Goal: Use online tool/utility: Utilize a website feature to perform a specific function

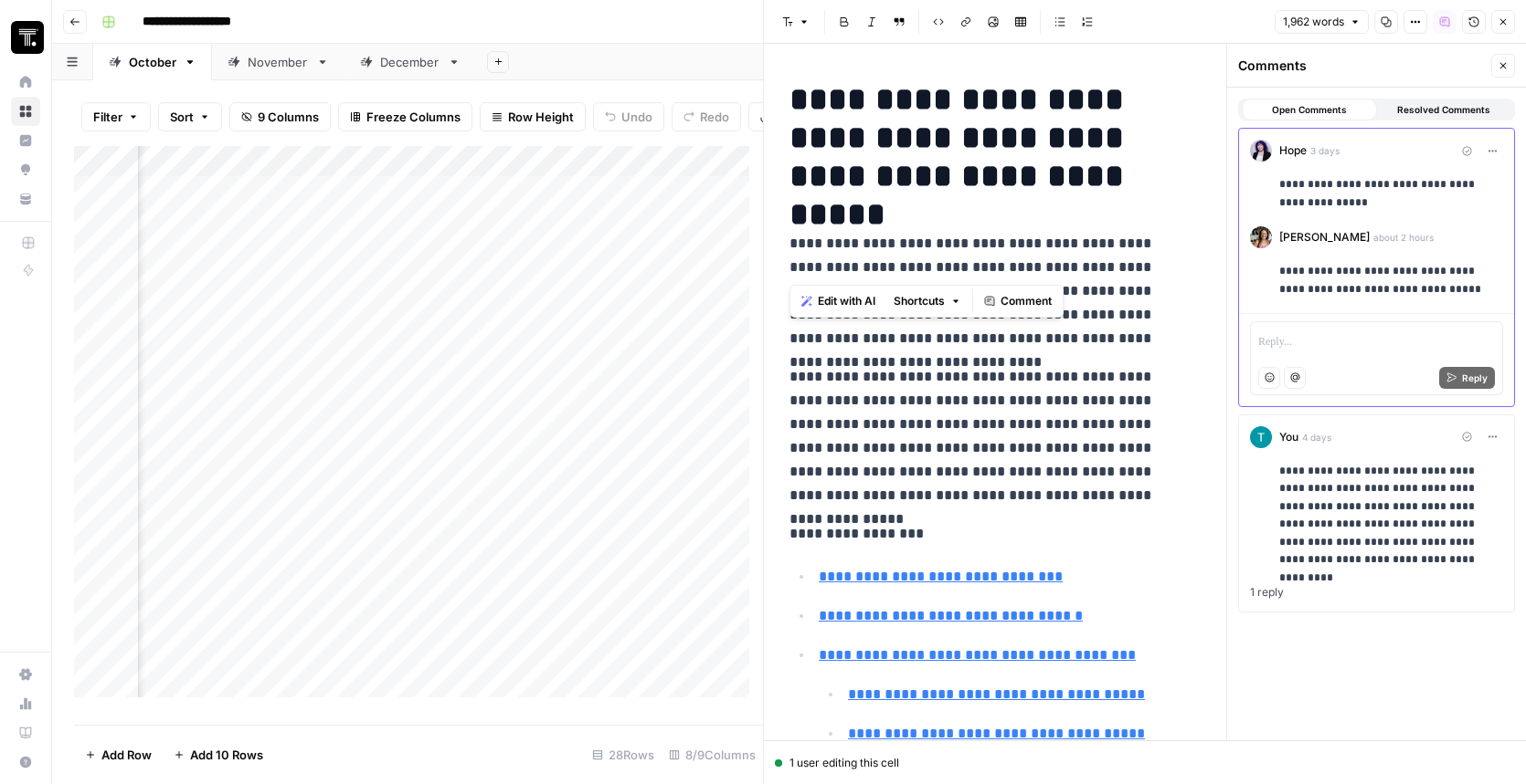
scroll to position [868, 0]
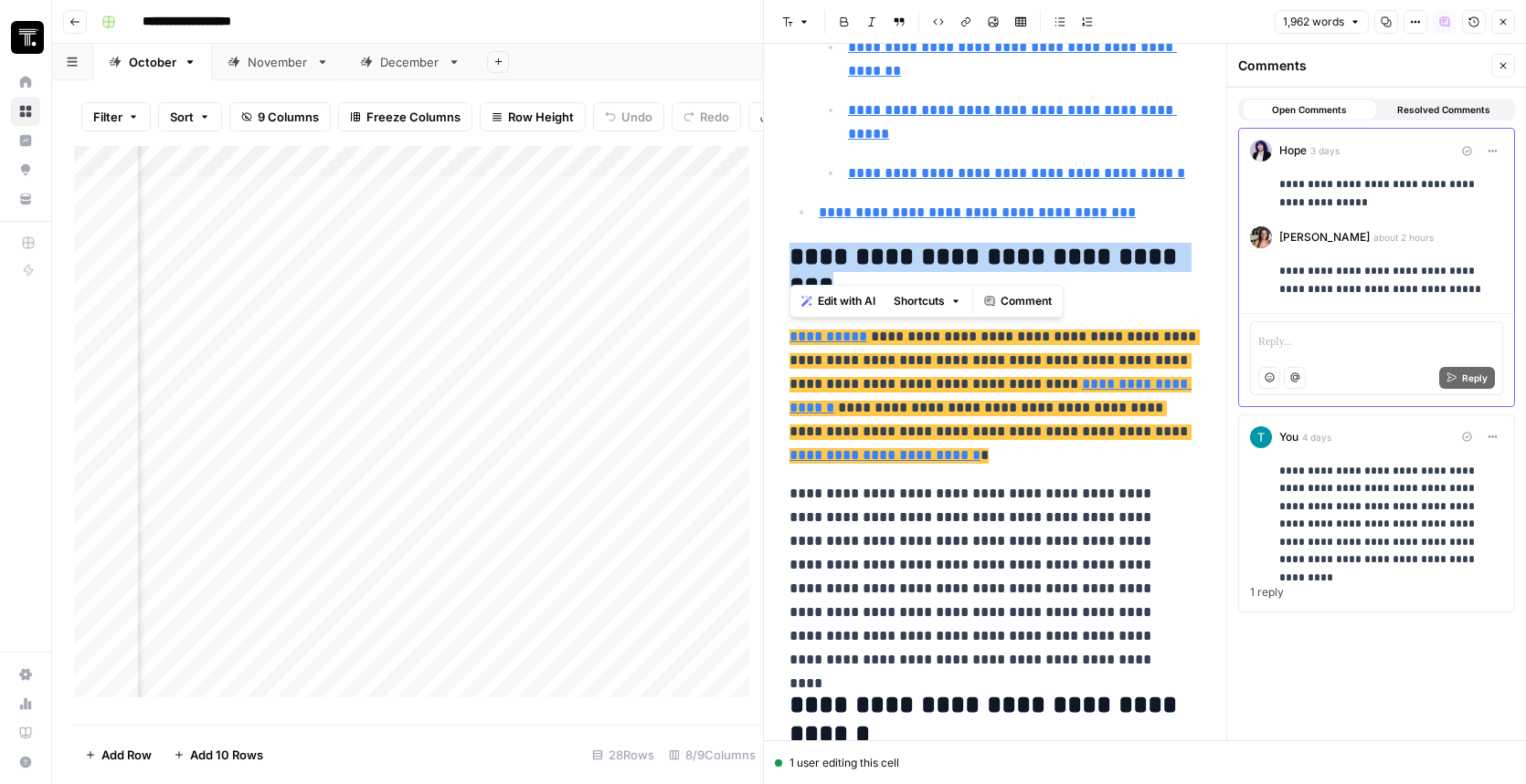
click at [1494, 66] on button "Close" at bounding box center [1503, 66] width 24 height 24
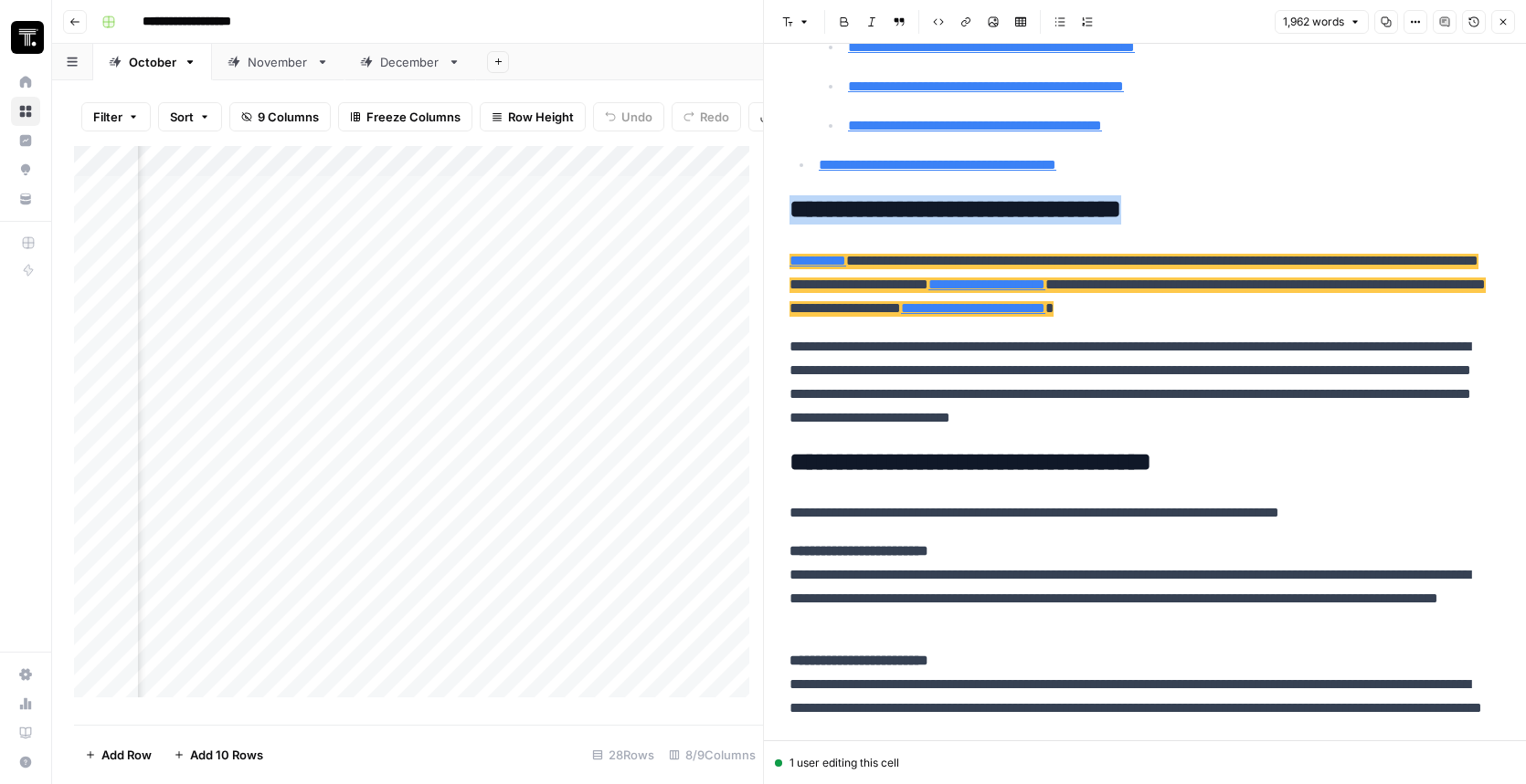
scroll to position [4, 796]
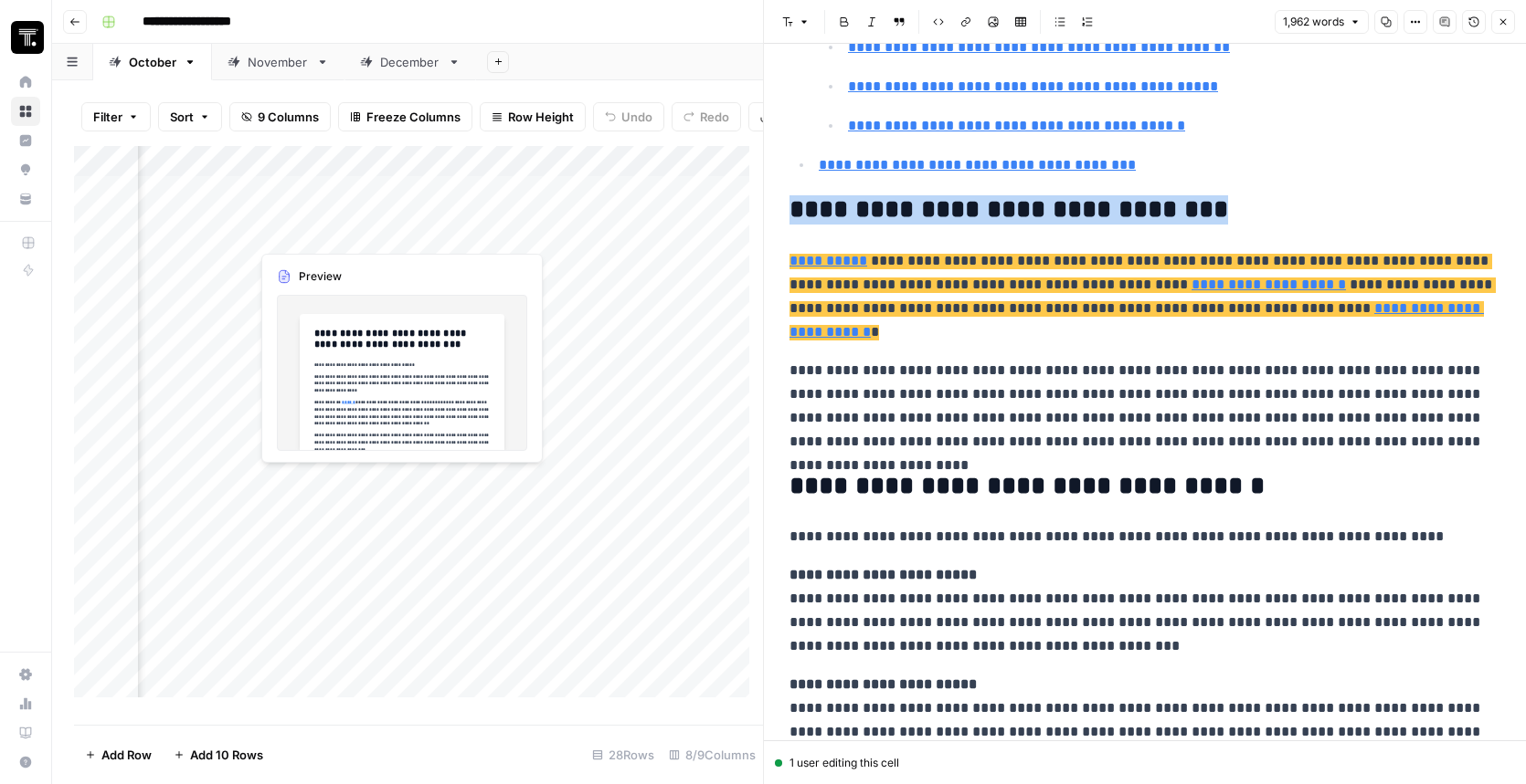
click at [421, 235] on div "Add Column" at bounding box center [418, 428] width 689 height 565
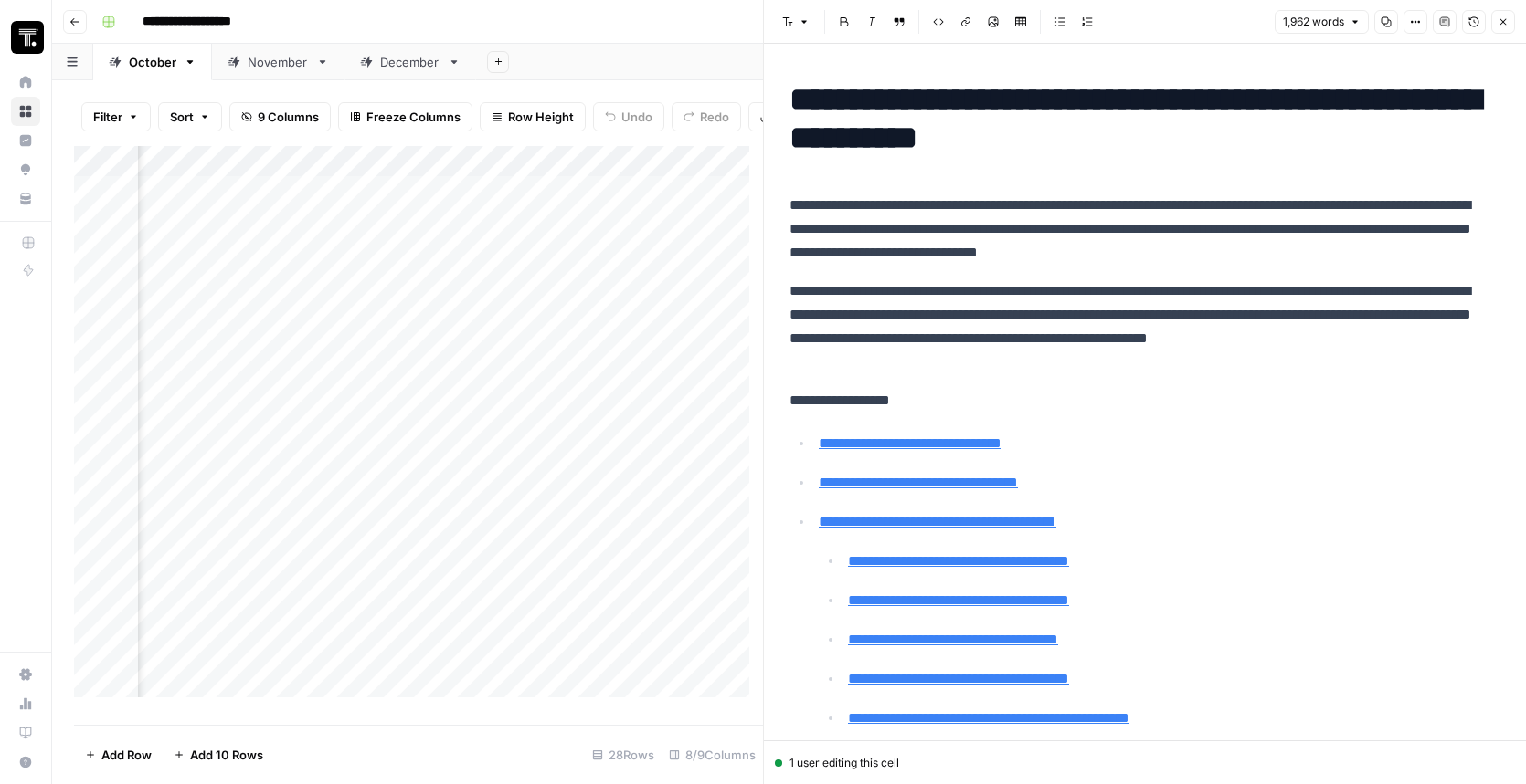
scroll to position [4, 1184]
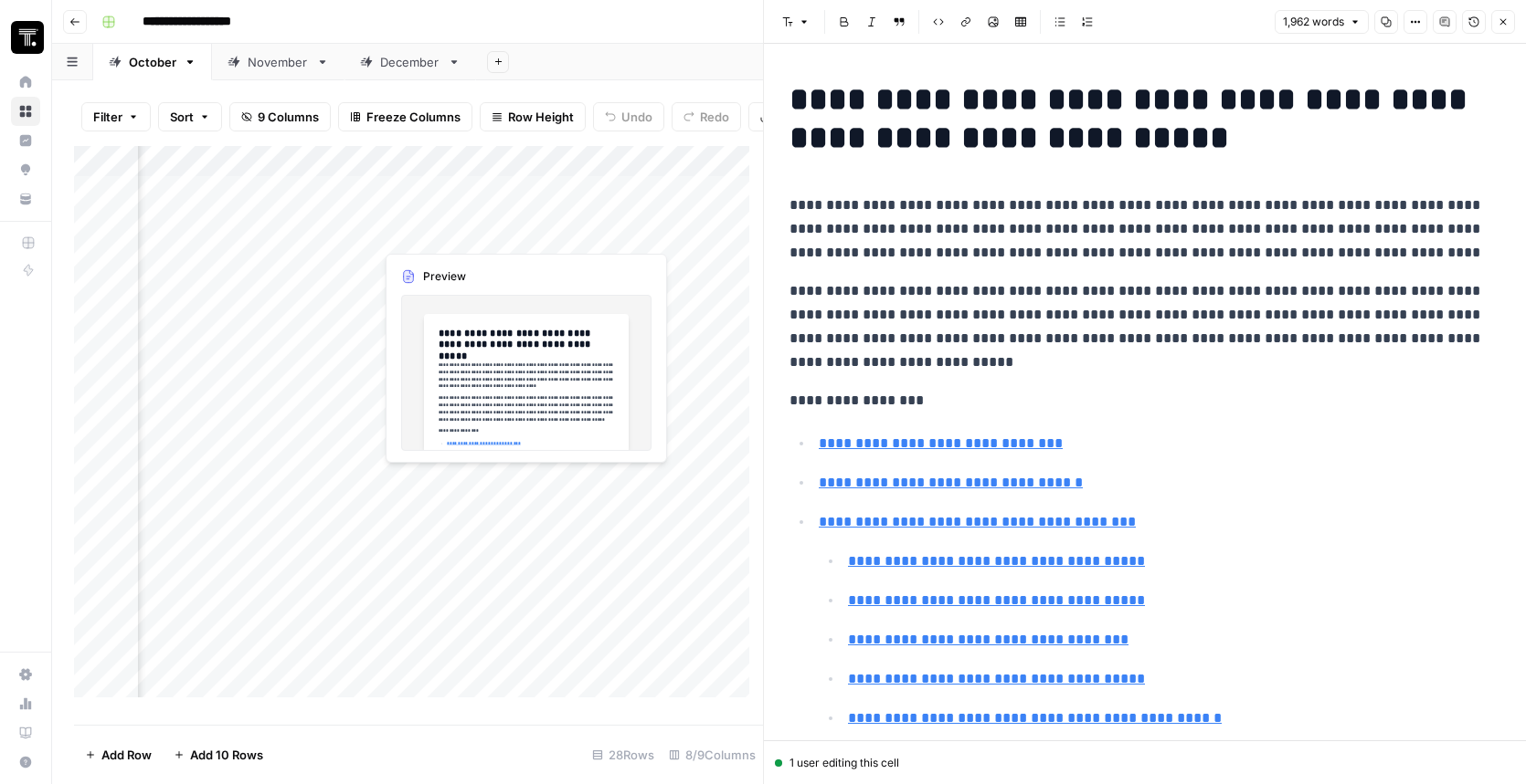
click at [466, 227] on div "Add Column" at bounding box center [418, 428] width 689 height 565
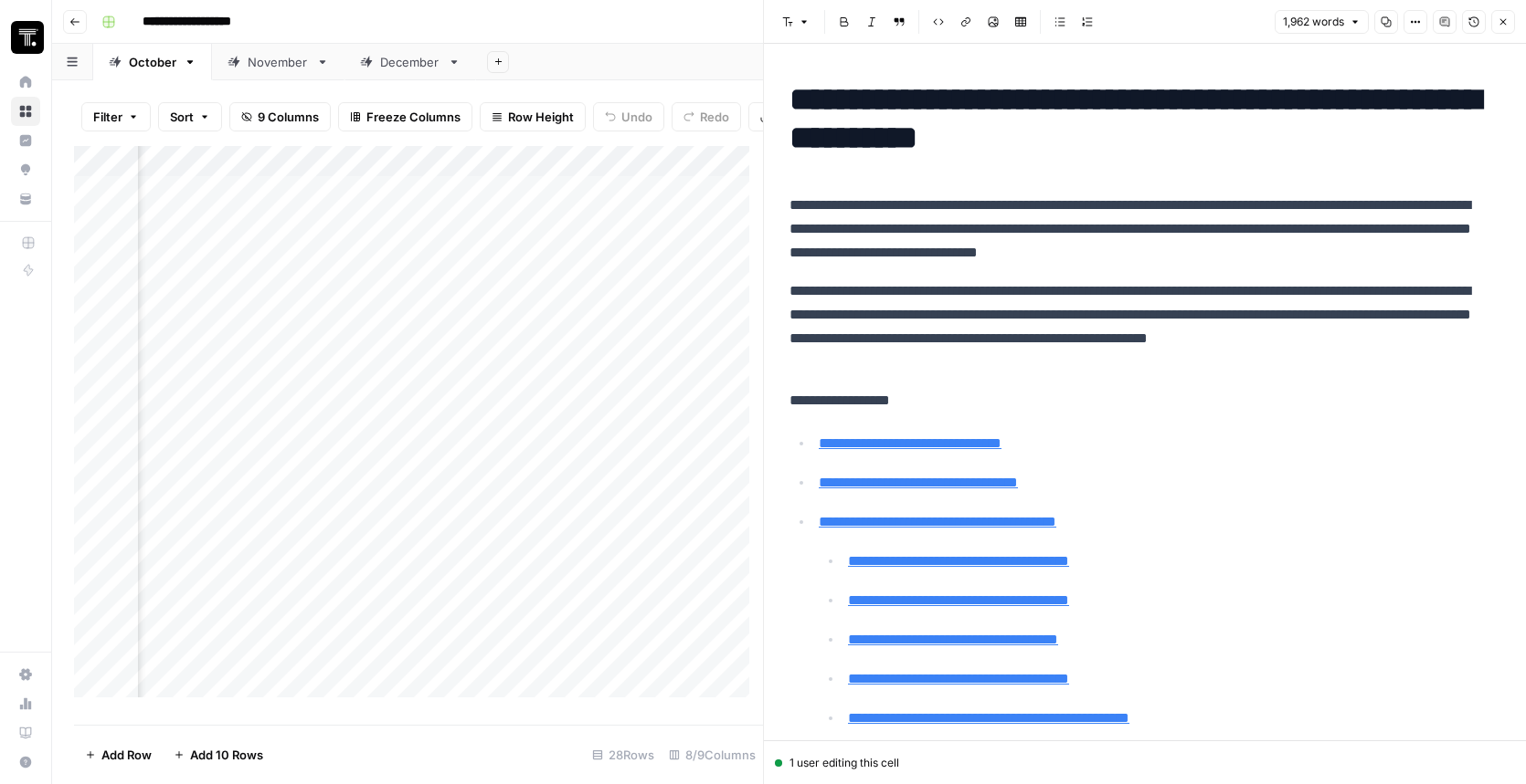
click at [526, 233] on div "Add Column" at bounding box center [418, 428] width 689 height 565
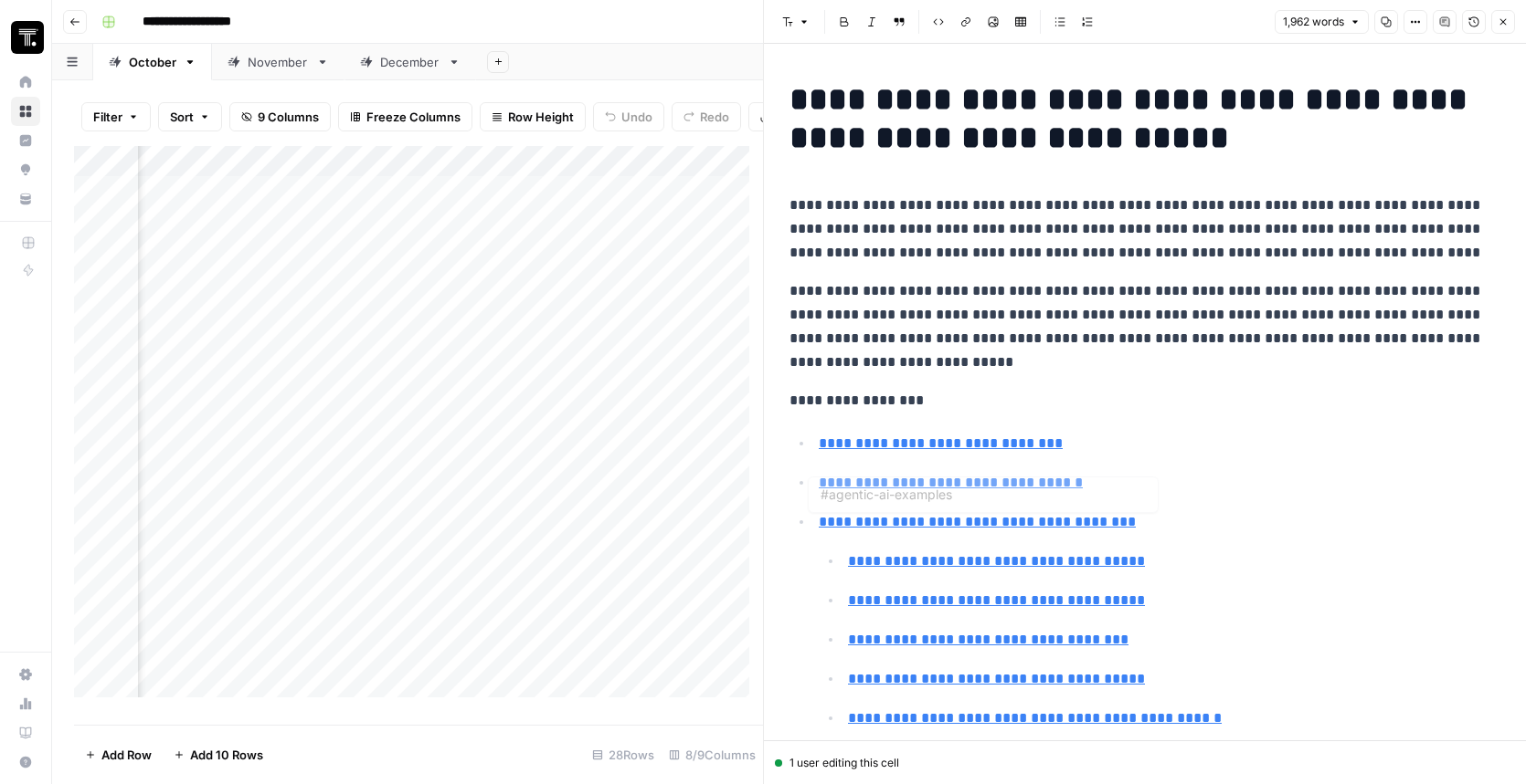
type input "#sales-teams"
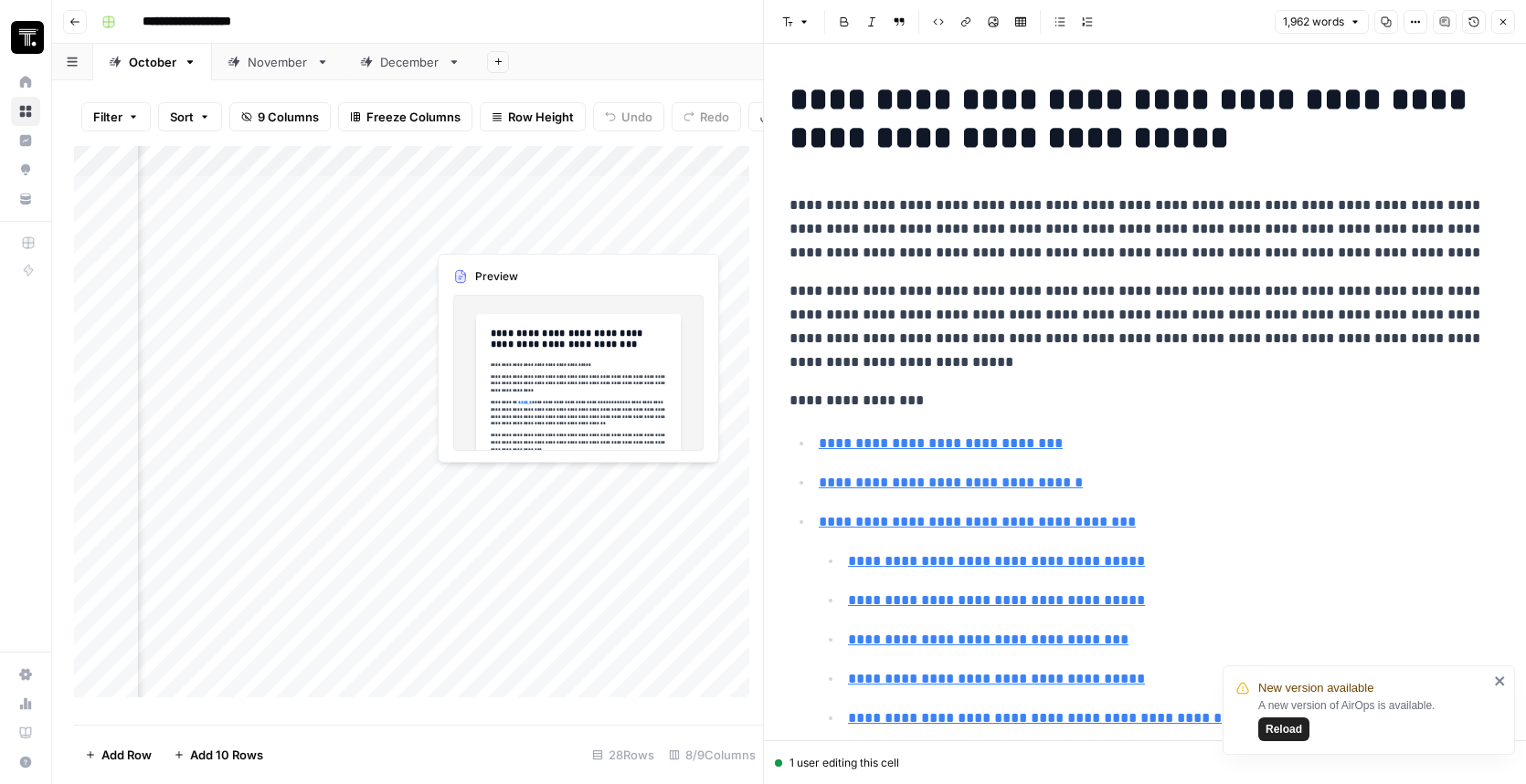
click at [601, 228] on div "Add Column" at bounding box center [418, 428] width 689 height 565
click at [527, 230] on div "Add Column" at bounding box center [418, 428] width 689 height 565
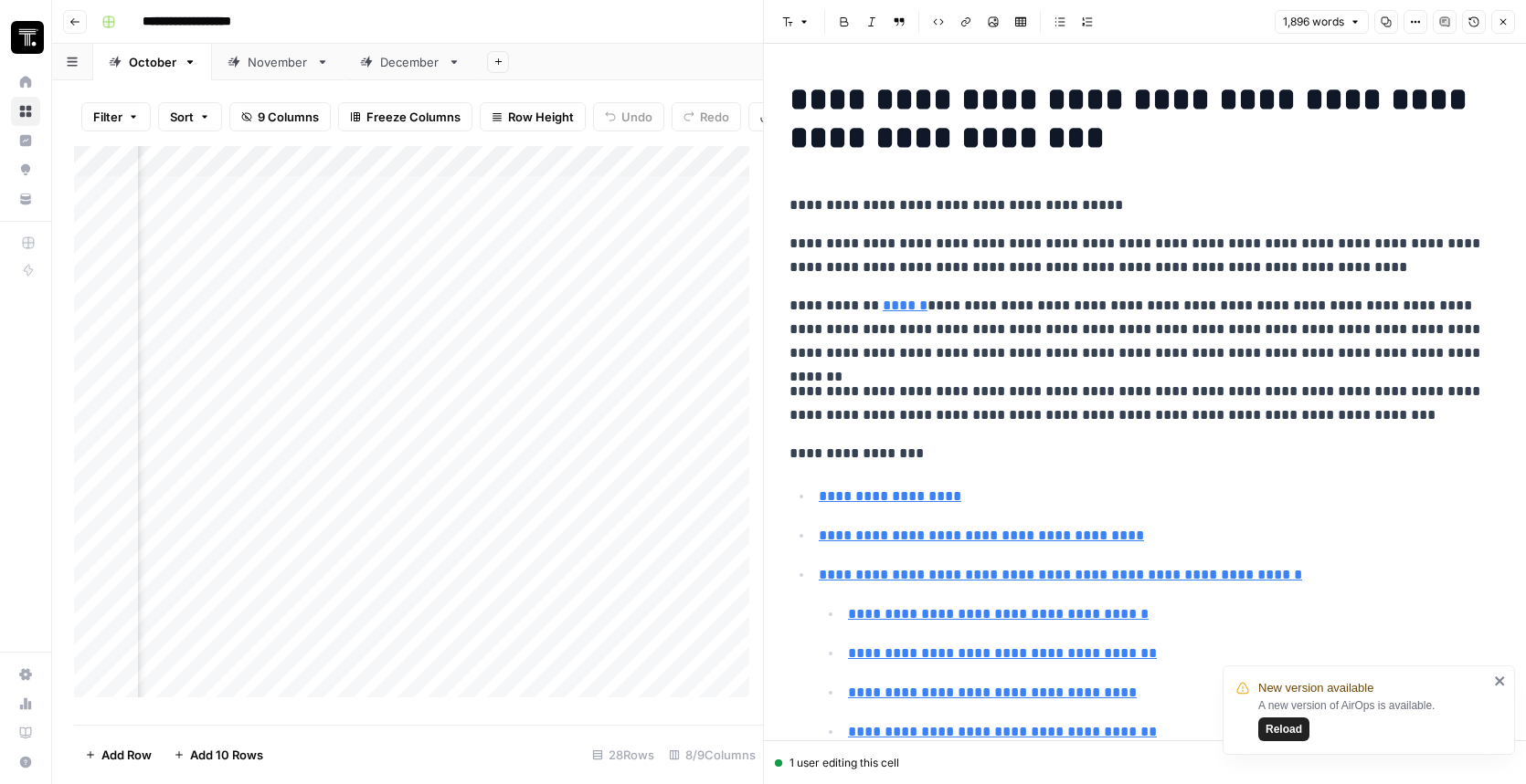
click at [673, 232] on div at bounding box center [559, 233] width 266 height 34
click at [1439, 23] on icon "button" at bounding box center [1444, 21] width 11 height 11
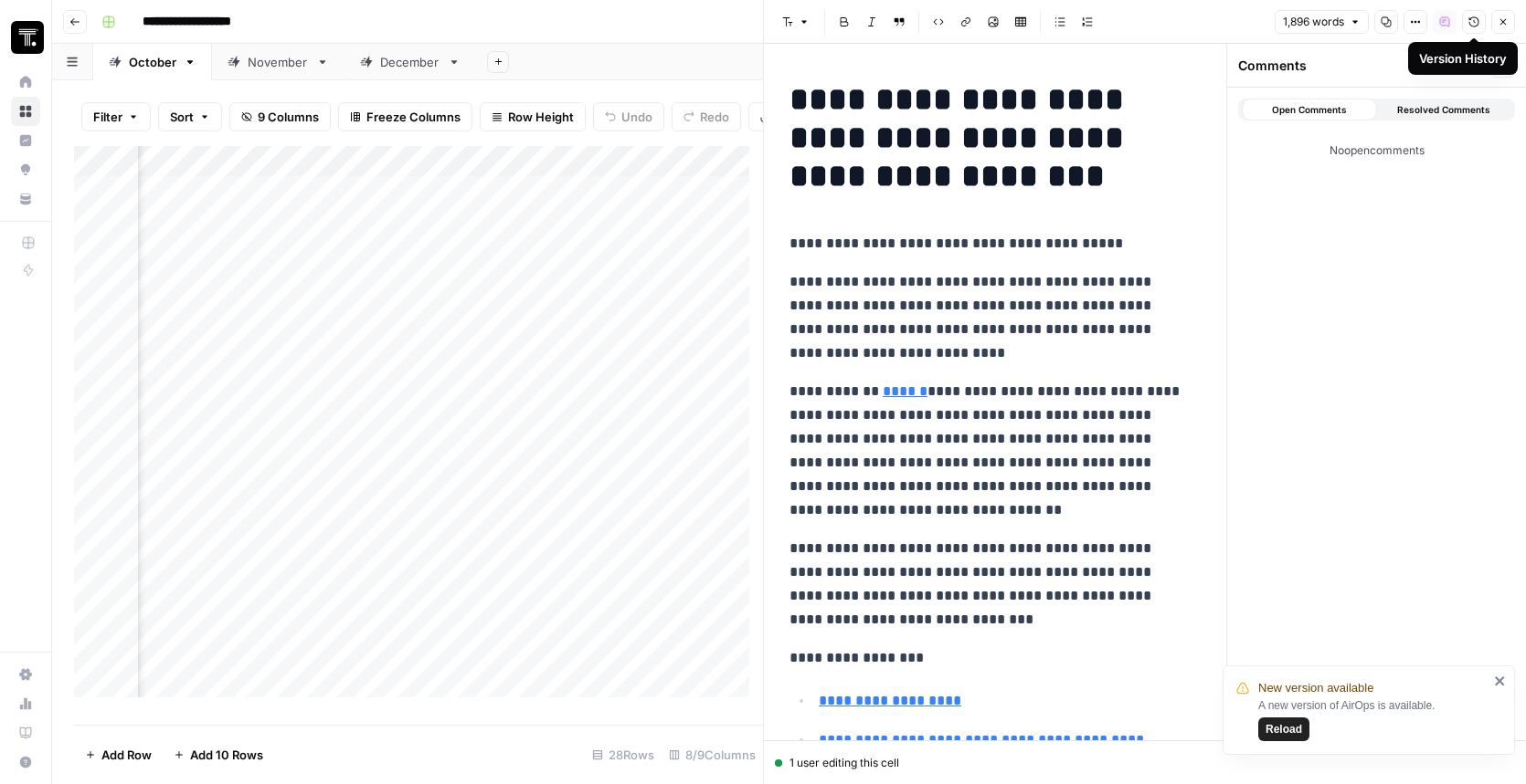
click at [1472, 24] on icon "button" at bounding box center [1473, 21] width 11 height 11
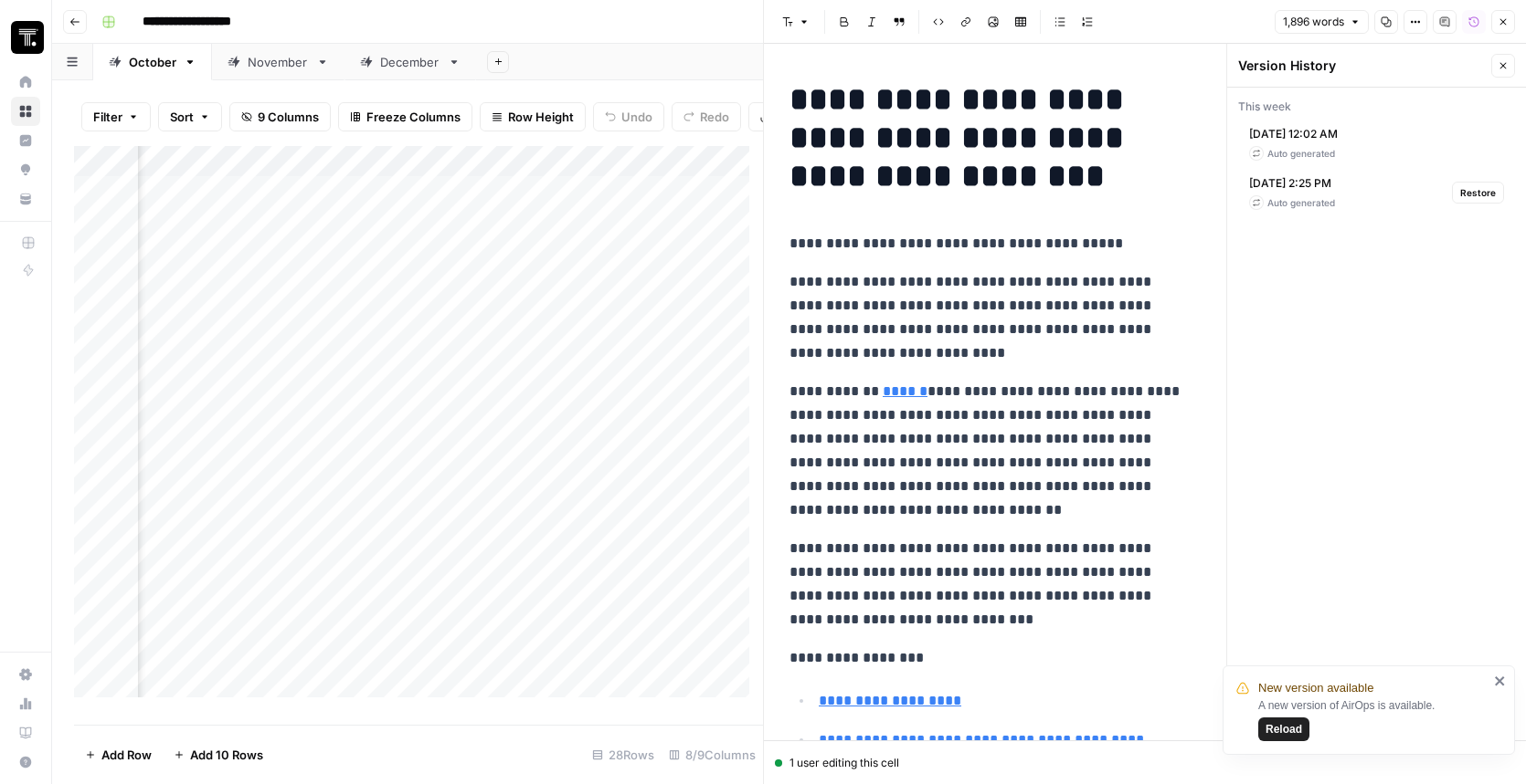
click at [1361, 198] on div "Oct 9, 2025 2:25 PM Auto generated Restore" at bounding box center [1376, 192] width 277 height 49
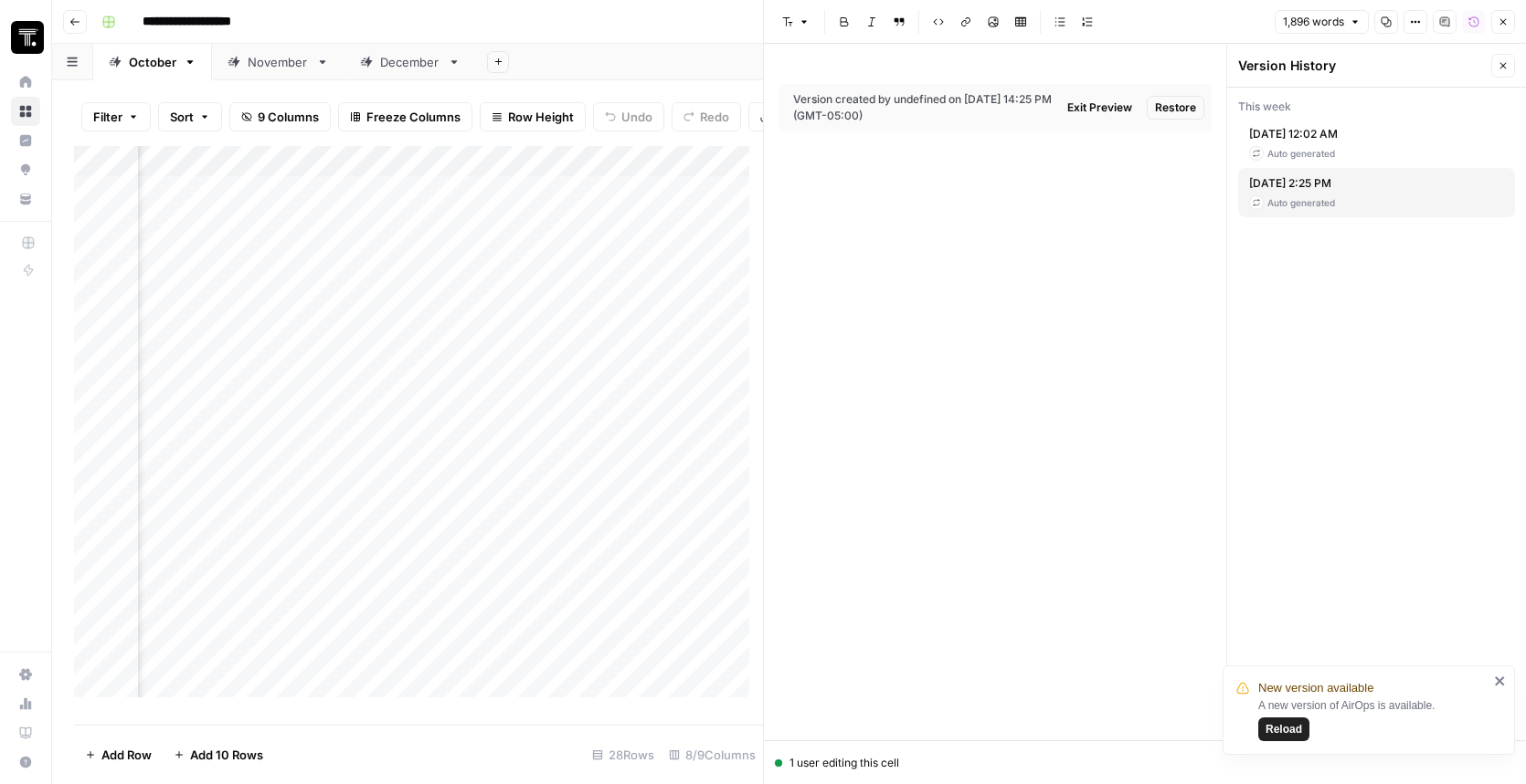
click at [1370, 148] on div "Oct 10, 2025 12:02 AM Auto generated" at bounding box center [1376, 143] width 277 height 49
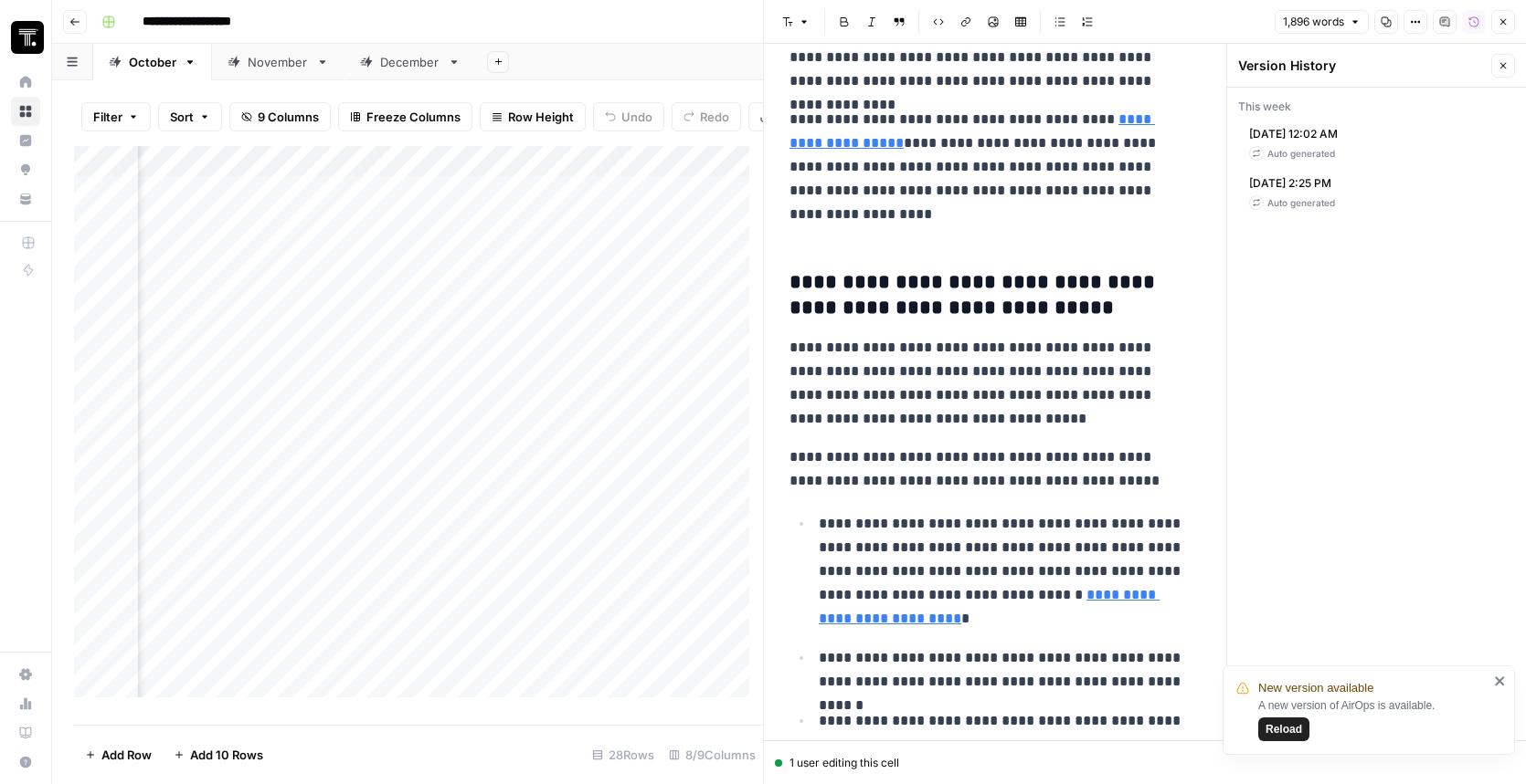
scroll to position [4412, 0]
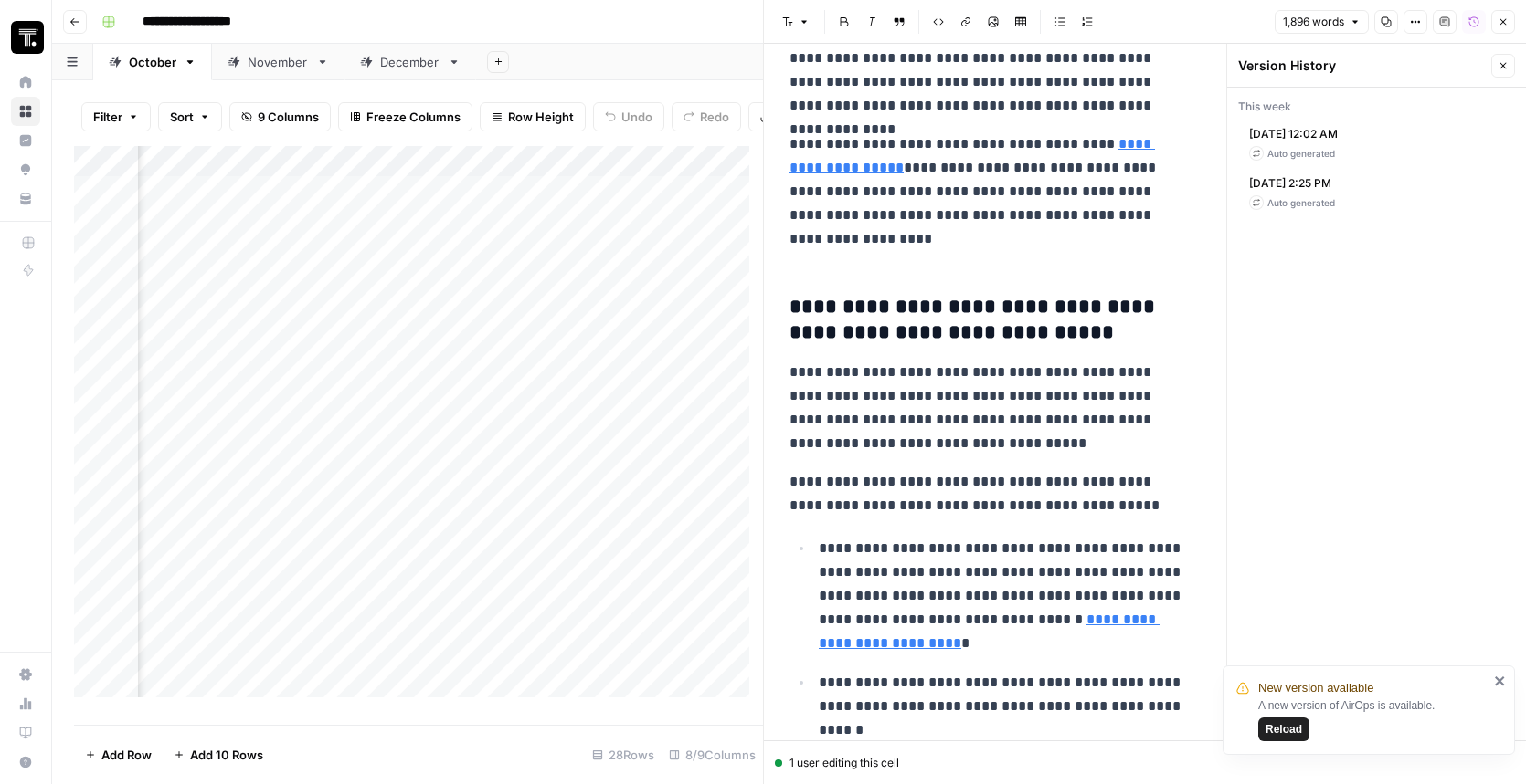
click at [1498, 680] on icon "close" at bounding box center [1499, 680] width 9 height 9
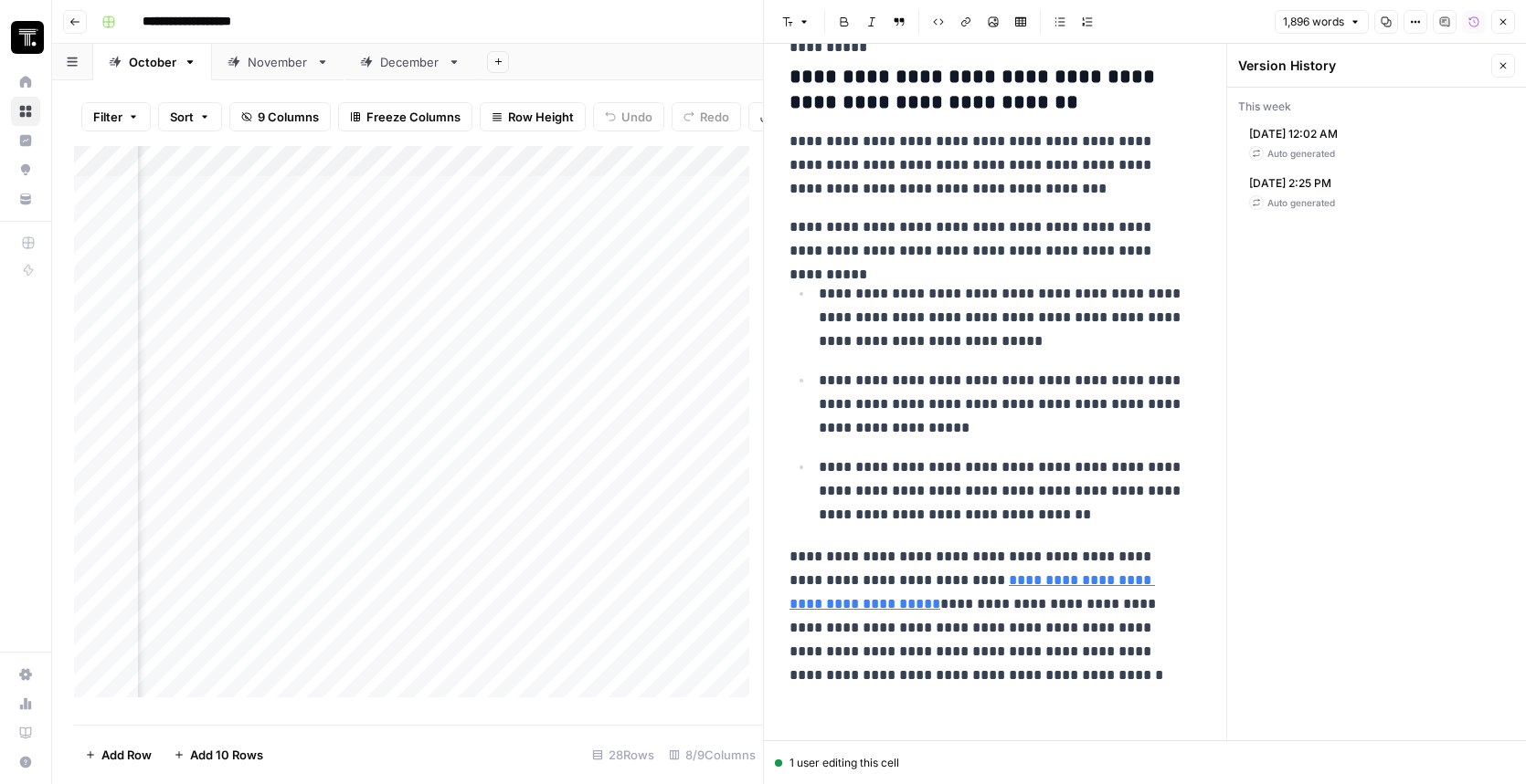
scroll to position [2669, 0]
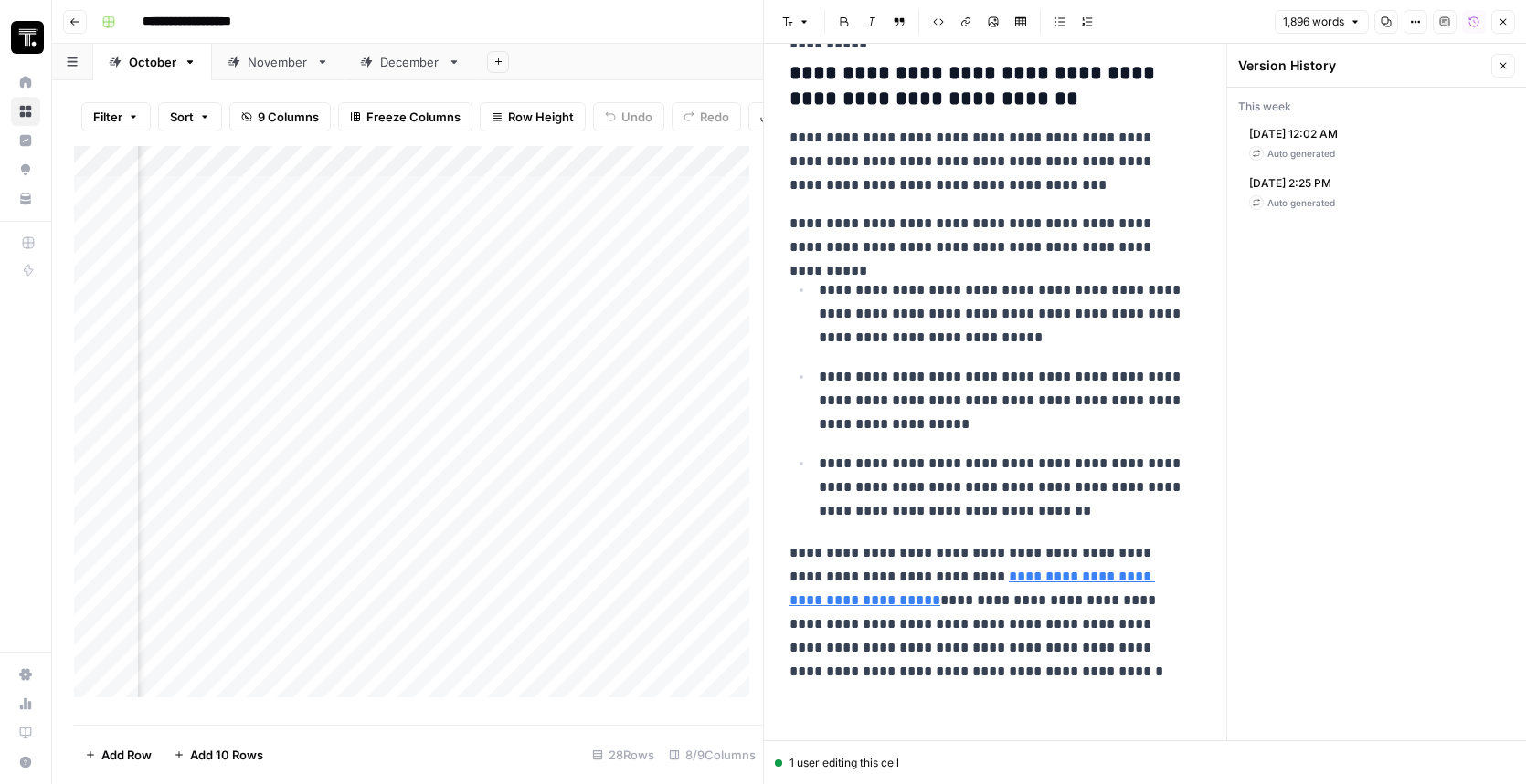
click at [1295, 153] on div "Auto generated" at bounding box center [1293, 153] width 89 height 15
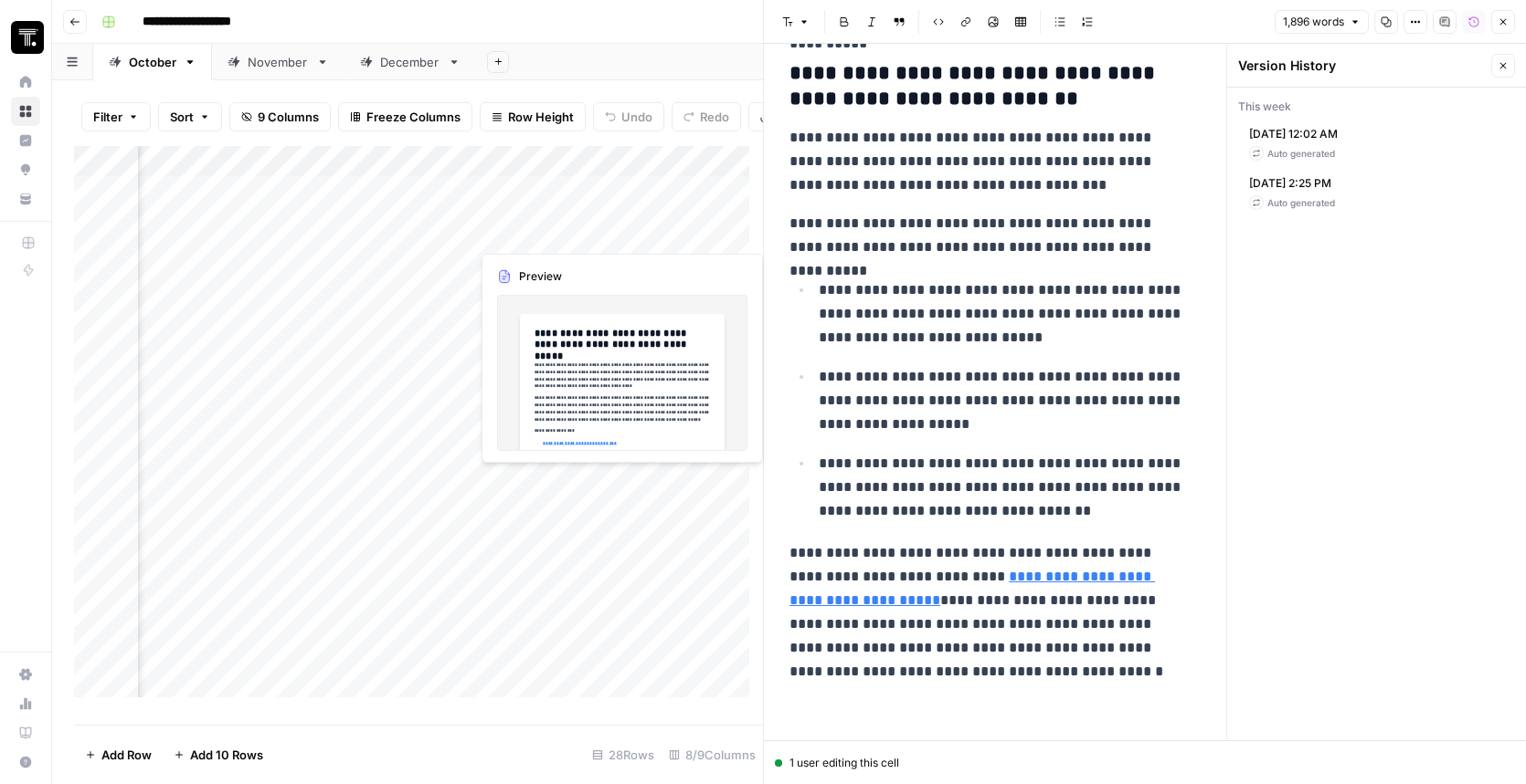
click at [551, 229] on div "Add Column" at bounding box center [418, 428] width 689 height 565
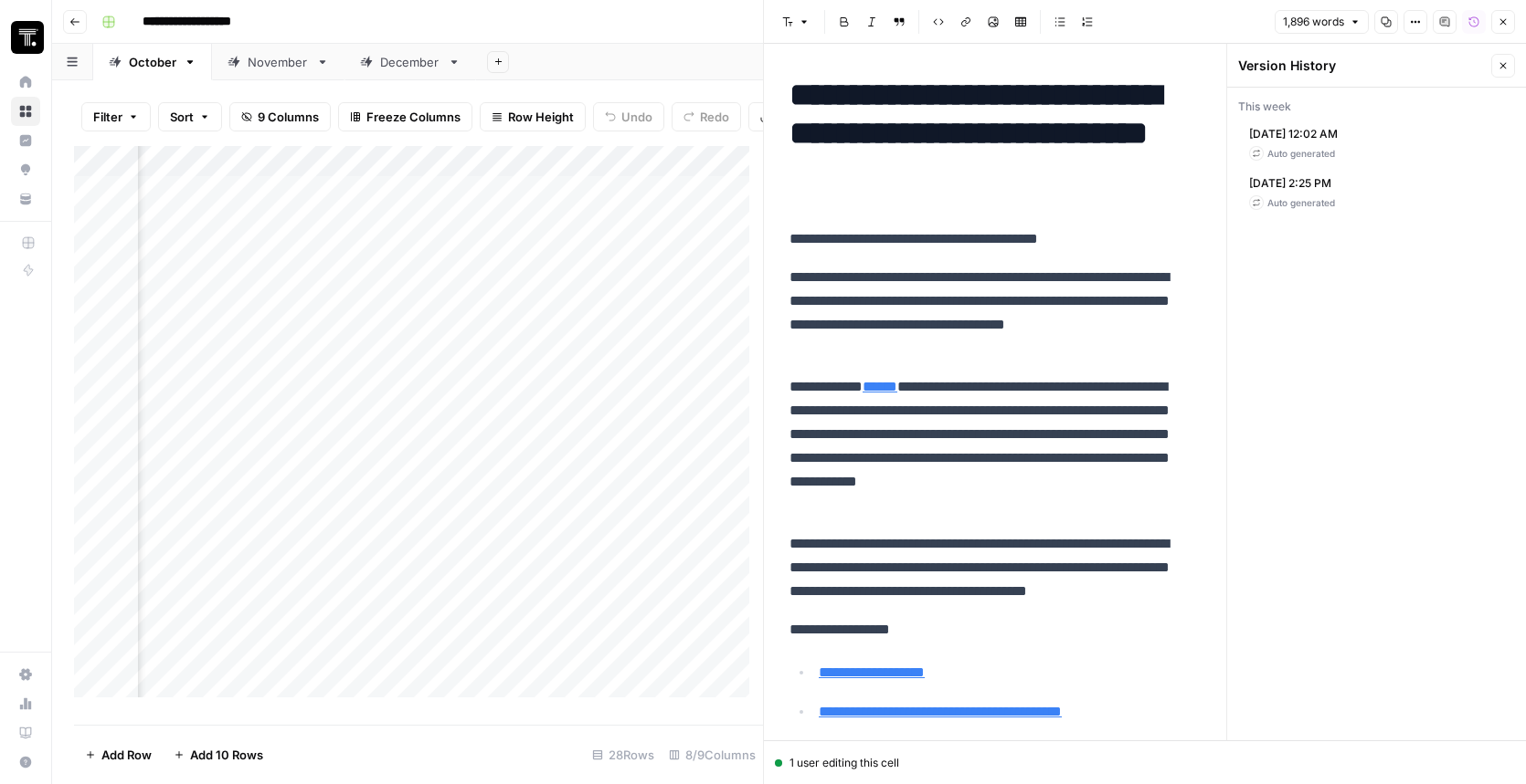
scroll to position [0, 0]
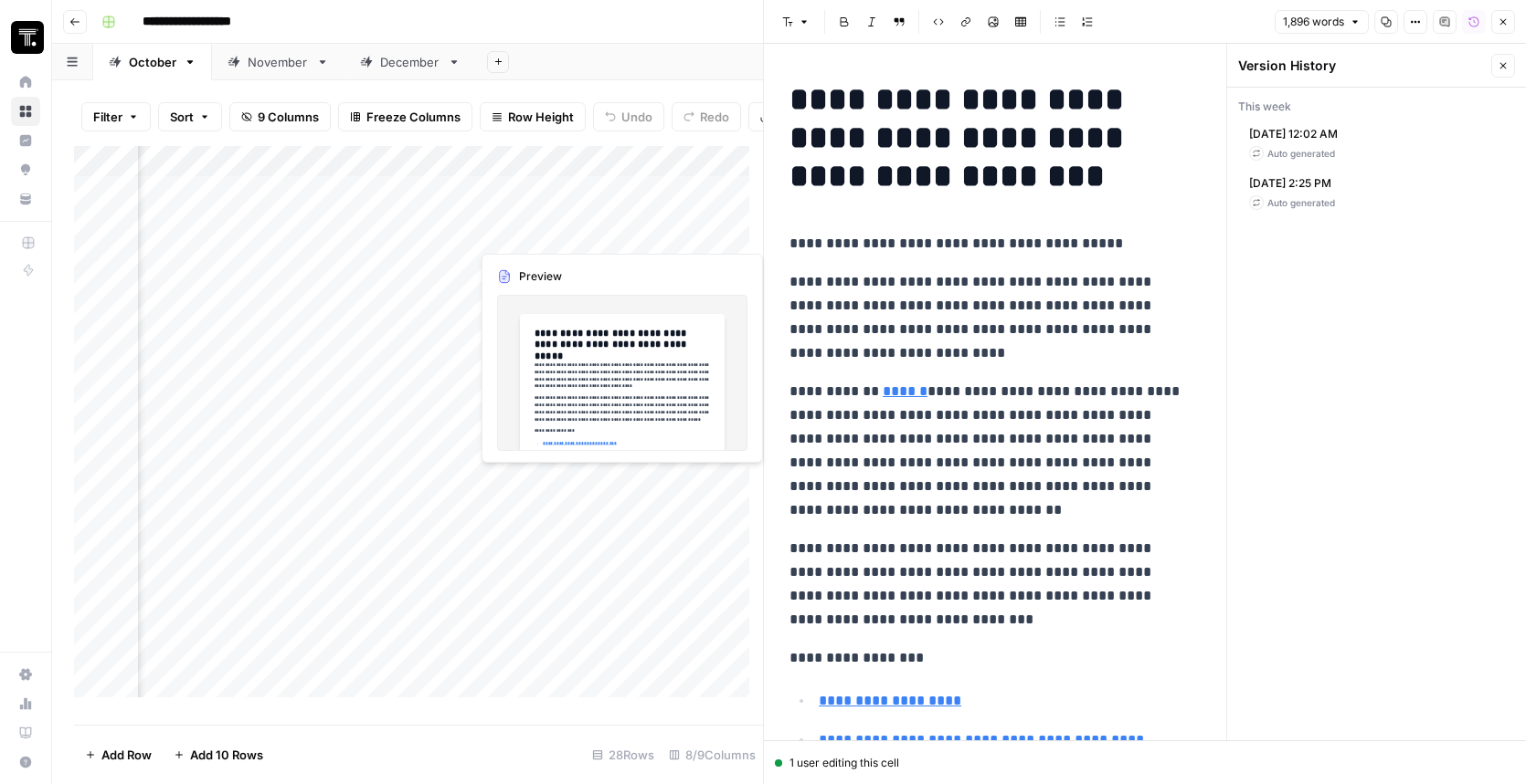
click at [619, 231] on div "Add Column" at bounding box center [418, 428] width 689 height 565
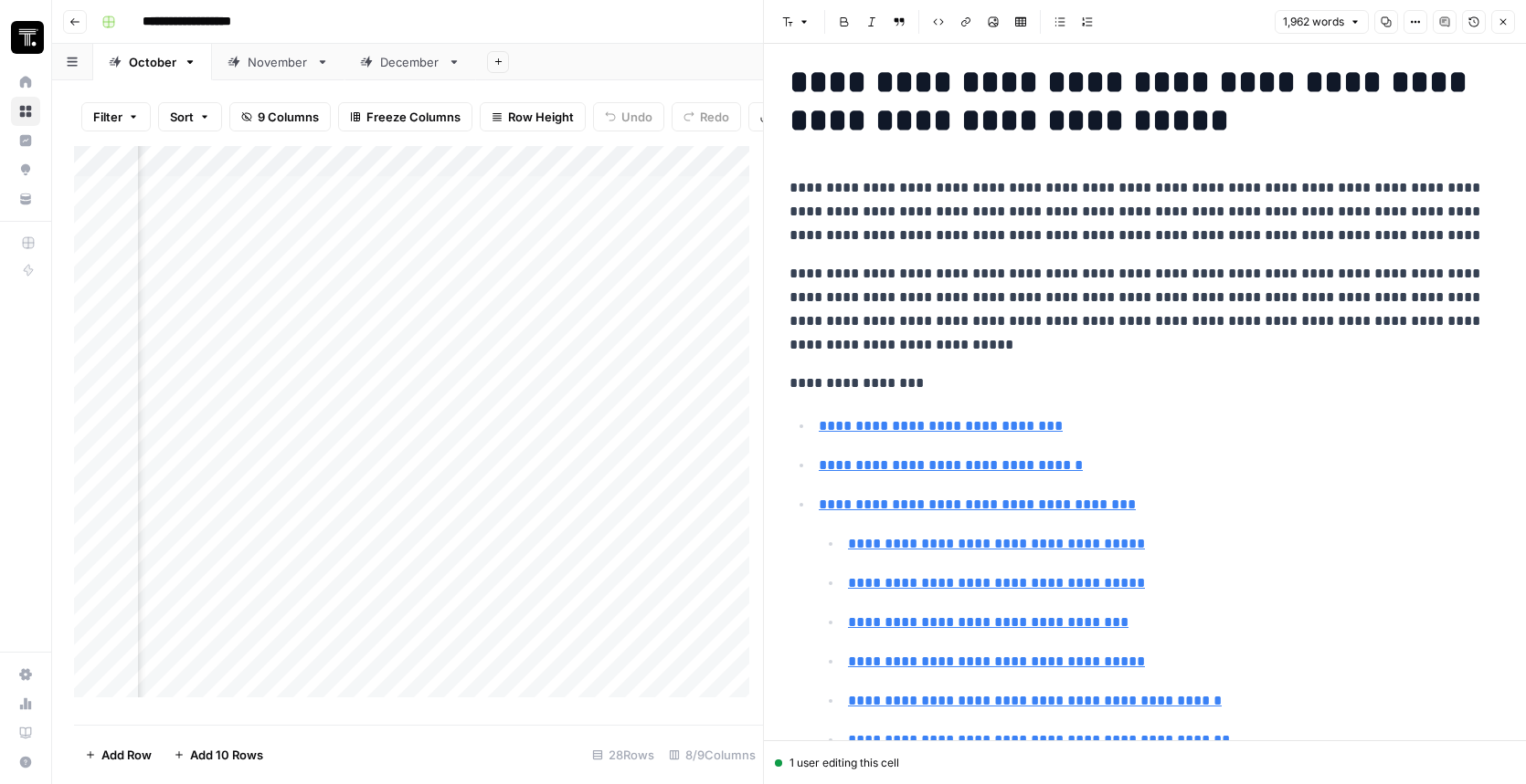
scroll to position [35, 0]
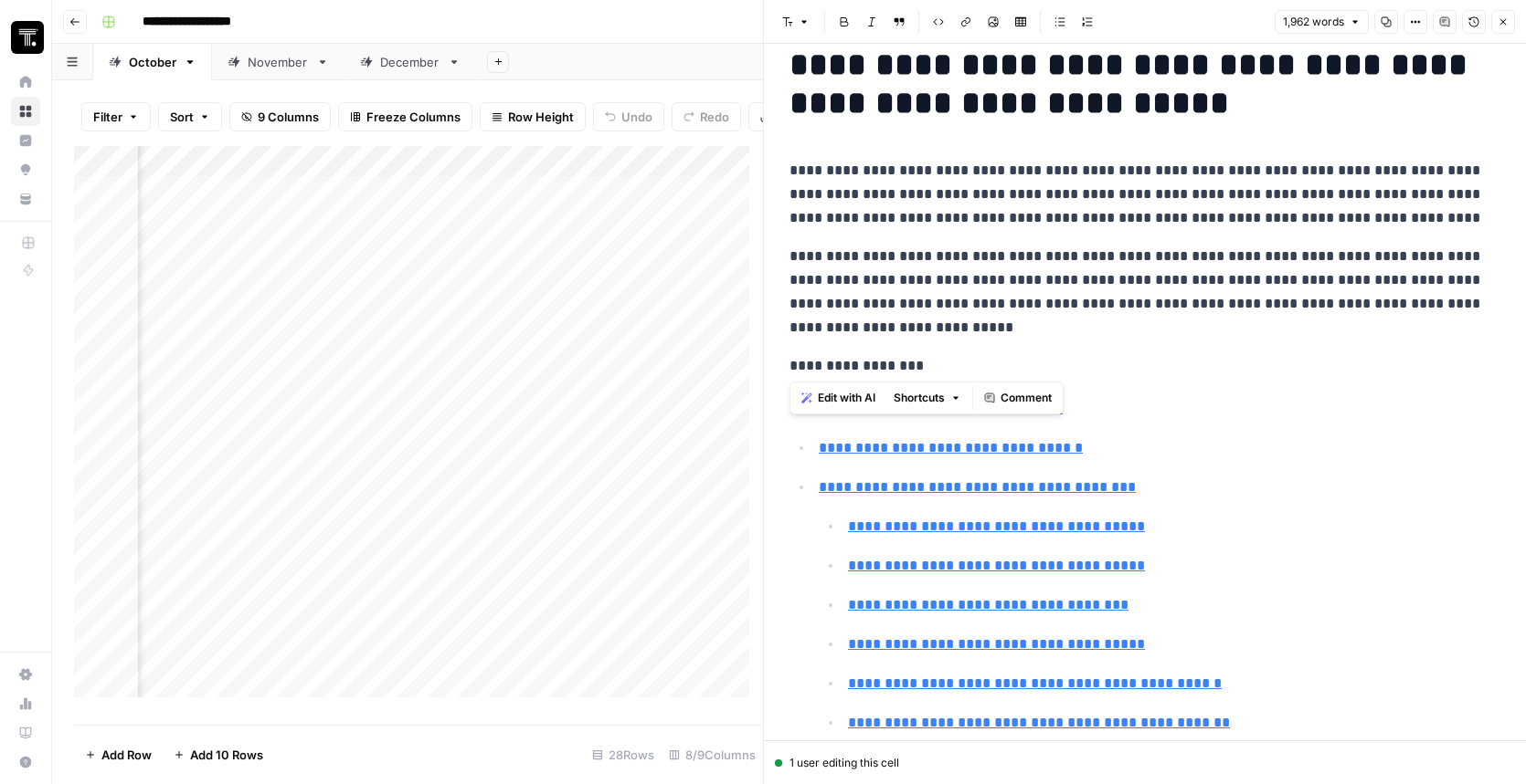
click at [1266, 297] on p "**********" at bounding box center [1138, 292] width 698 height 95
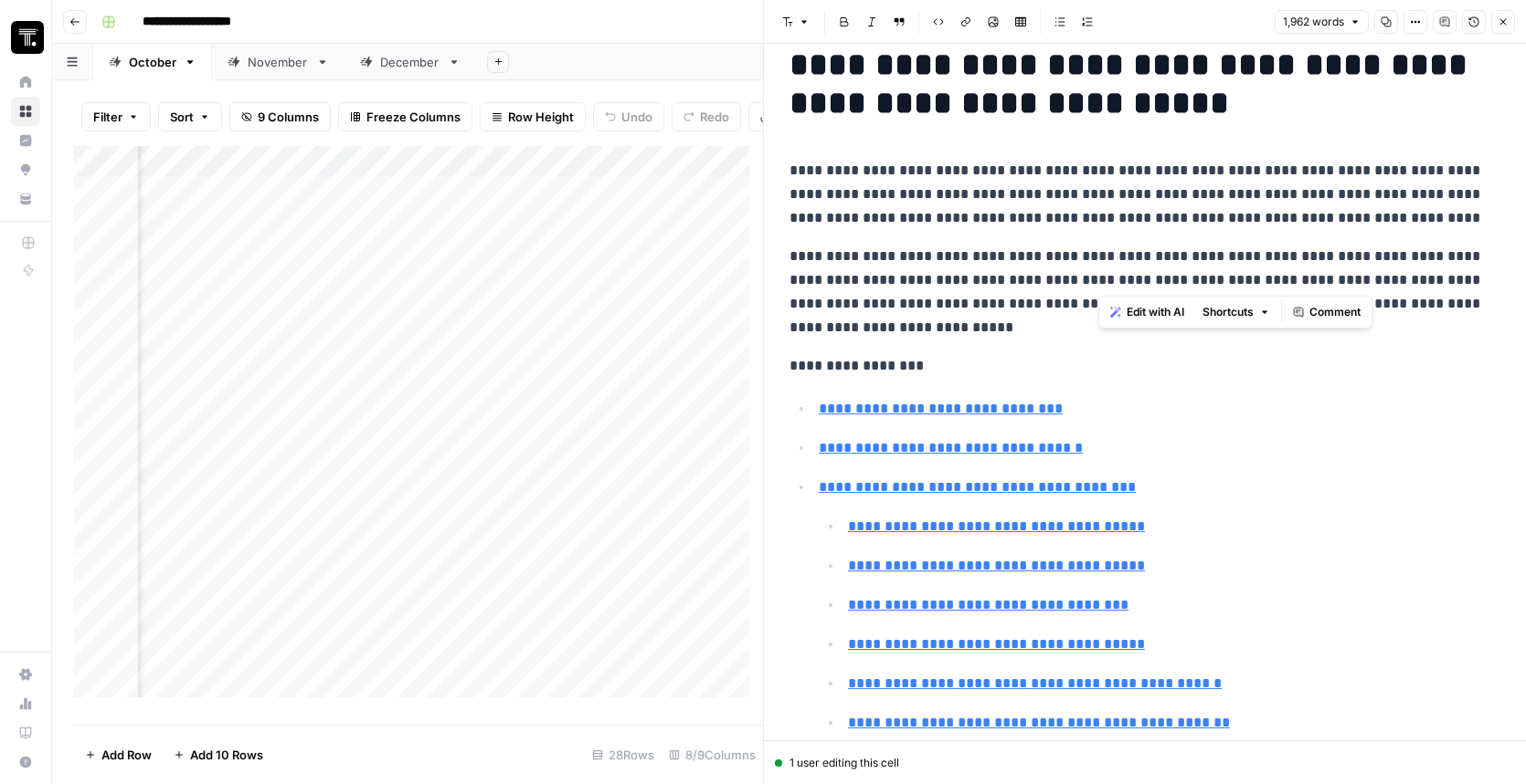
drag, startPoint x: 1312, startPoint y: 283, endPoint x: 1097, endPoint y: 271, distance: 215.3
click at [1097, 271] on p "**********" at bounding box center [1138, 292] width 698 height 95
click at [1250, 315] on span "Shortcuts" at bounding box center [1227, 312] width 51 height 16
click at [1284, 251] on p "**********" at bounding box center [1138, 292] width 698 height 95
click at [1419, 23] on icon "button" at bounding box center [1415, 21] width 11 height 11
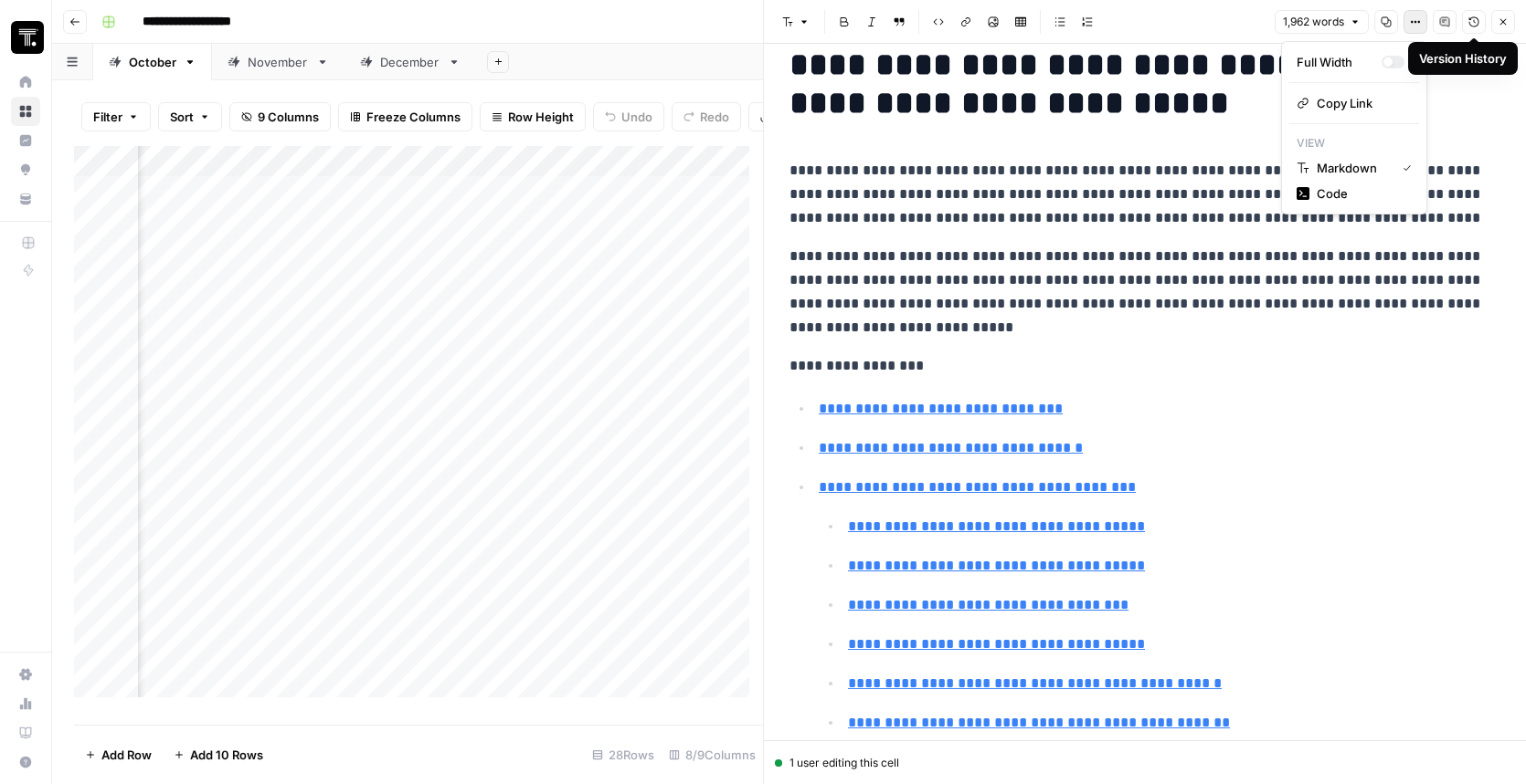
click at [1474, 26] on icon "button" at bounding box center [1474, 22] width 10 height 10
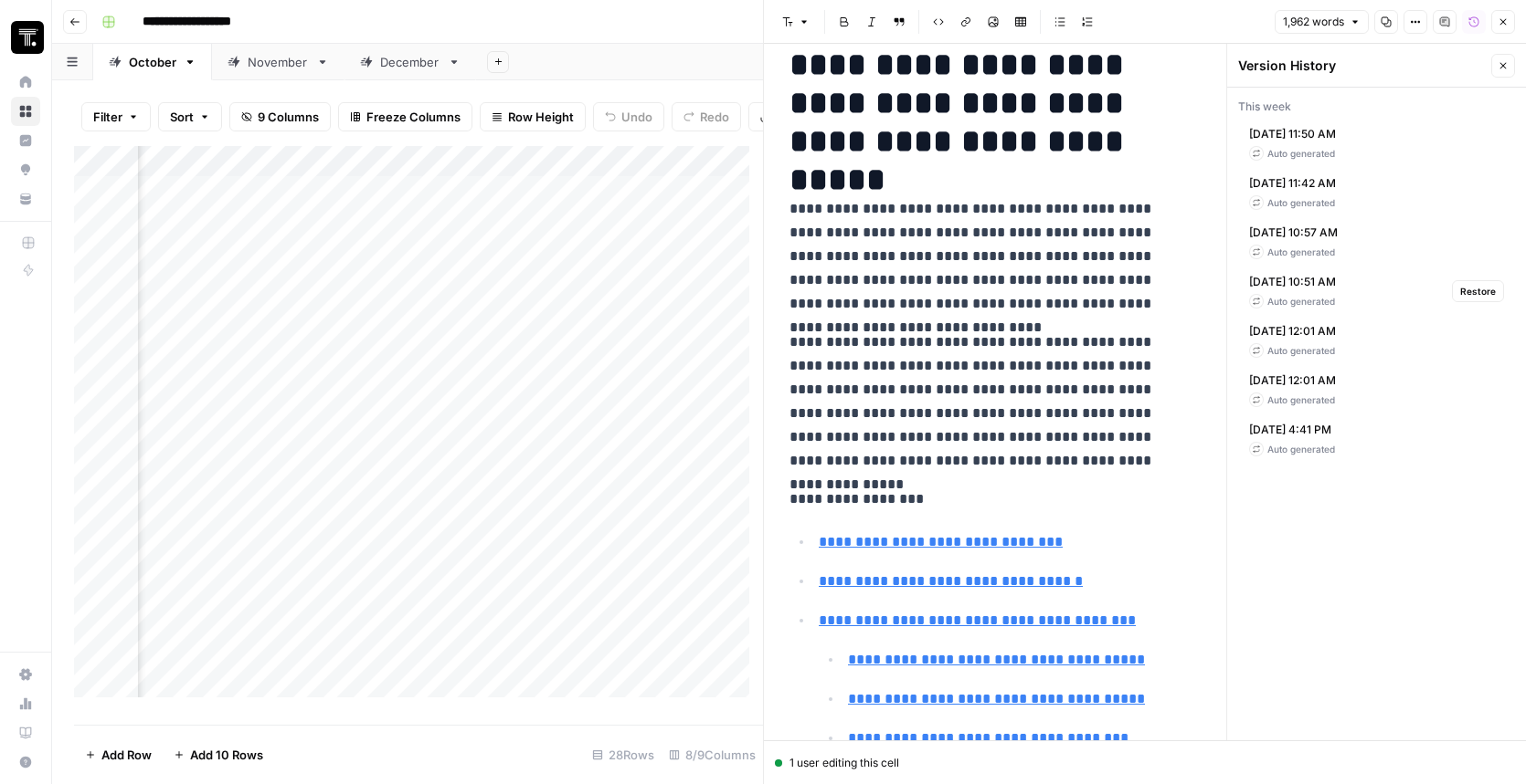
click at [1372, 290] on div "Oct 10, 2025 10:51 AM Auto generated Restore" at bounding box center [1376, 291] width 277 height 49
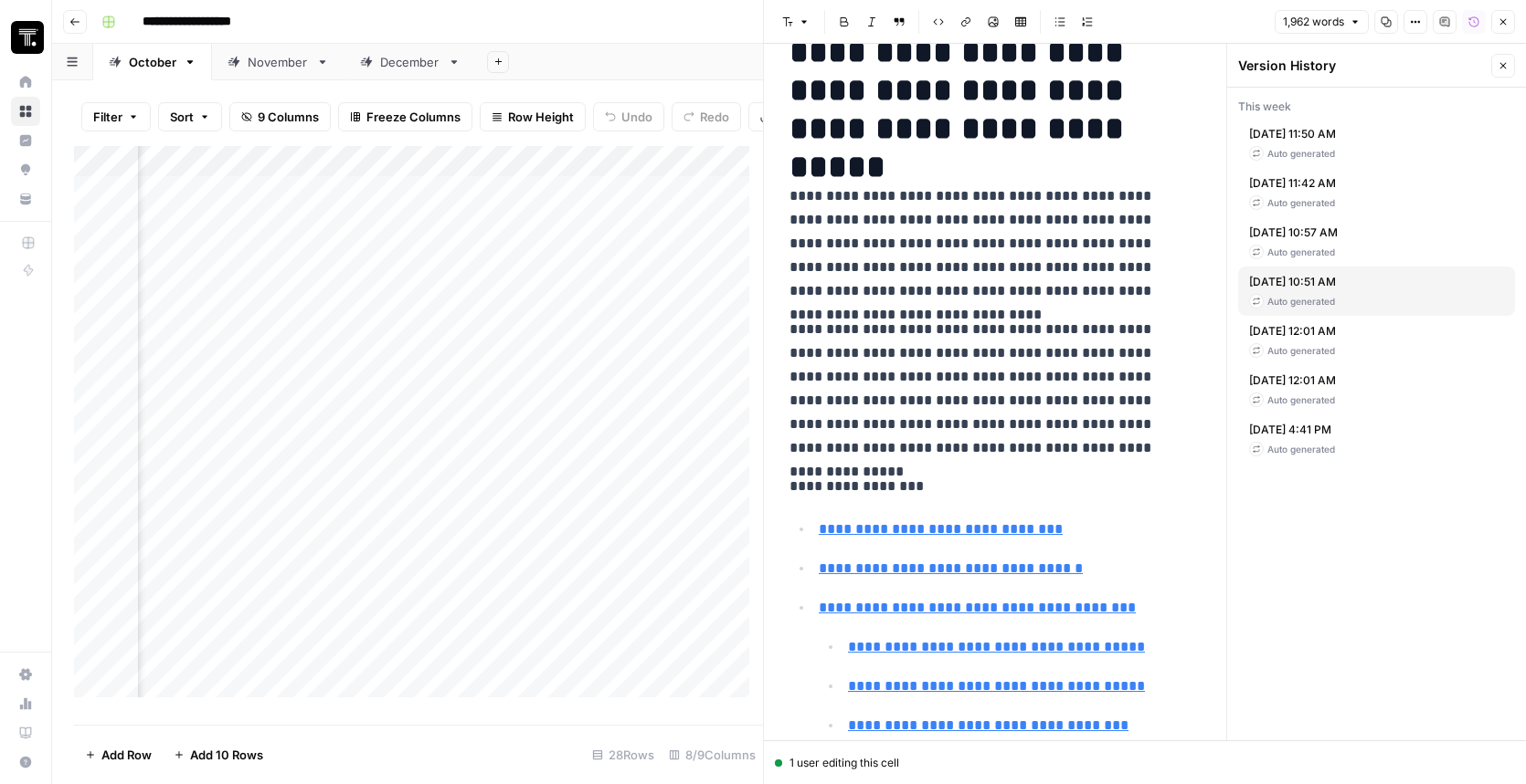
scroll to position [126, 0]
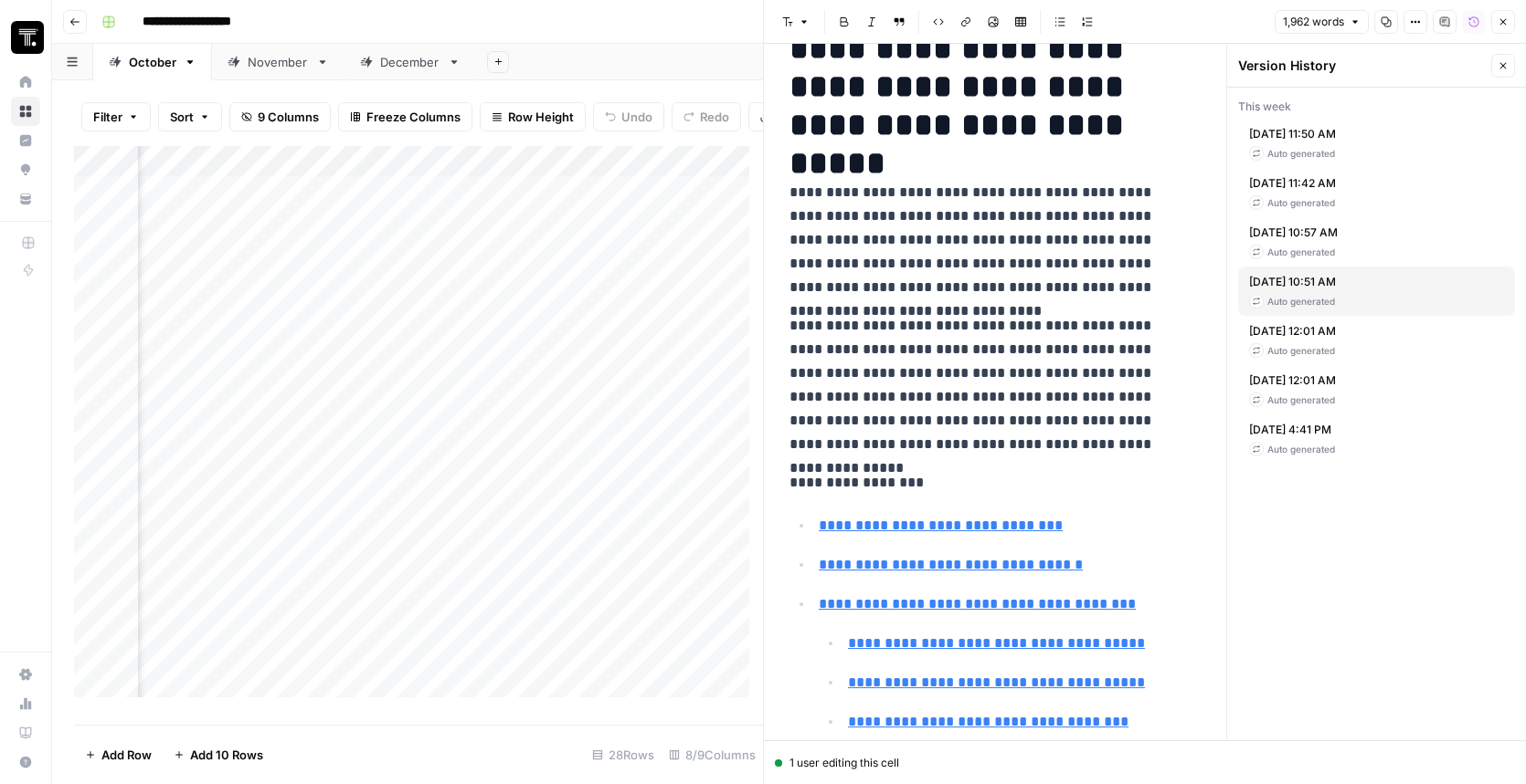
click at [1336, 138] on span "[DATE] 11:50 AM" at bounding box center [1292, 134] width 87 height 16
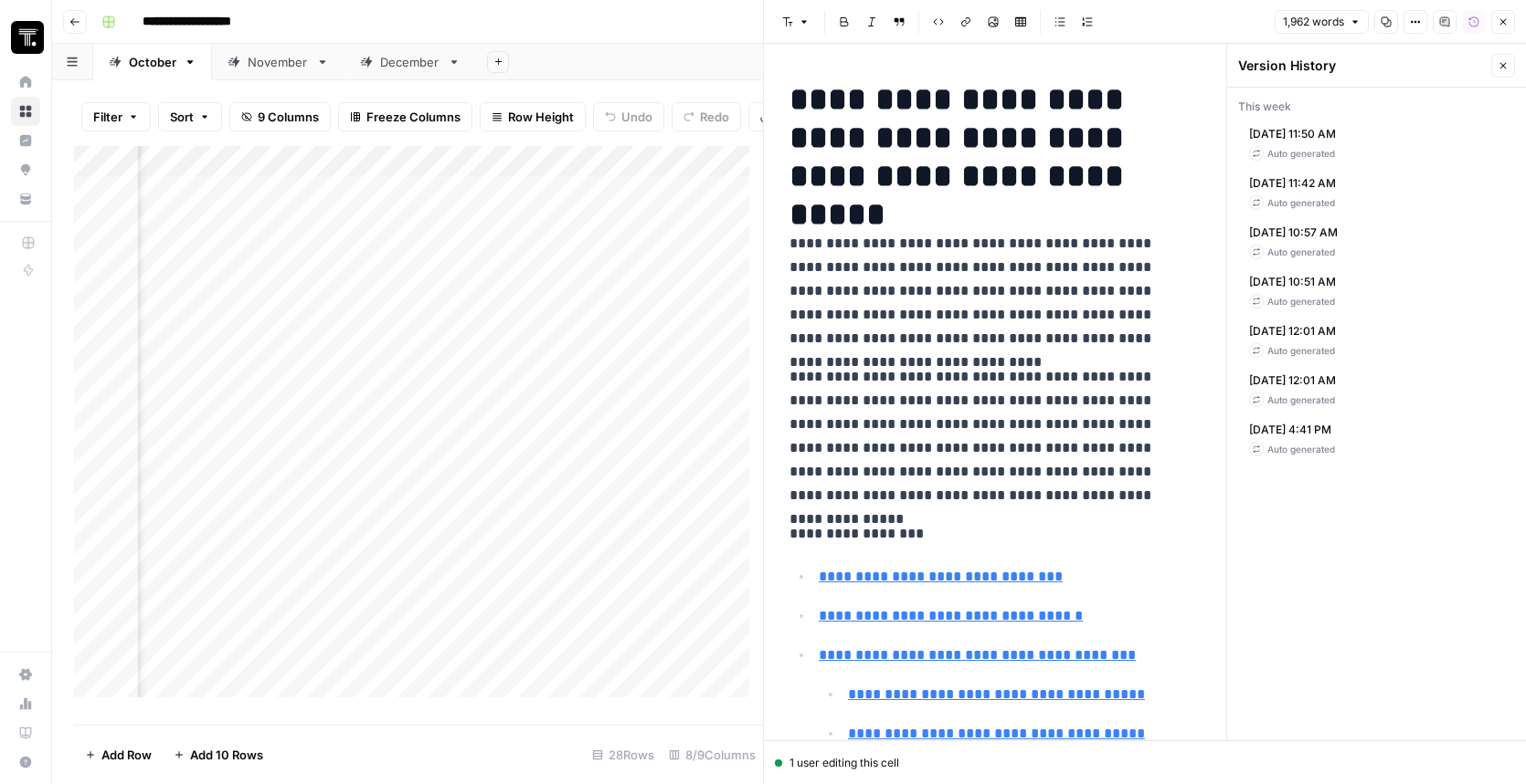
click at [1336, 137] on span "[DATE] 11:50 AM" at bounding box center [1292, 134] width 87 height 16
click at [1336, 296] on div "Auto generated" at bounding box center [1292, 301] width 87 height 15
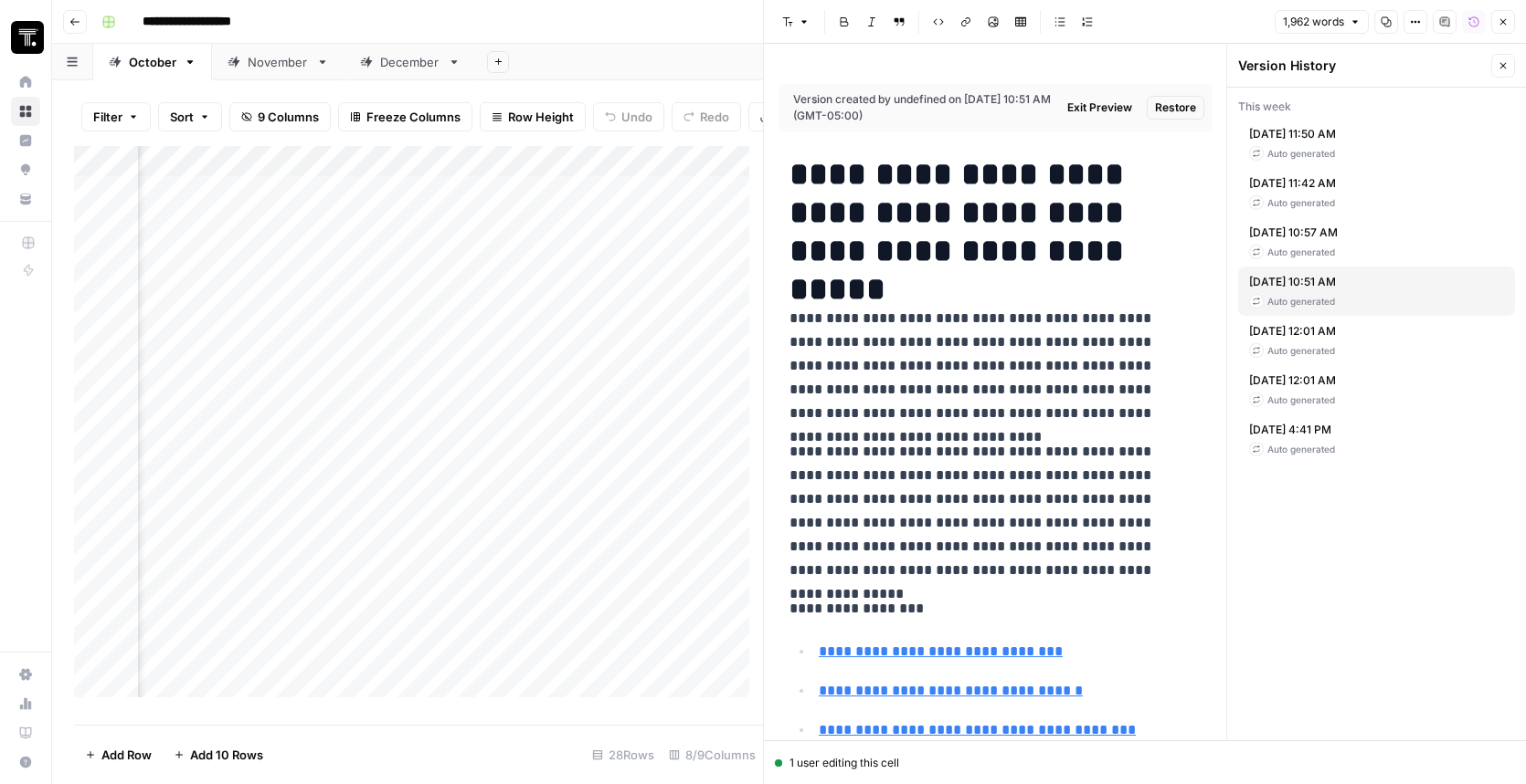
click at [1374, 156] on div "Oct 10, 2025 11:50 AM Auto generated" at bounding box center [1376, 143] width 277 height 49
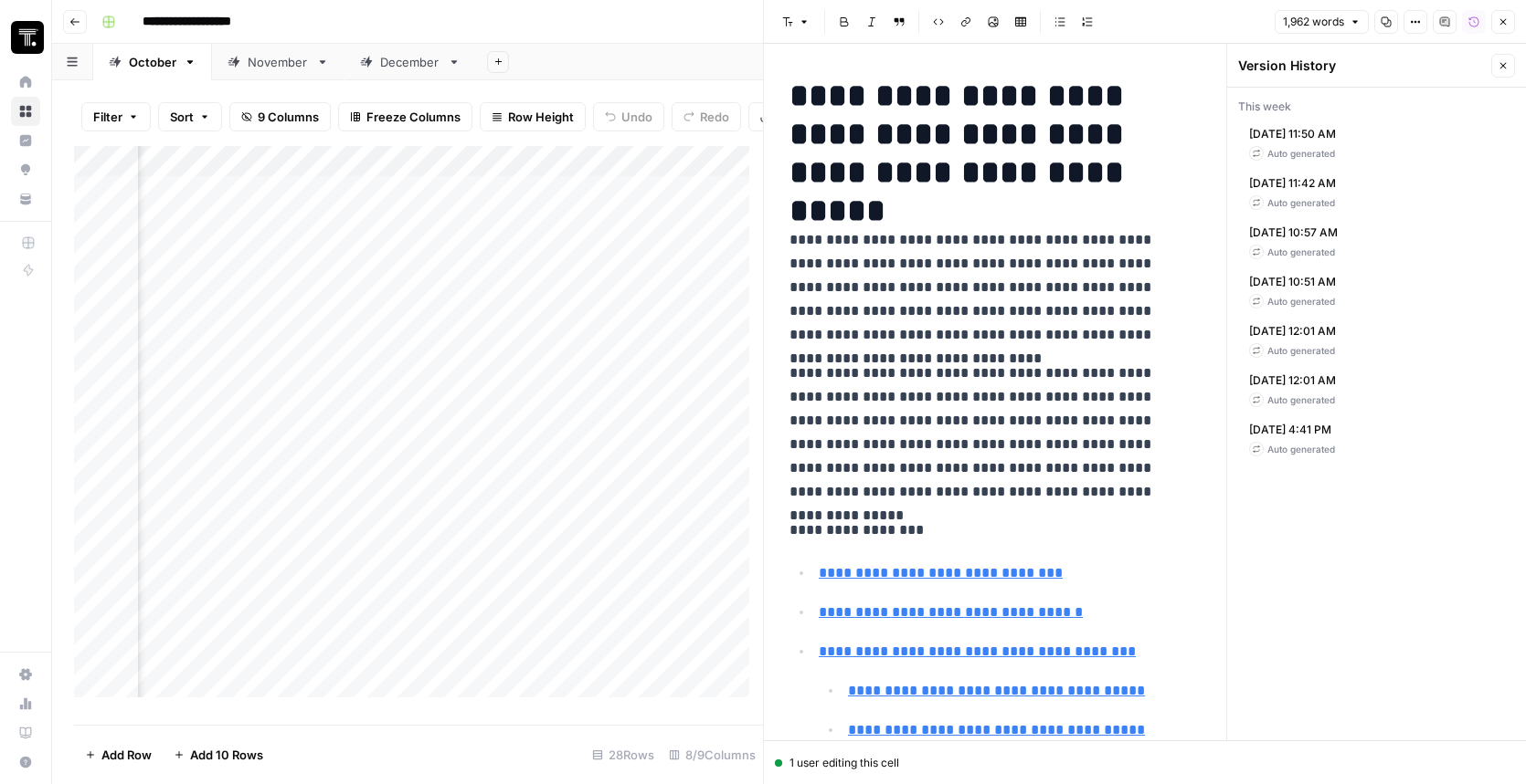
scroll to position [7, 0]
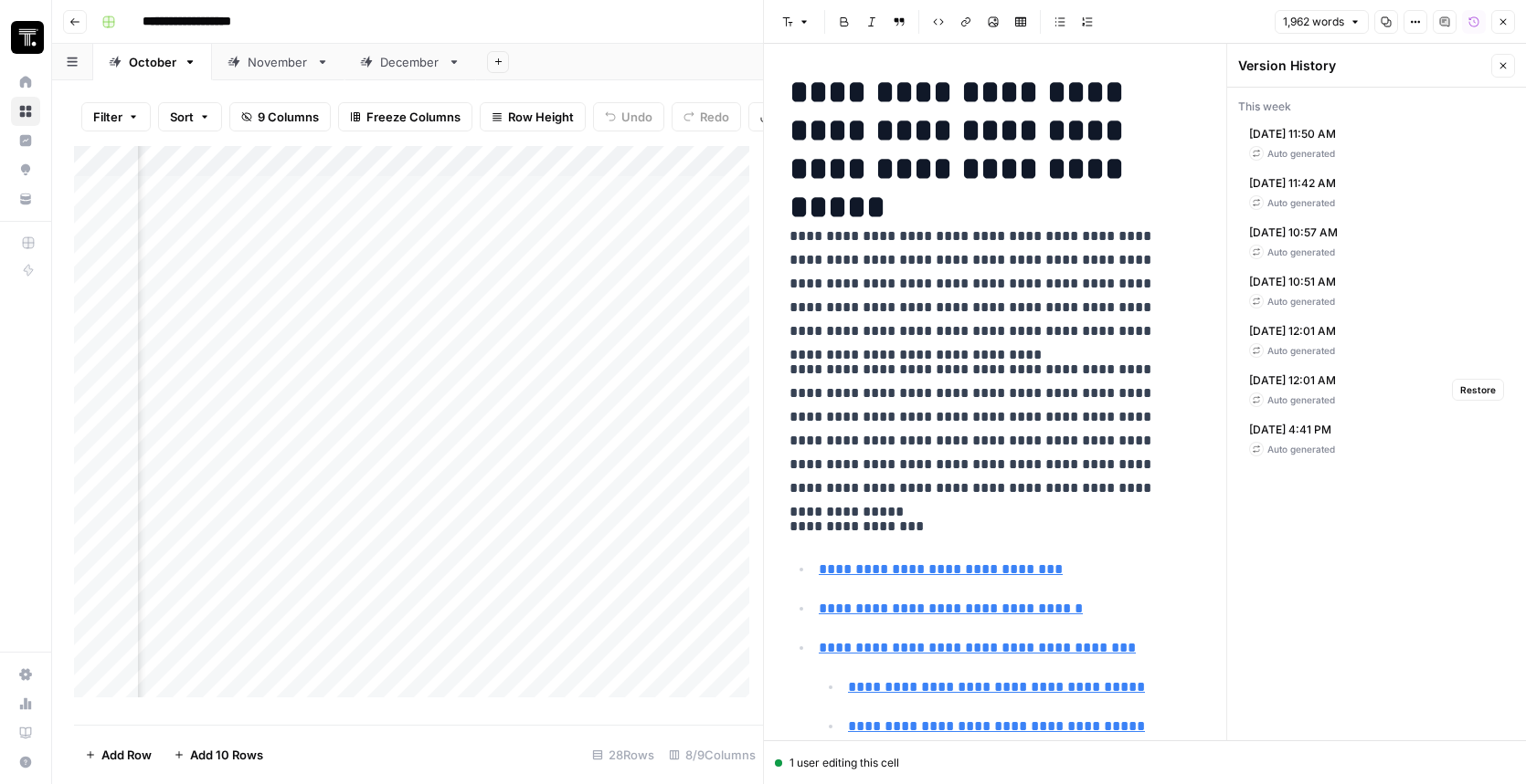
click at [1370, 395] on div "Oct 10, 2025 12:01 AM Auto generated Restore" at bounding box center [1376, 390] width 277 height 49
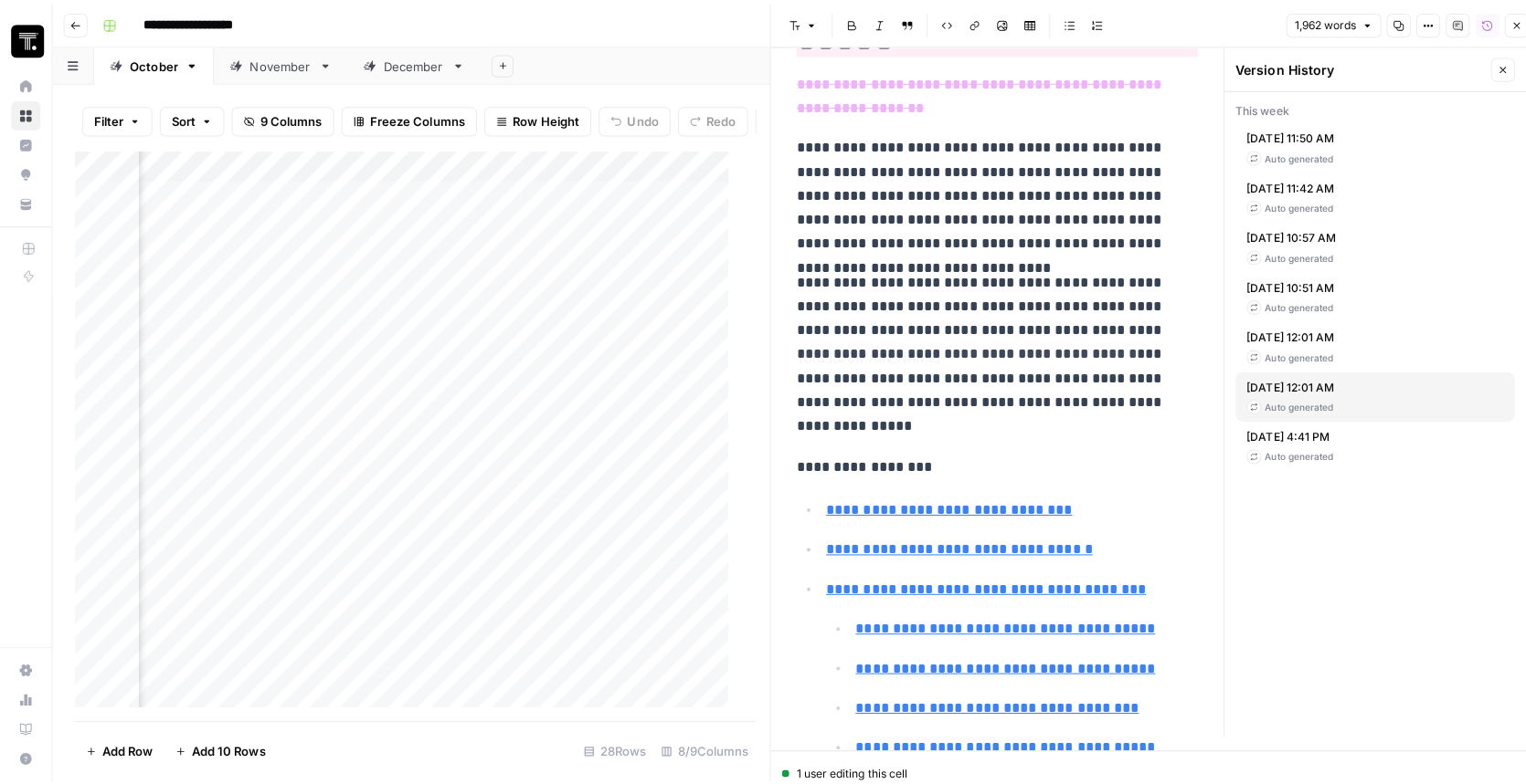
scroll to position [0, 0]
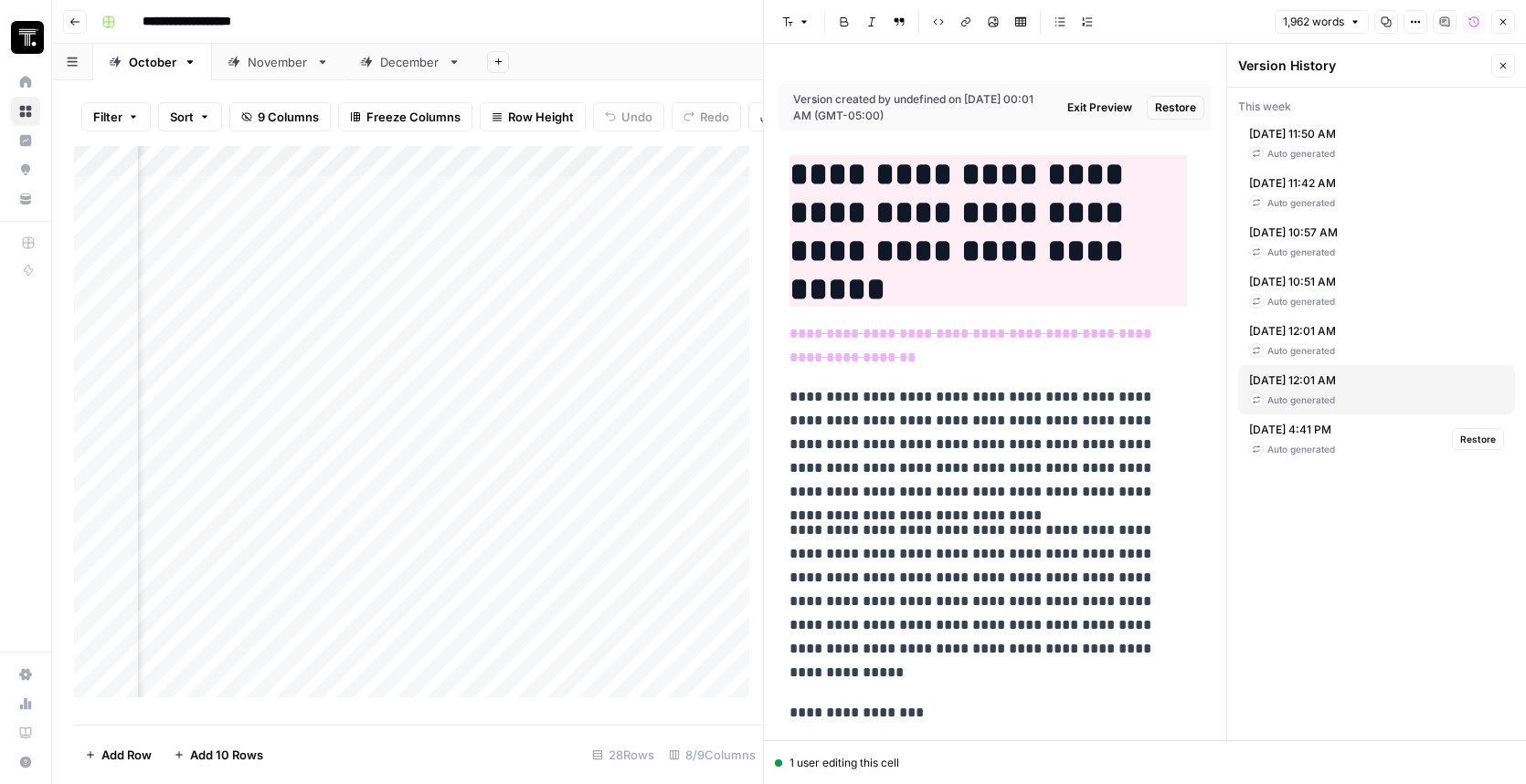
click at [1332, 443] on div "Auto generated" at bounding box center [1292, 449] width 86 height 15
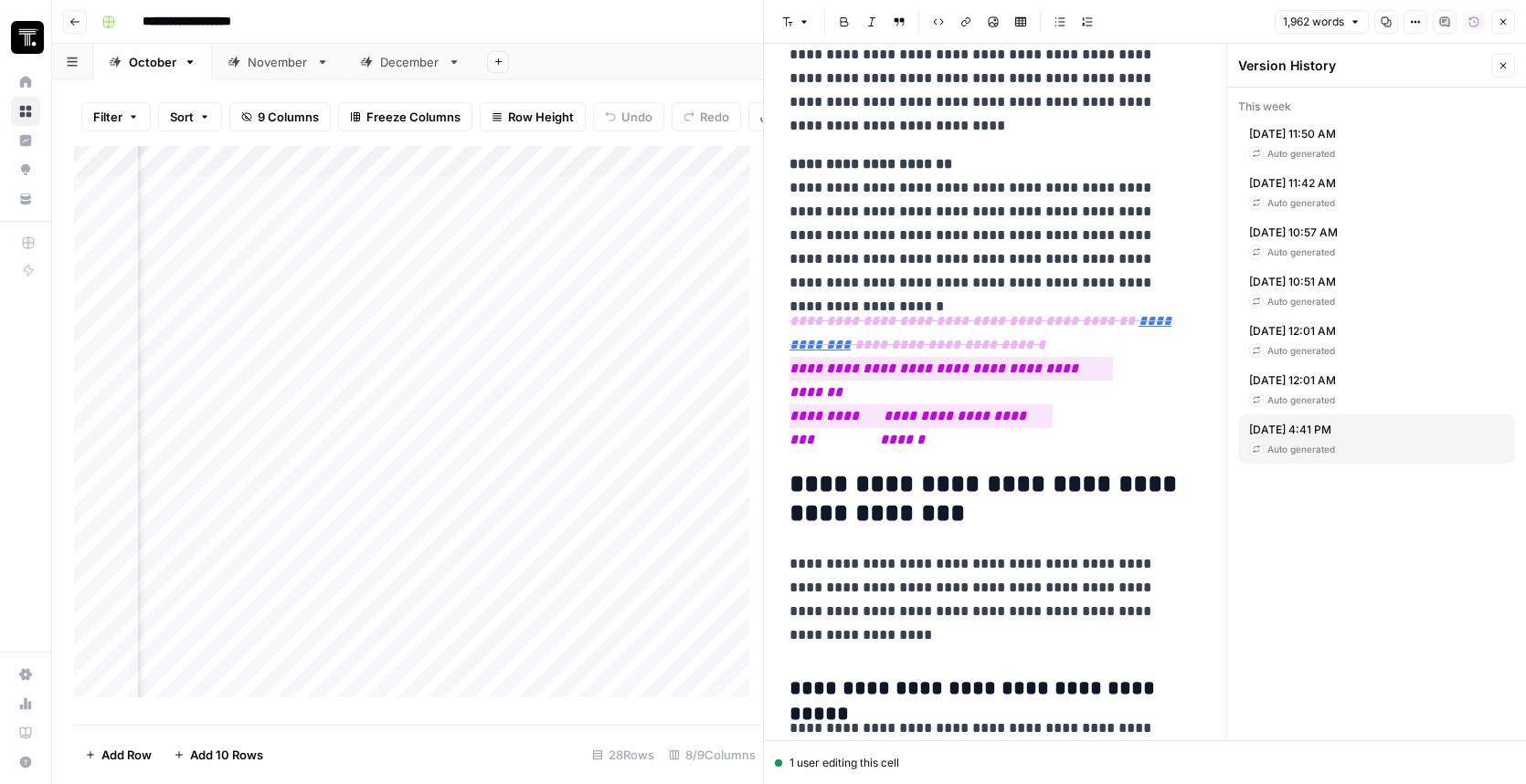
scroll to position [2585, 0]
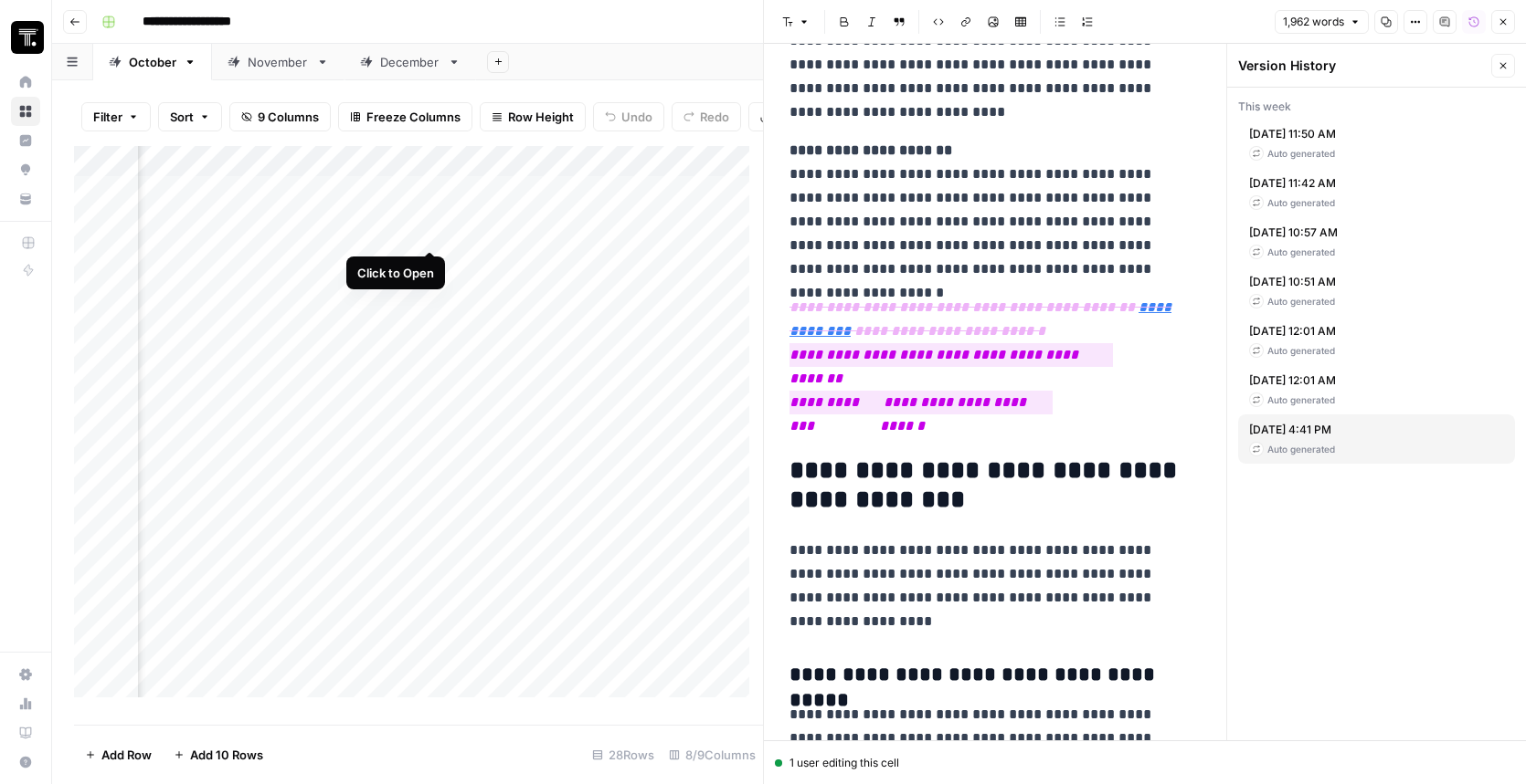
click at [433, 233] on div "Add Column" at bounding box center [418, 428] width 689 height 565
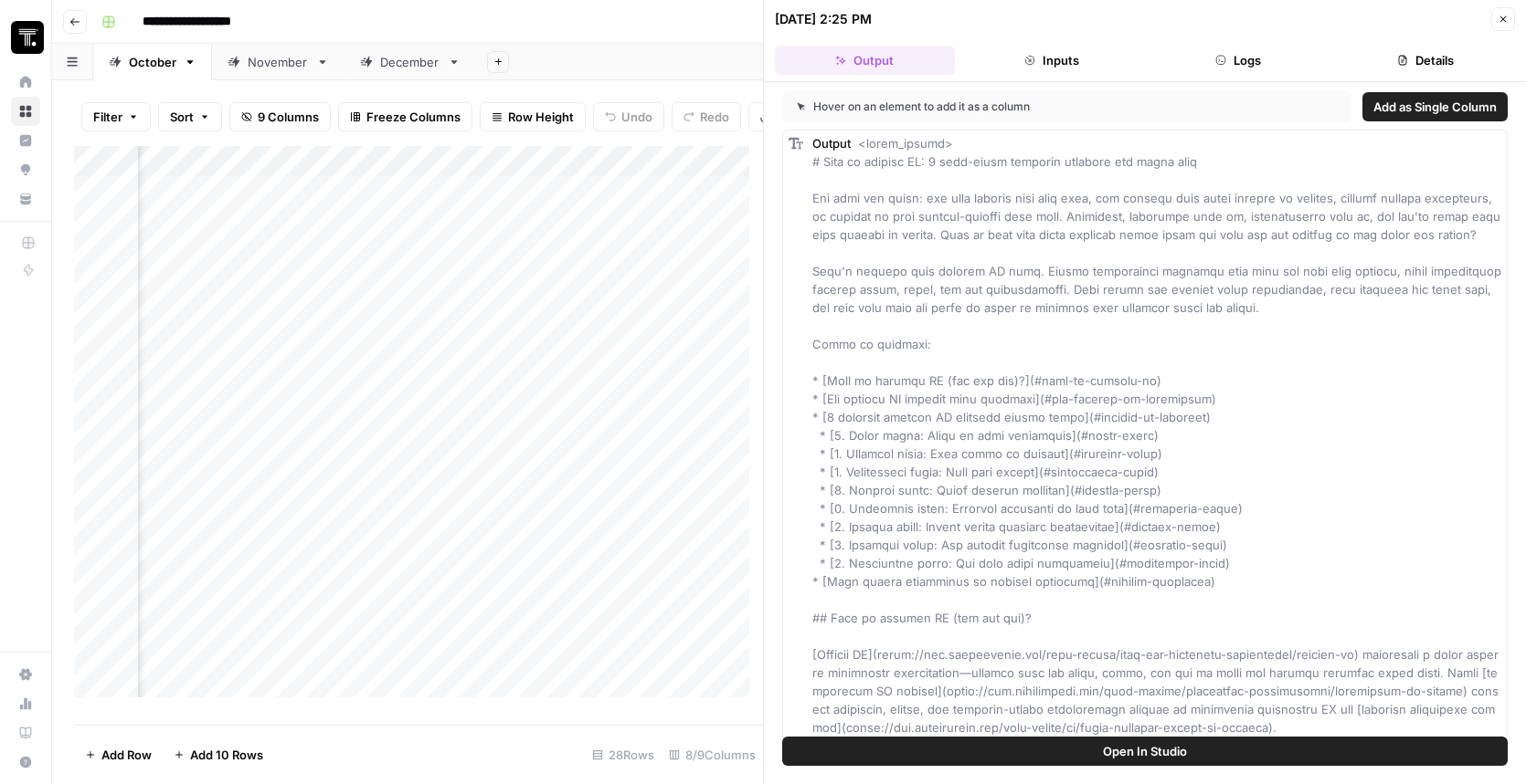
scroll to position [4, 994]
click at [451, 232] on div "Add Column" at bounding box center [418, 428] width 689 height 565
click at [1058, 61] on button "Inputs" at bounding box center [1052, 60] width 180 height 29
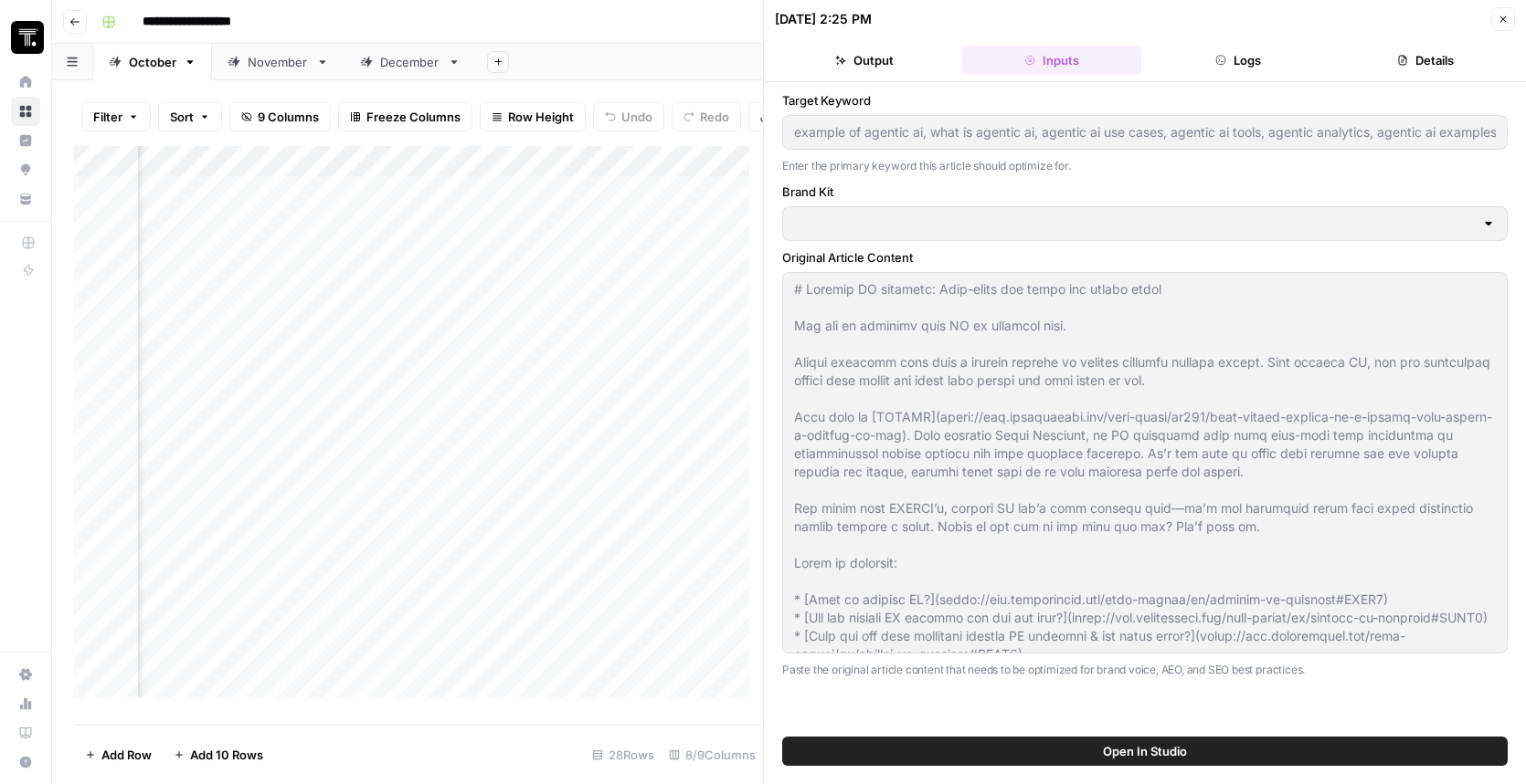
type input "example of agentic ai, what is agentic ai, agentic ai use cases, agentic ai too…"
type input "ThoughtSpot - Enterprise"
click at [900, 57] on button "Output" at bounding box center [864, 60] width 180 height 29
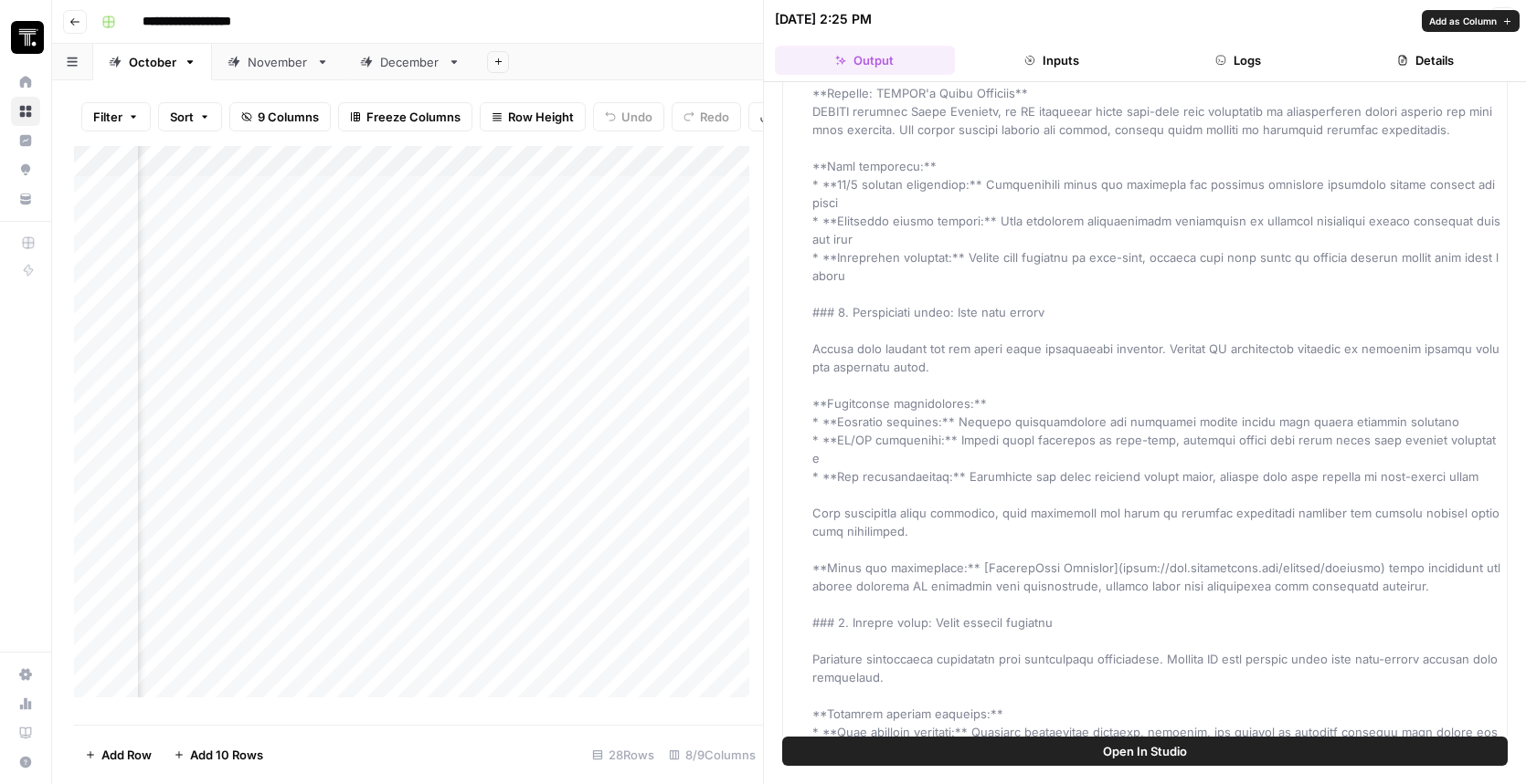
scroll to position [1901, 0]
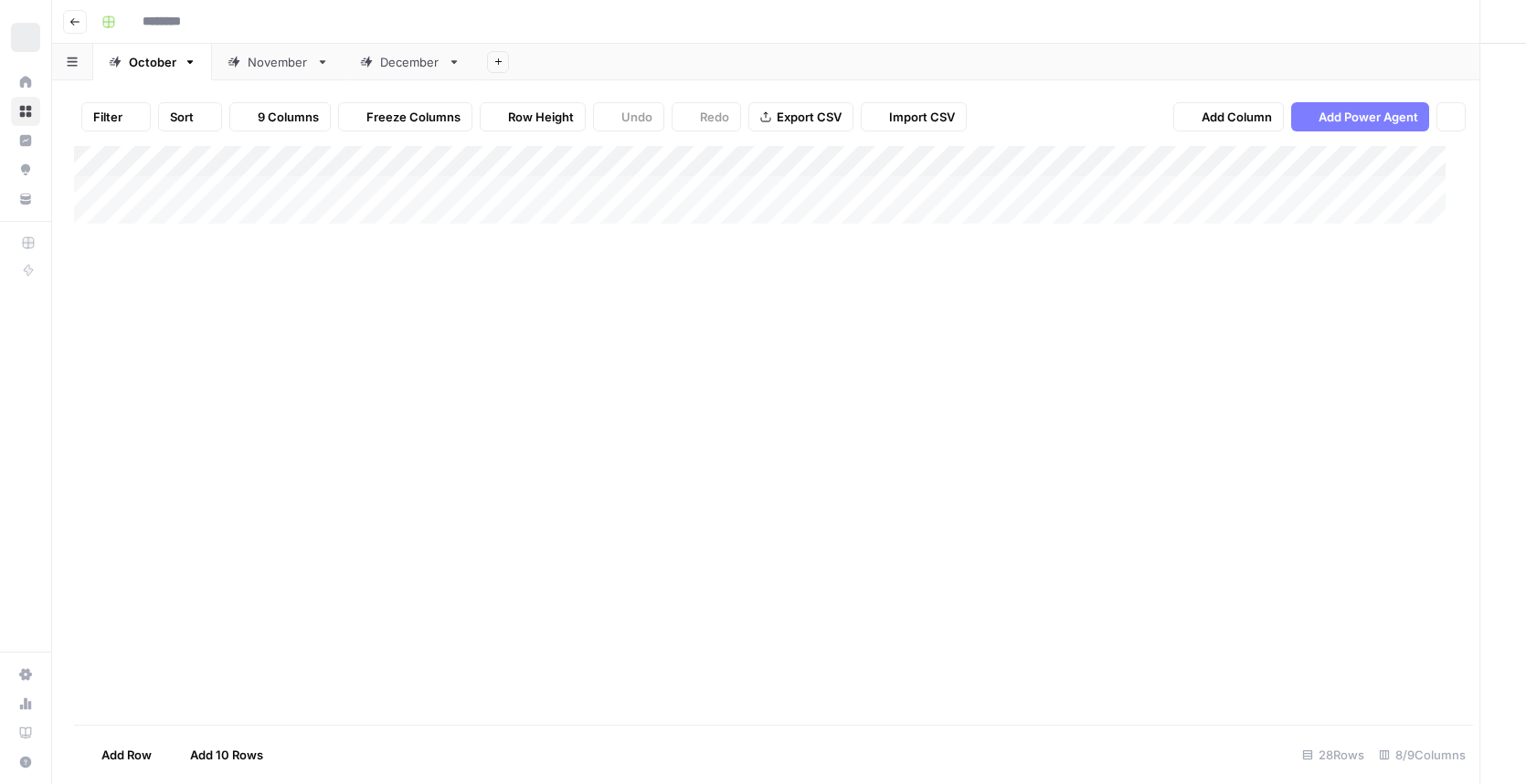
type input "**********"
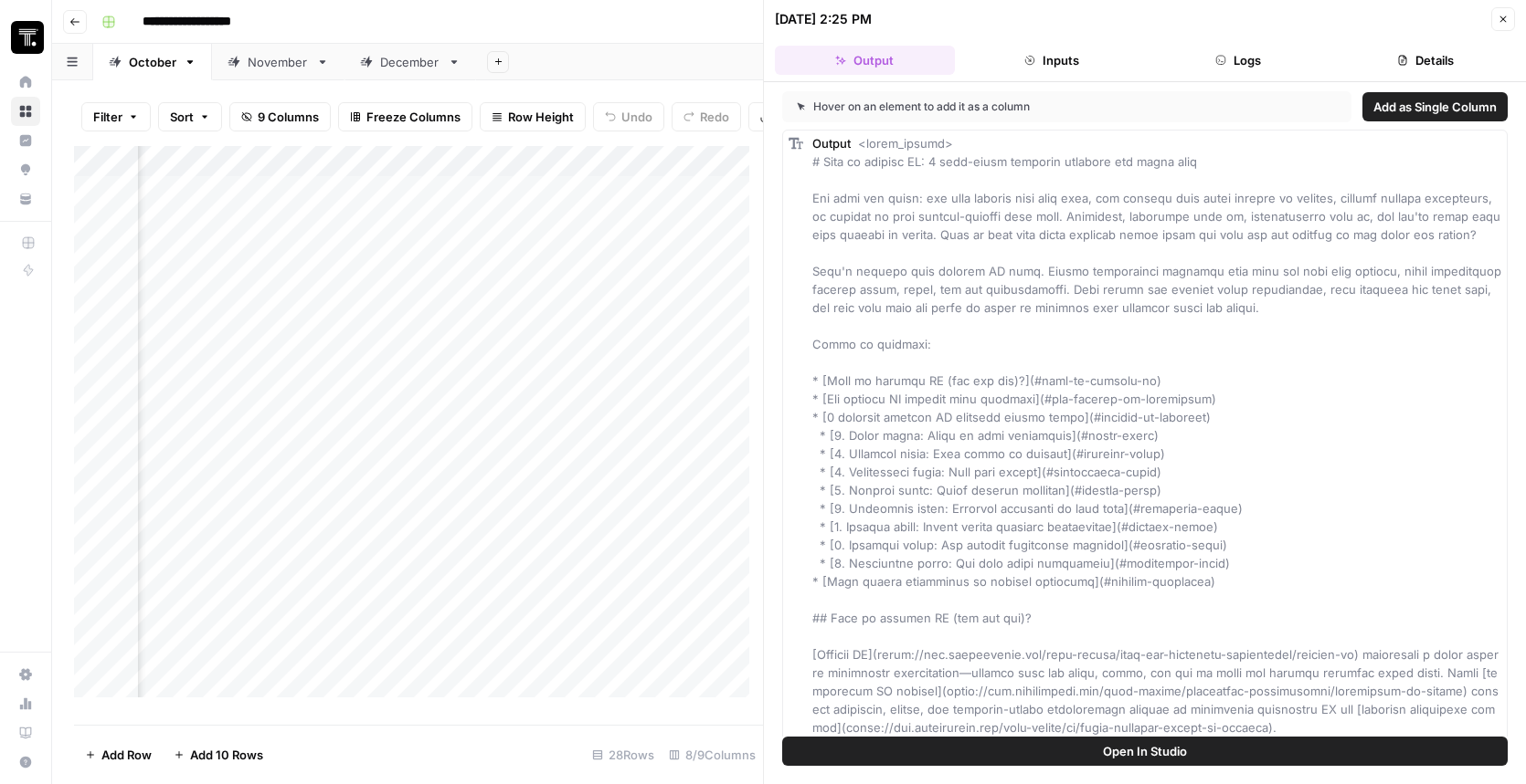
scroll to position [0, 1191]
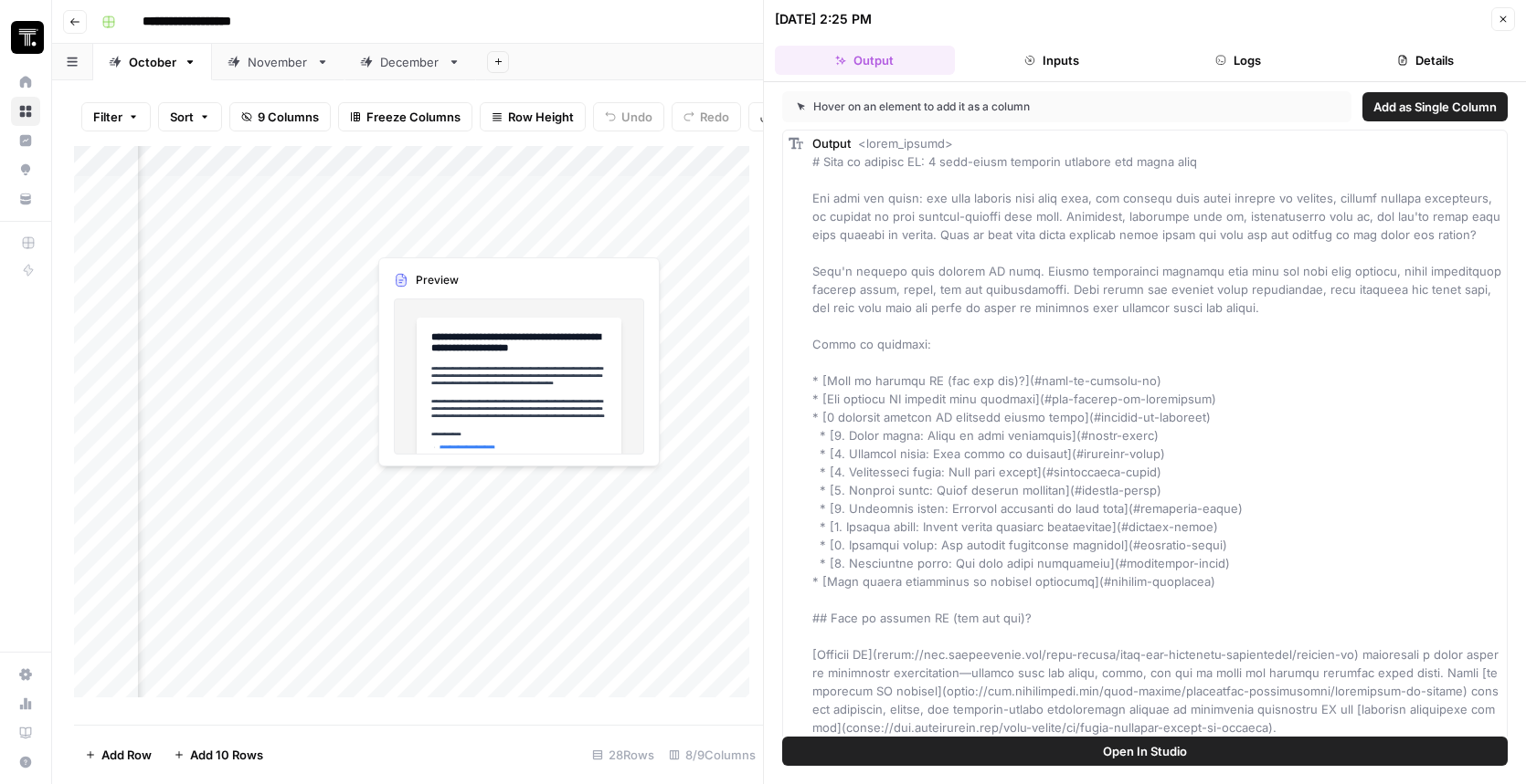
click at [448, 236] on div "Add Column" at bounding box center [418, 428] width 689 height 565
click at [513, 236] on div "Add Column" at bounding box center [418, 428] width 689 height 565
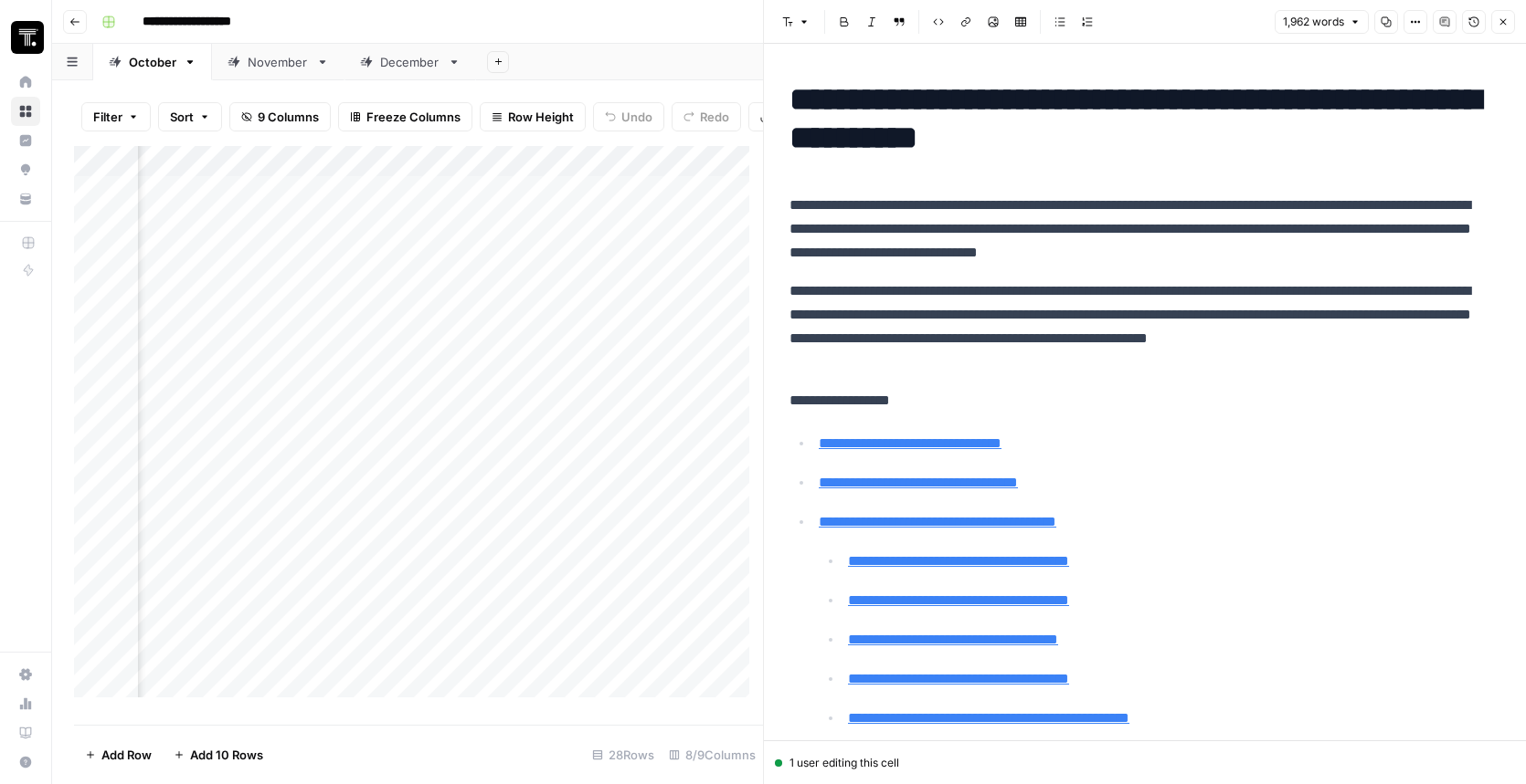
scroll to position [4, 0]
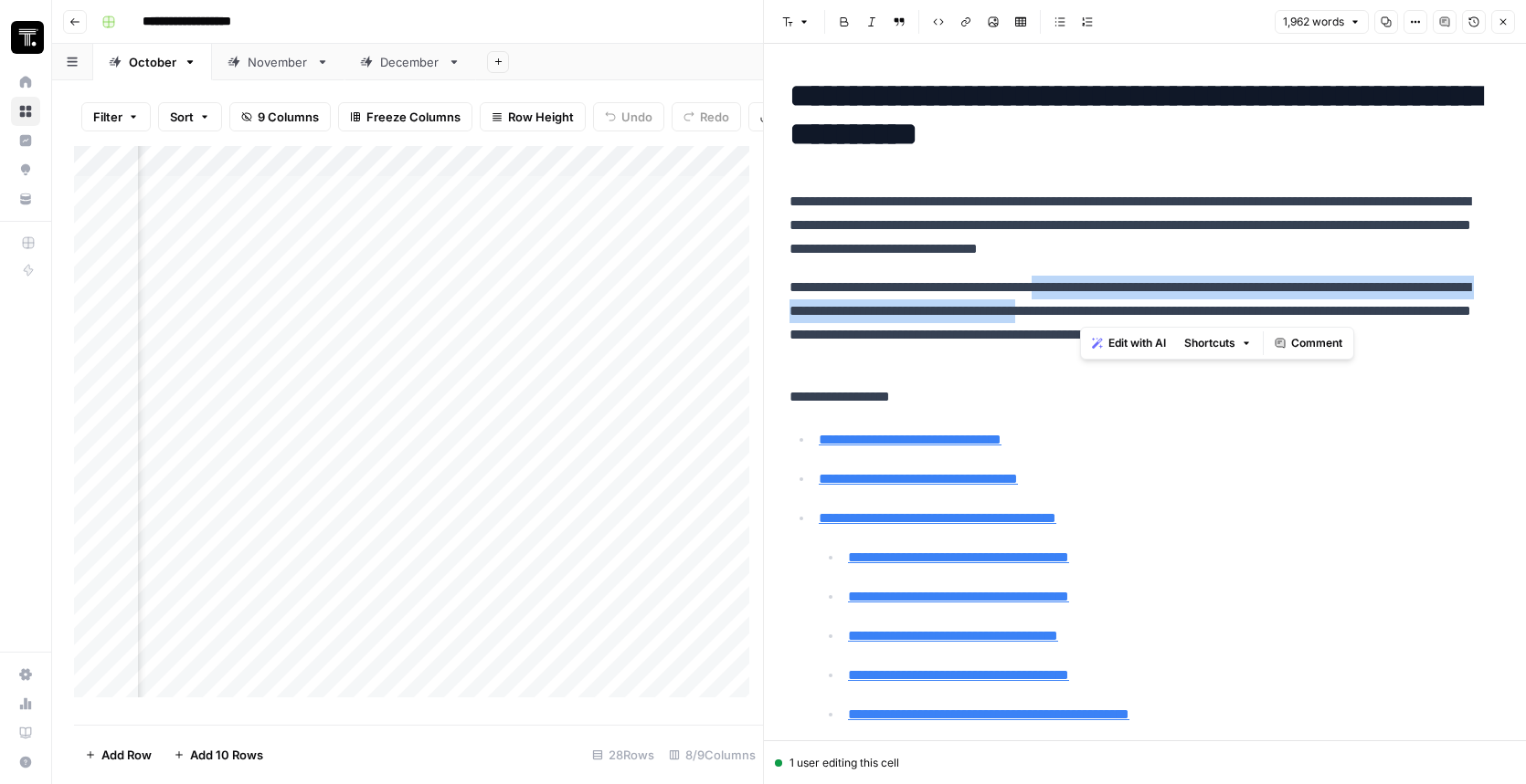
drag, startPoint x: 1157, startPoint y: 295, endPoint x: 1082, endPoint y: 283, distance: 76.0
click at [1082, 283] on p "**********" at bounding box center [1138, 323] width 698 height 95
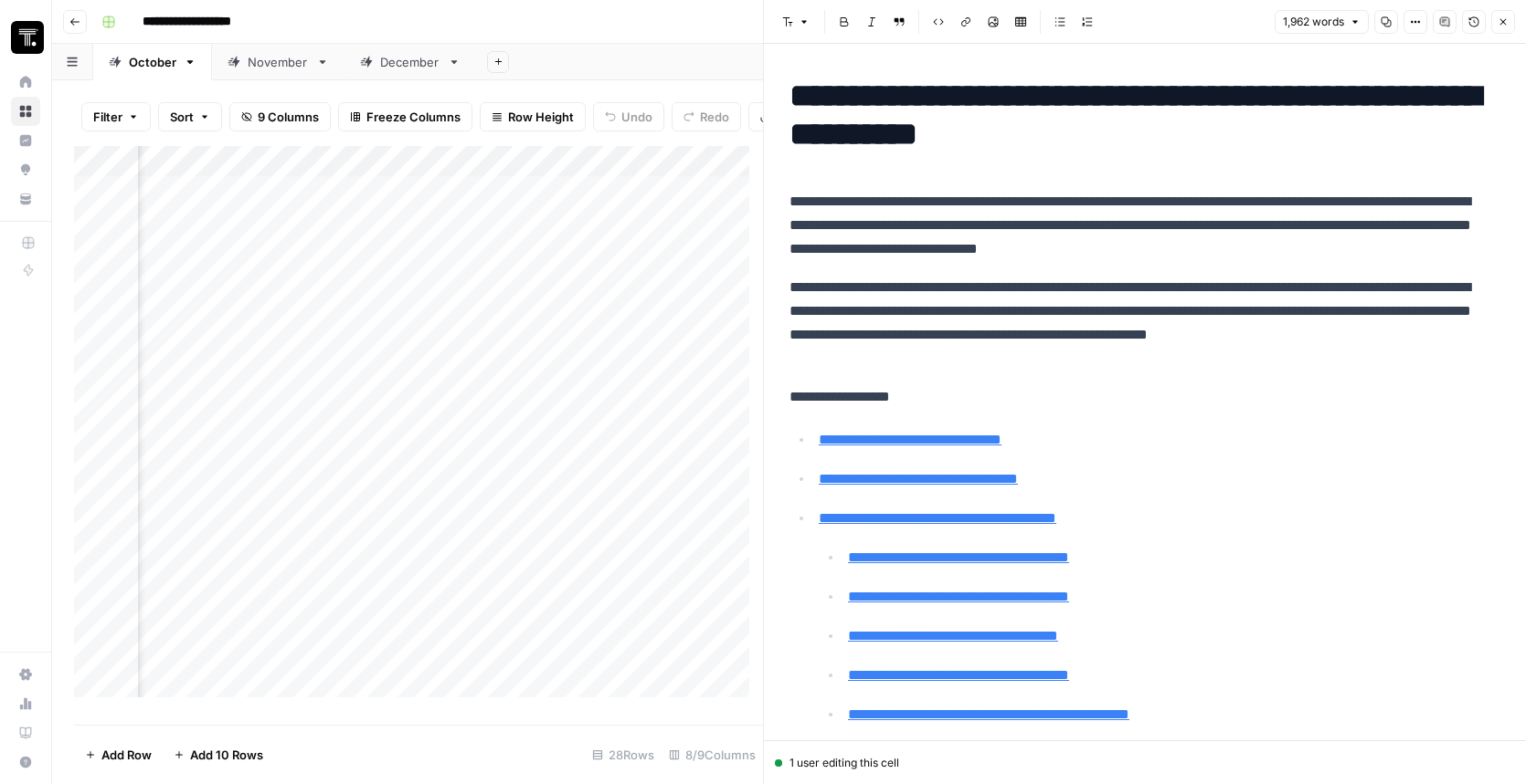
click at [1117, 239] on p "**********" at bounding box center [1138, 225] width 698 height 71
click at [1419, 22] on icon "button" at bounding box center [1419, 22] width 3 height 3
click at [1469, 20] on icon "button" at bounding box center [1473, 21] width 11 height 11
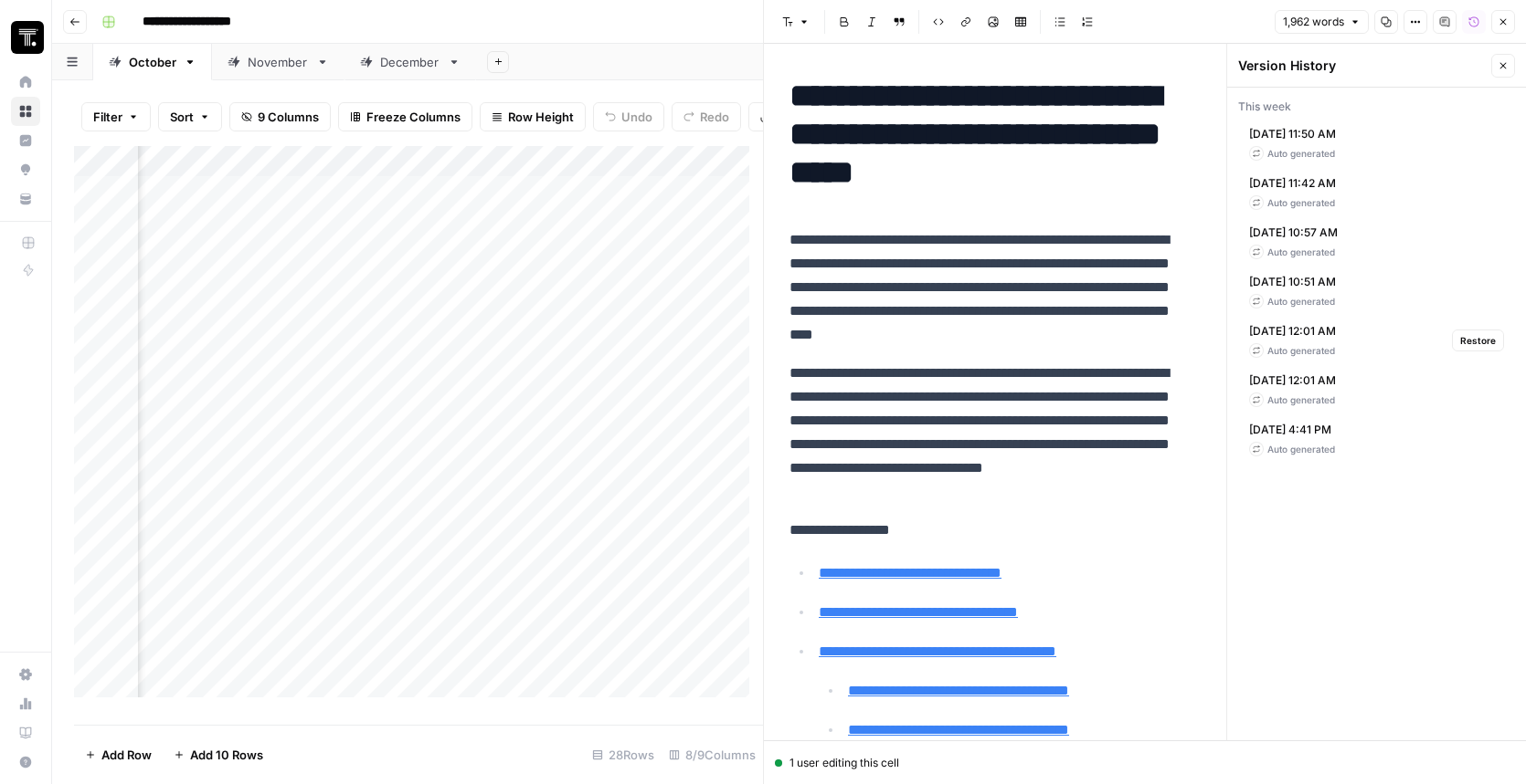
click at [1336, 346] on div "Auto generated" at bounding box center [1292, 351] width 87 height 15
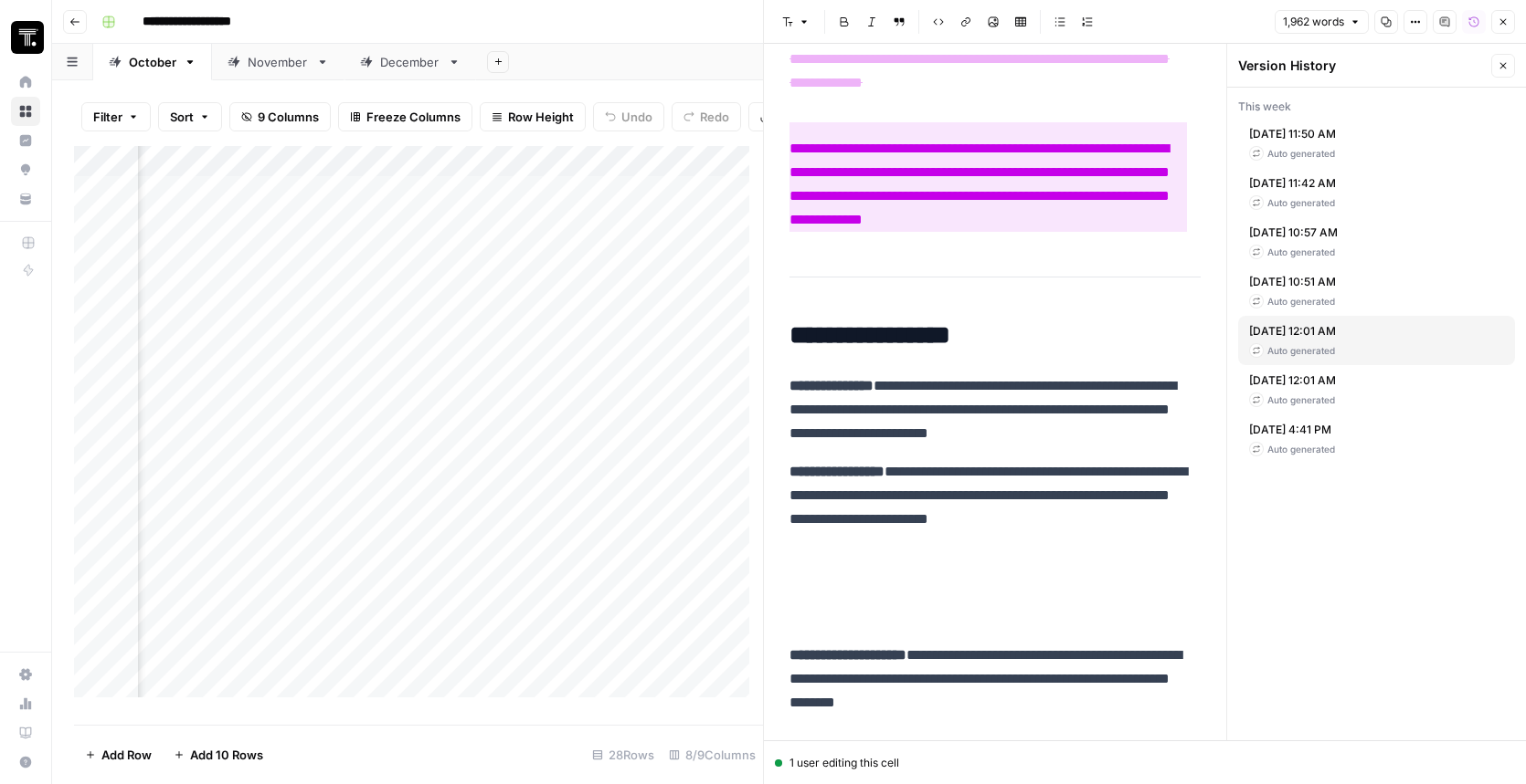
scroll to position [9466, 0]
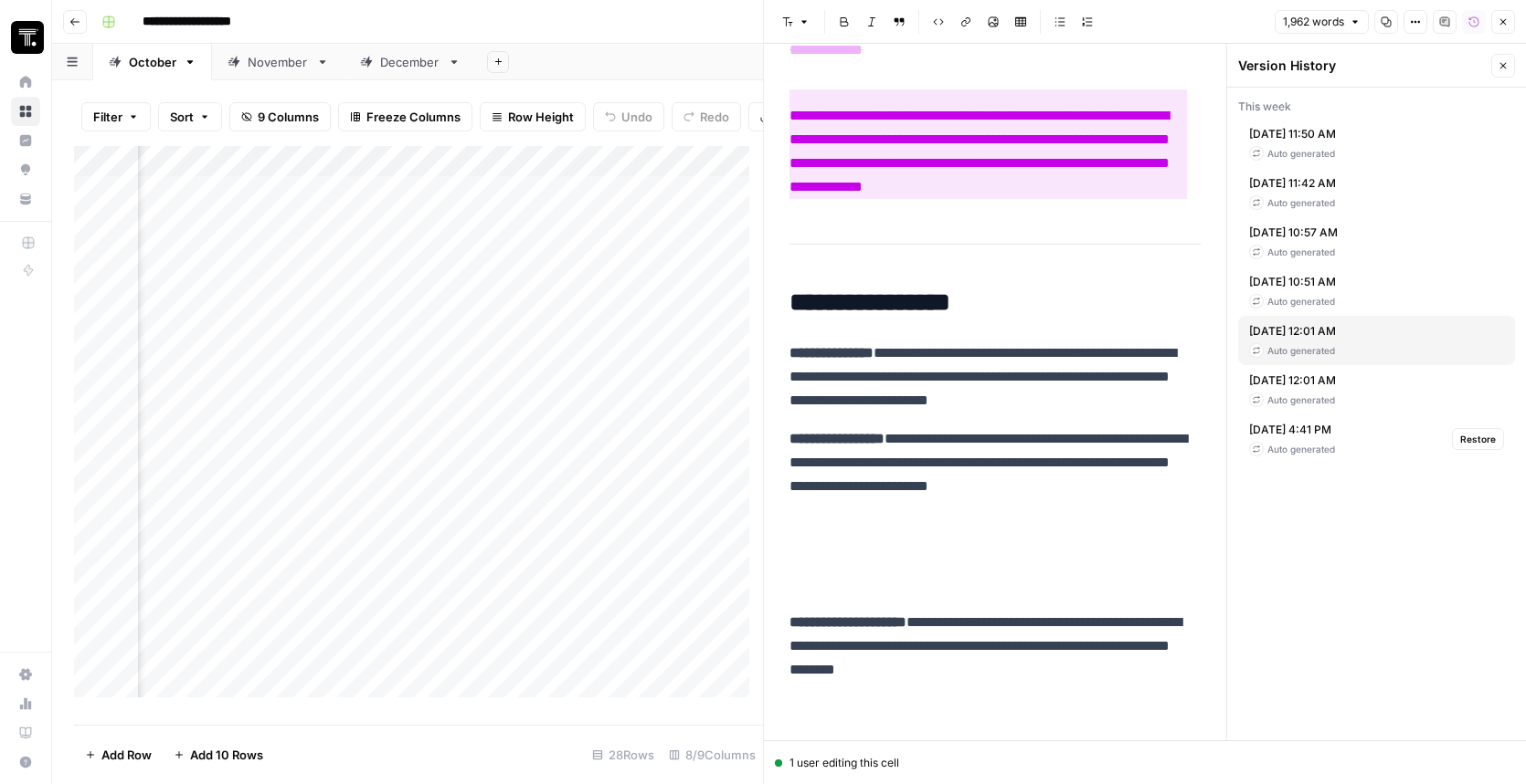
click at [1388, 442] on div "[DATE] 4:41 PM Auto generated Restore" at bounding box center [1376, 438] width 277 height 49
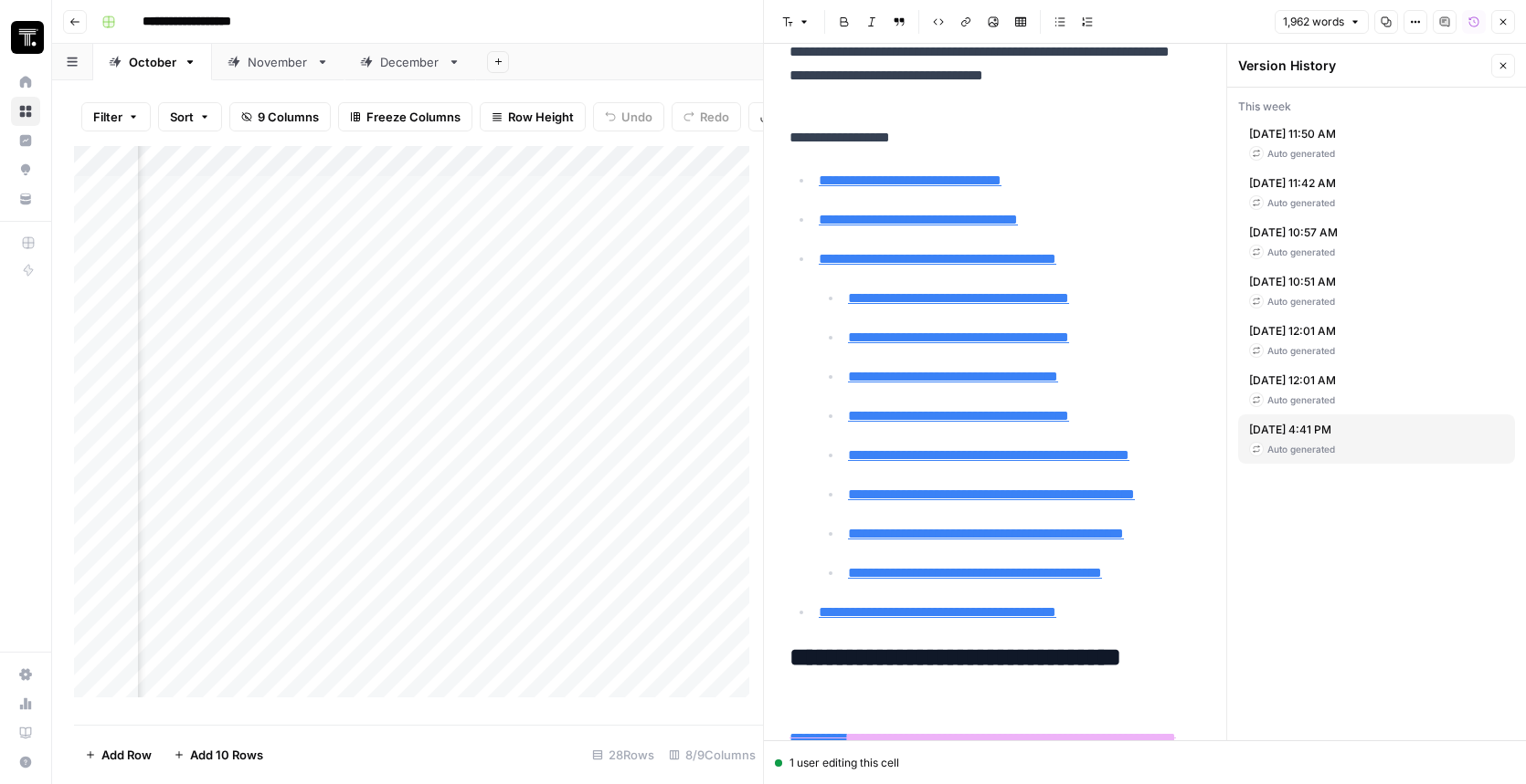
scroll to position [0, 0]
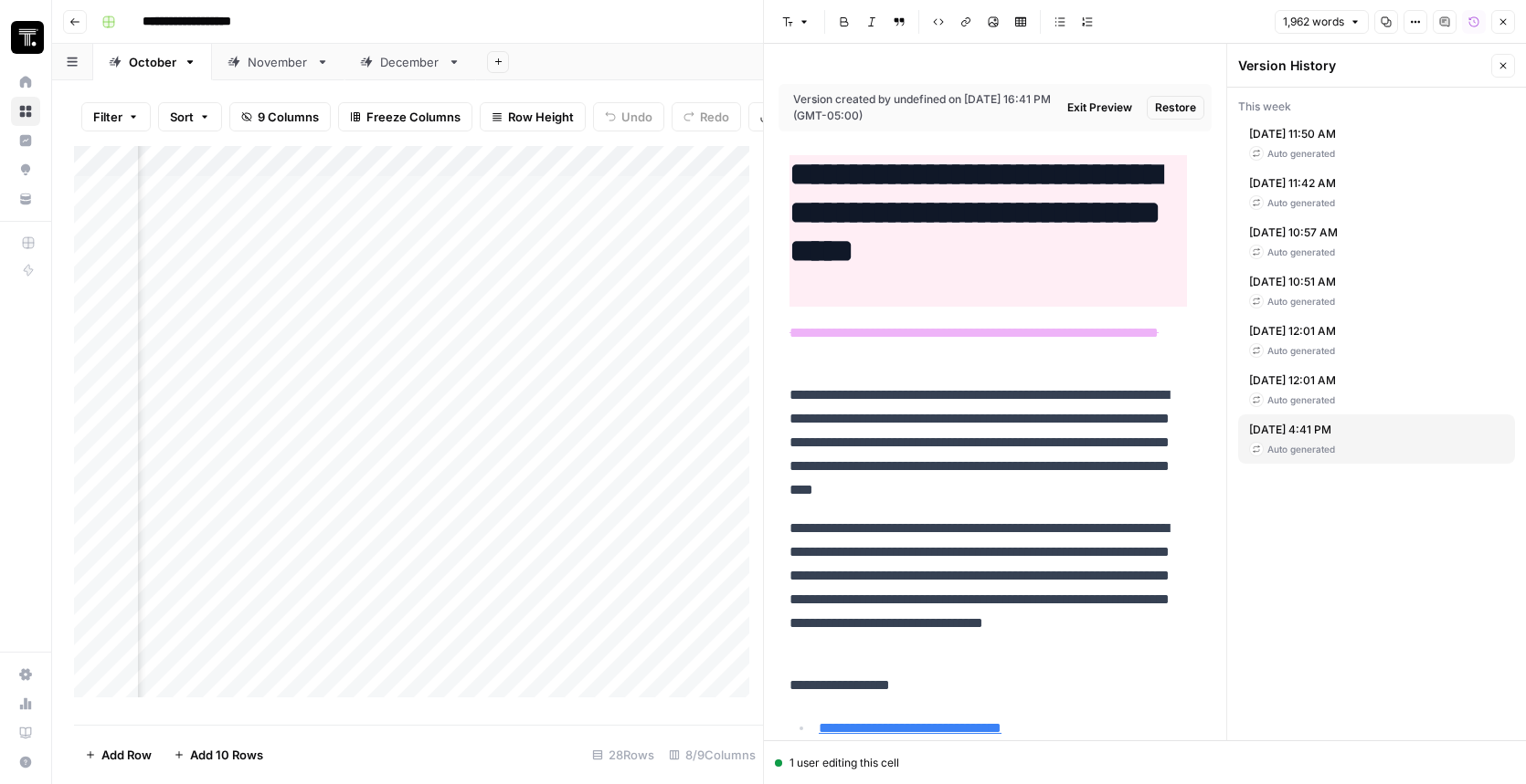
click at [1504, 67] on icon "button" at bounding box center [1503, 66] width 6 height 6
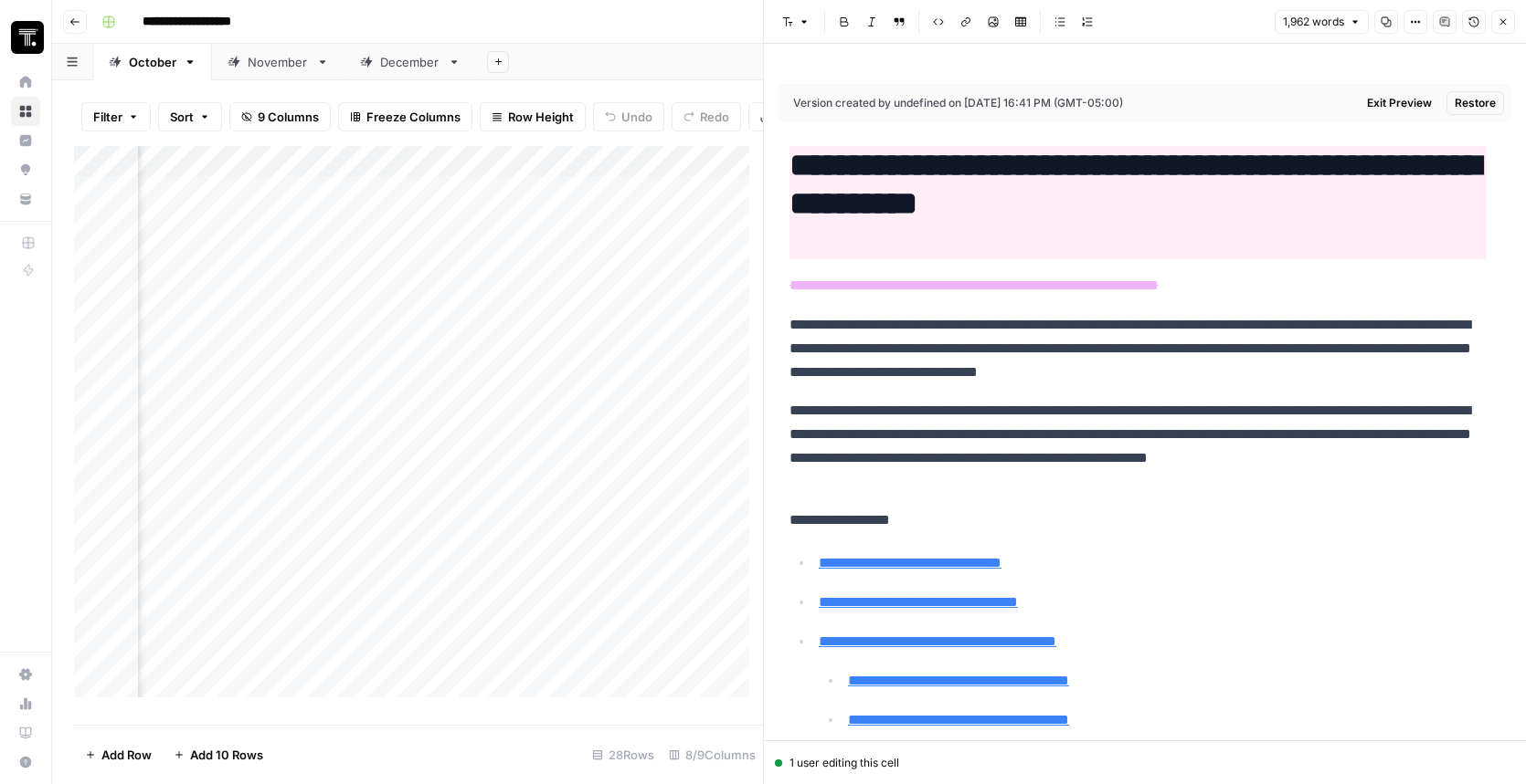
click at [1385, 101] on span "Exit Preview" at bounding box center [1399, 103] width 65 height 16
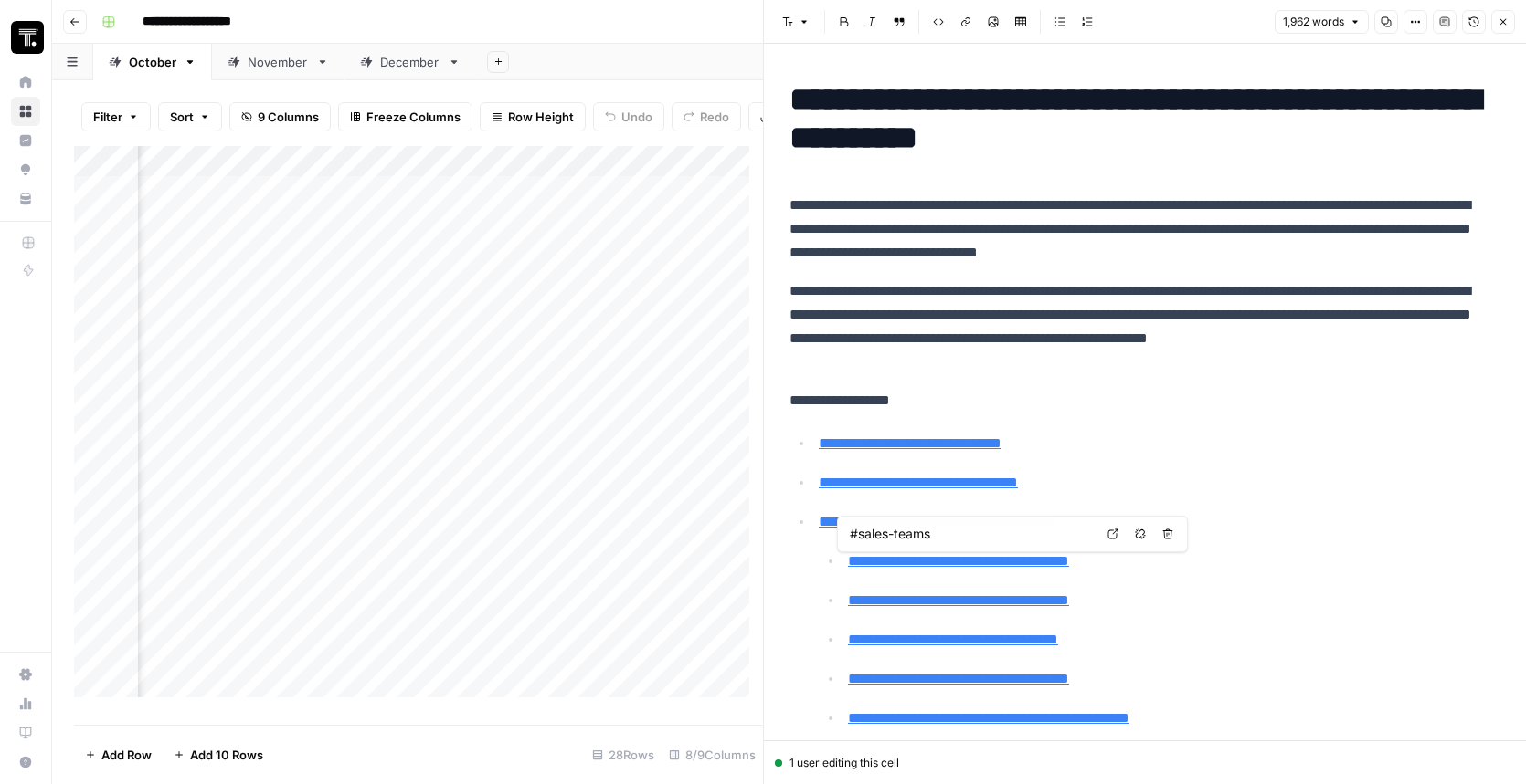
type input "#marketing-teams"
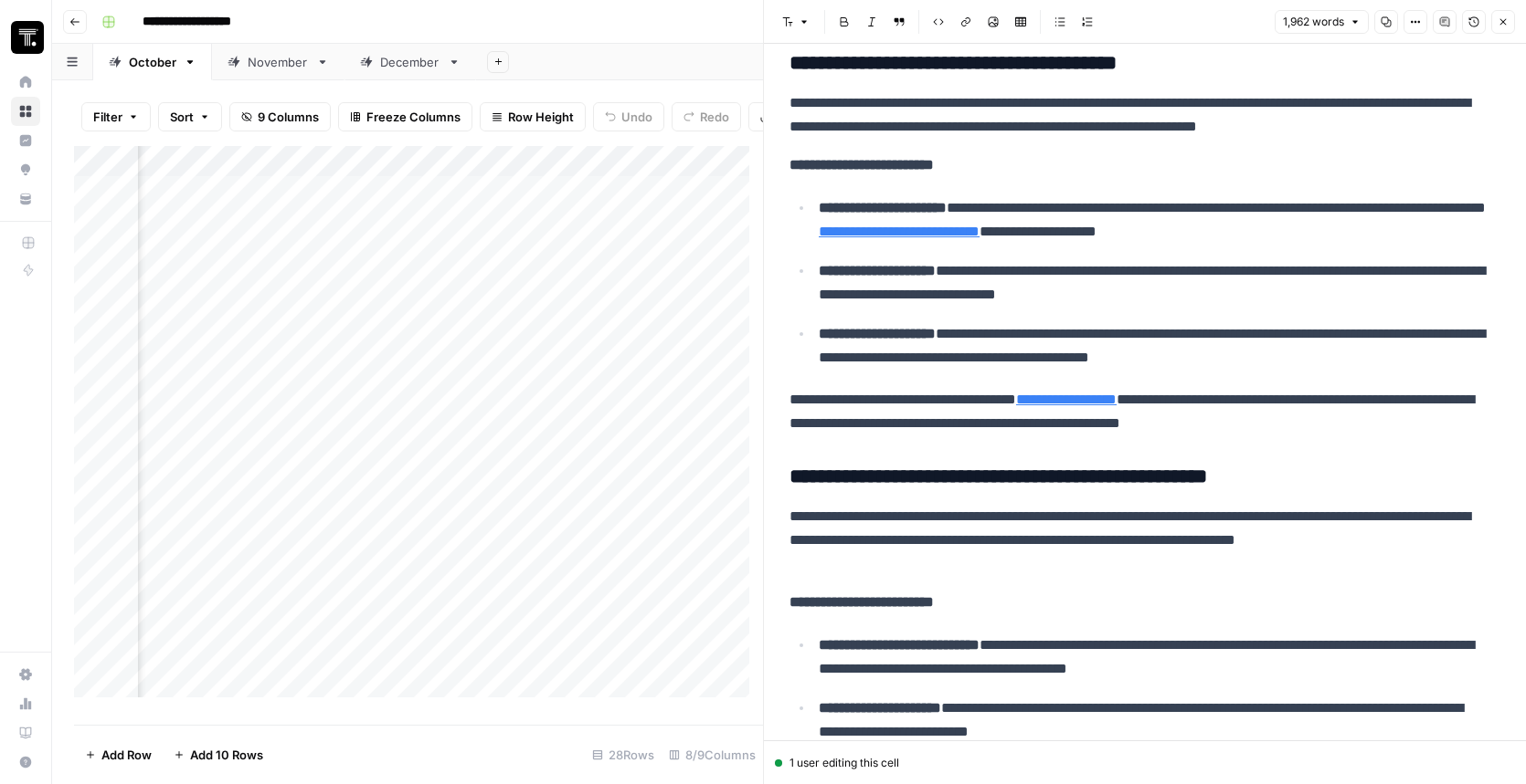
scroll to position [3327, 0]
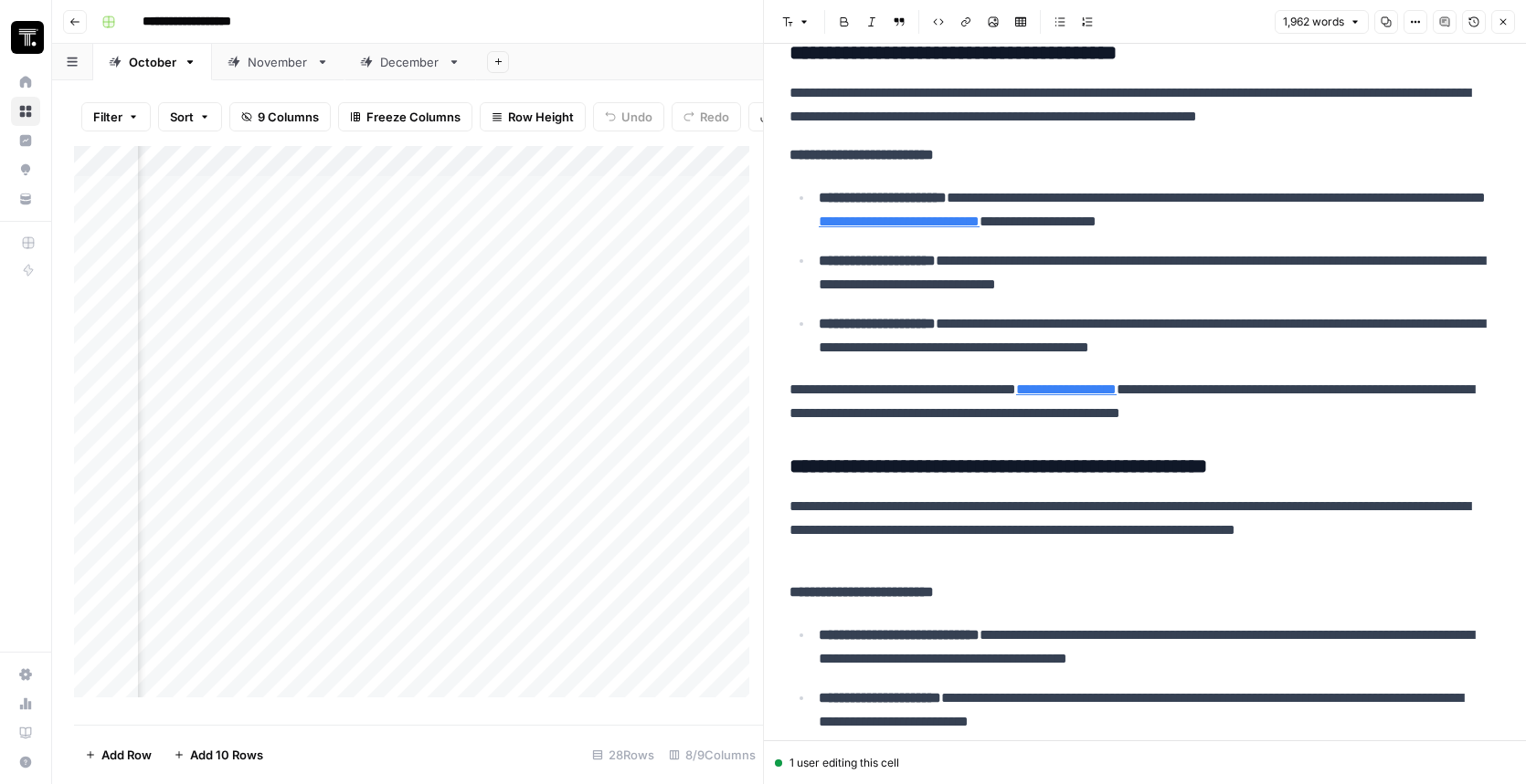
click at [372, 229] on div "Add Column" at bounding box center [418, 428] width 689 height 565
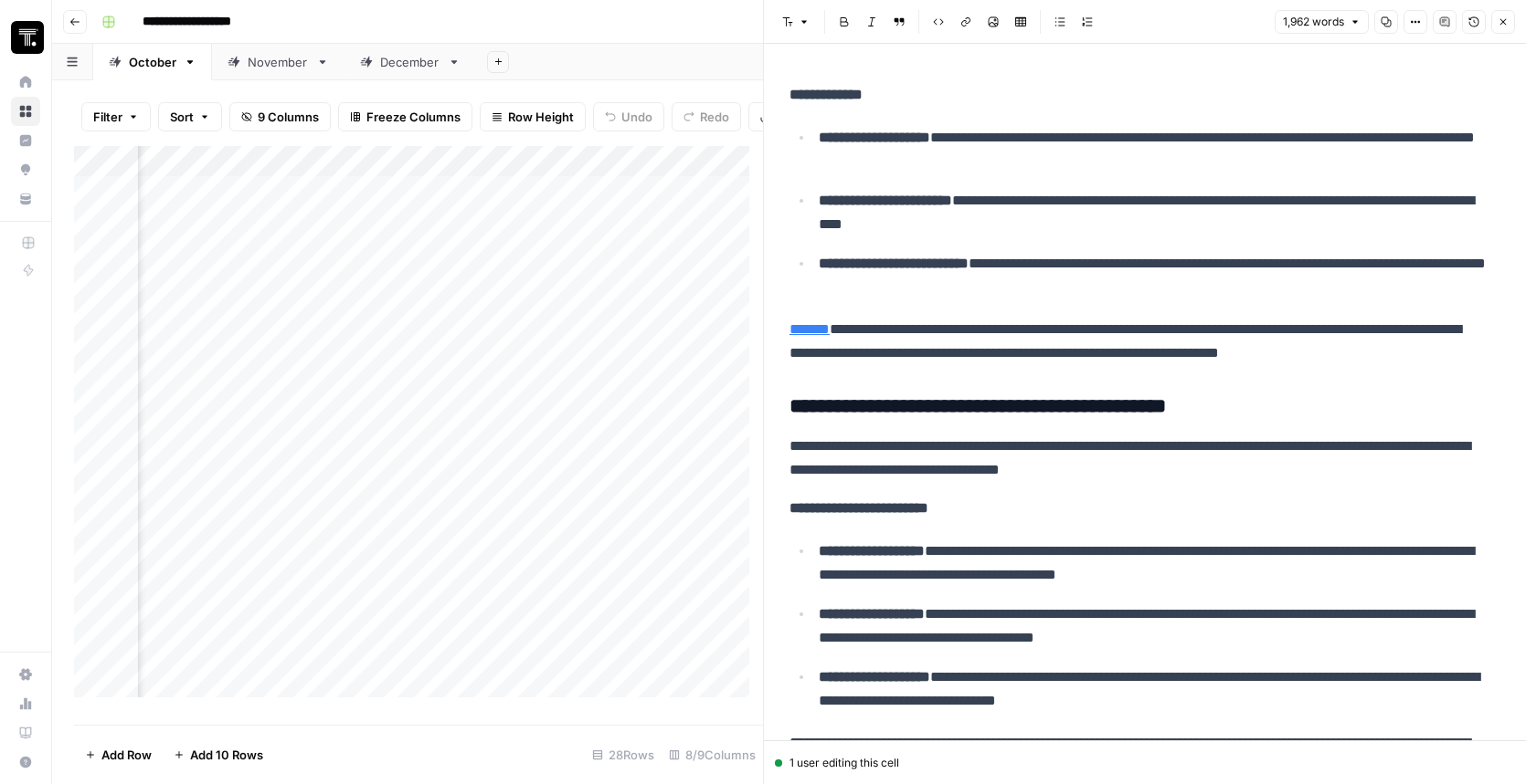
scroll to position [4849, 0]
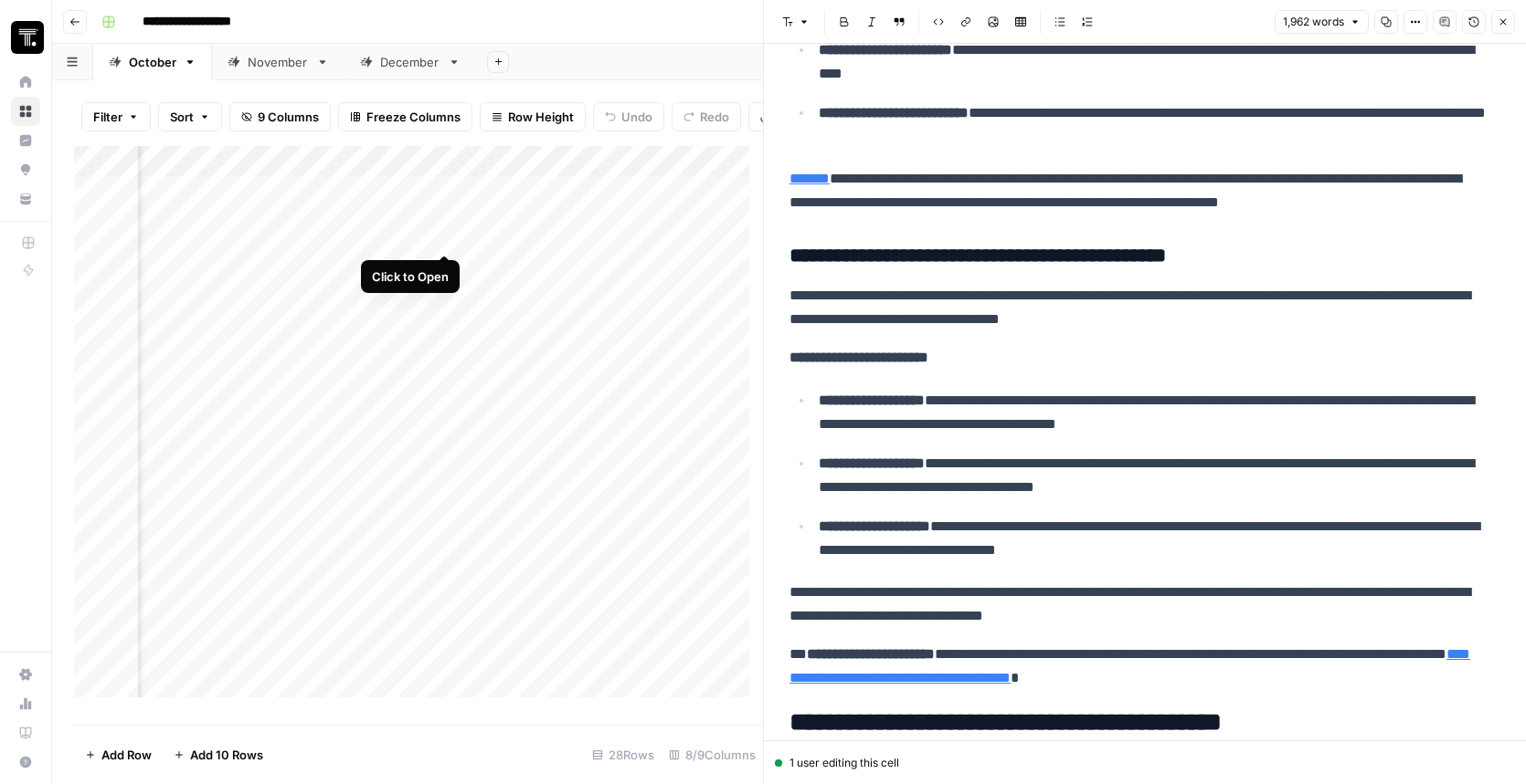
click at [443, 238] on div "Add Column" at bounding box center [418, 428] width 689 height 565
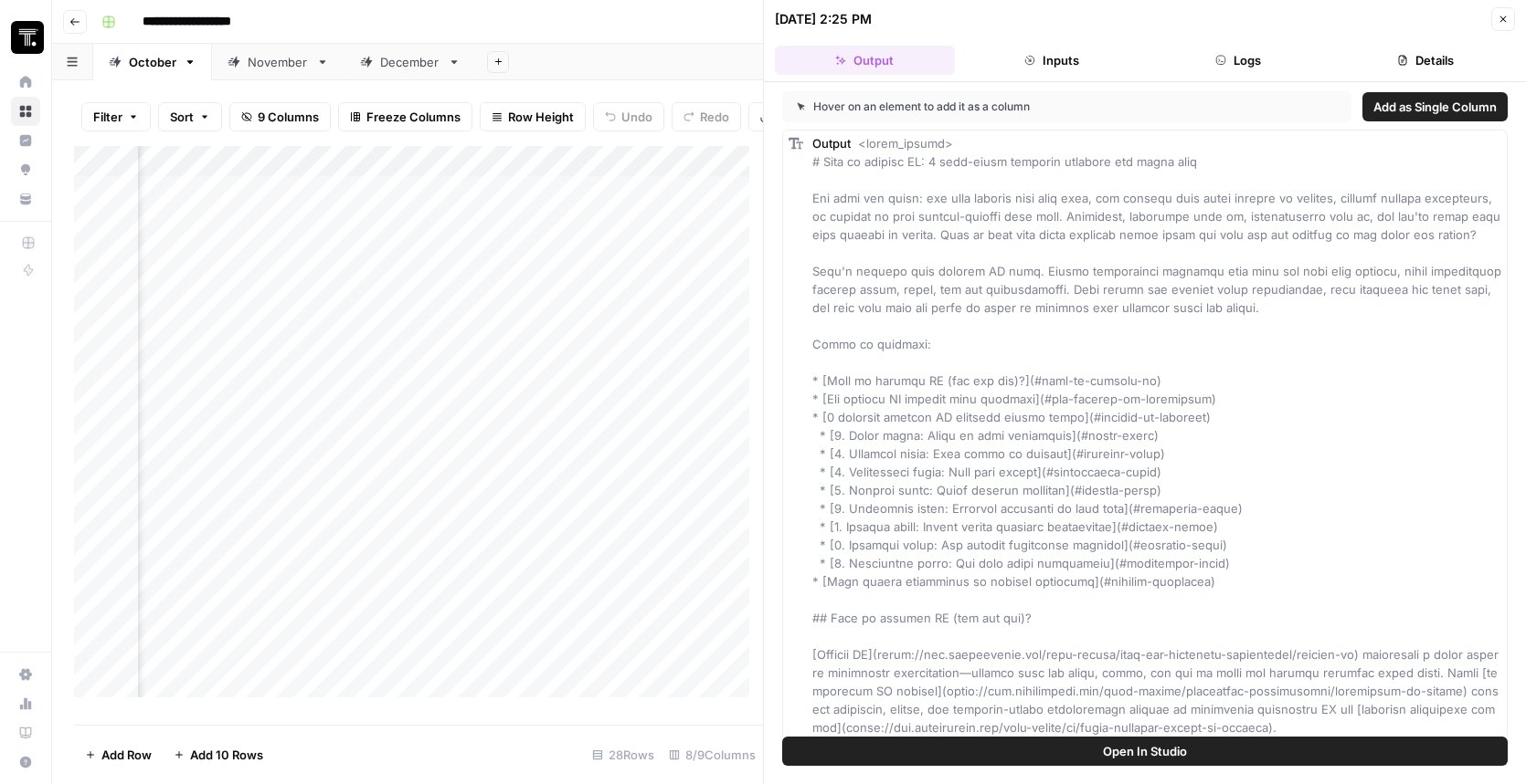
click at [1216, 55] on icon "button" at bounding box center [1220, 60] width 11 height 11
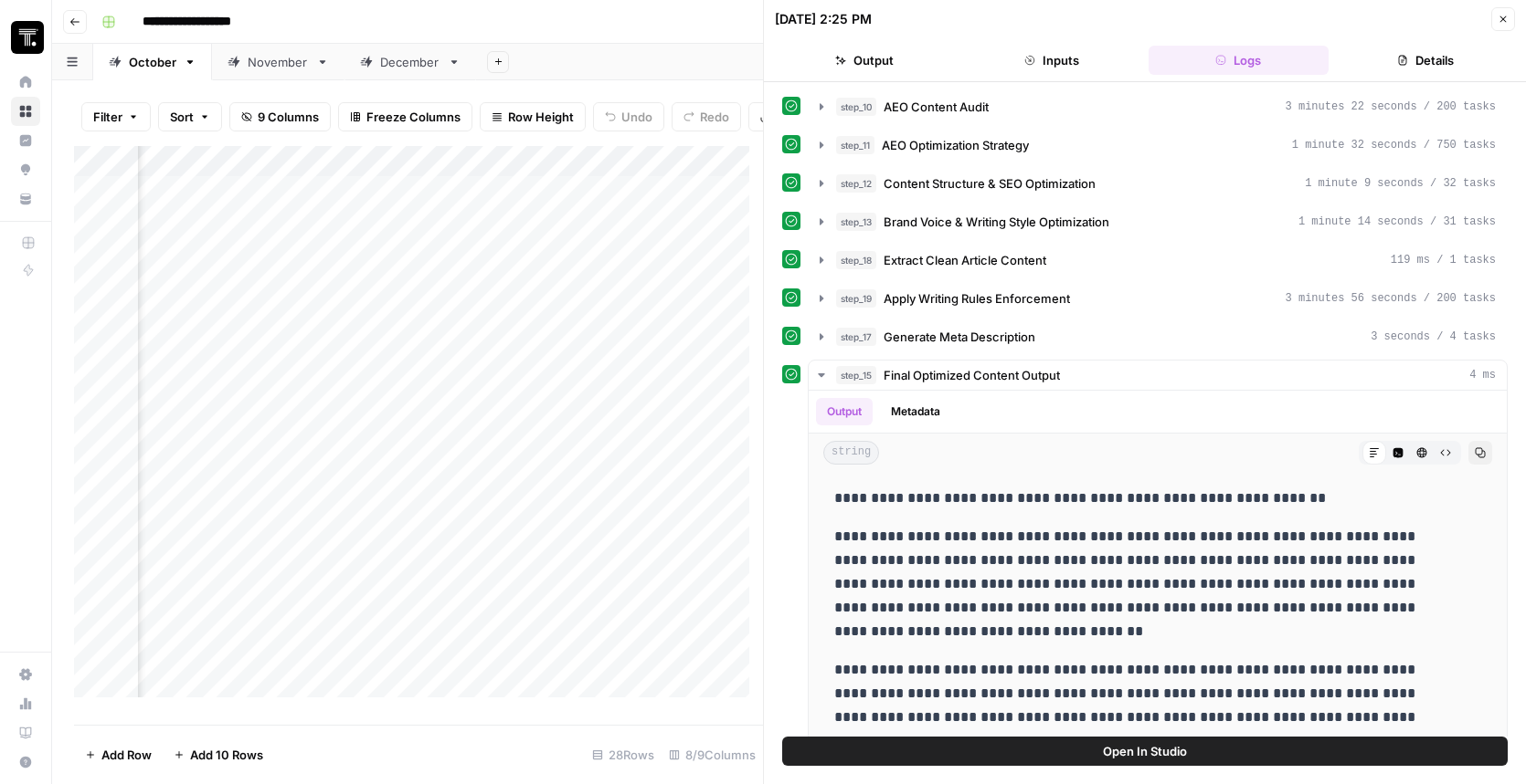
click at [1083, 64] on button "Inputs" at bounding box center [1052, 60] width 180 height 29
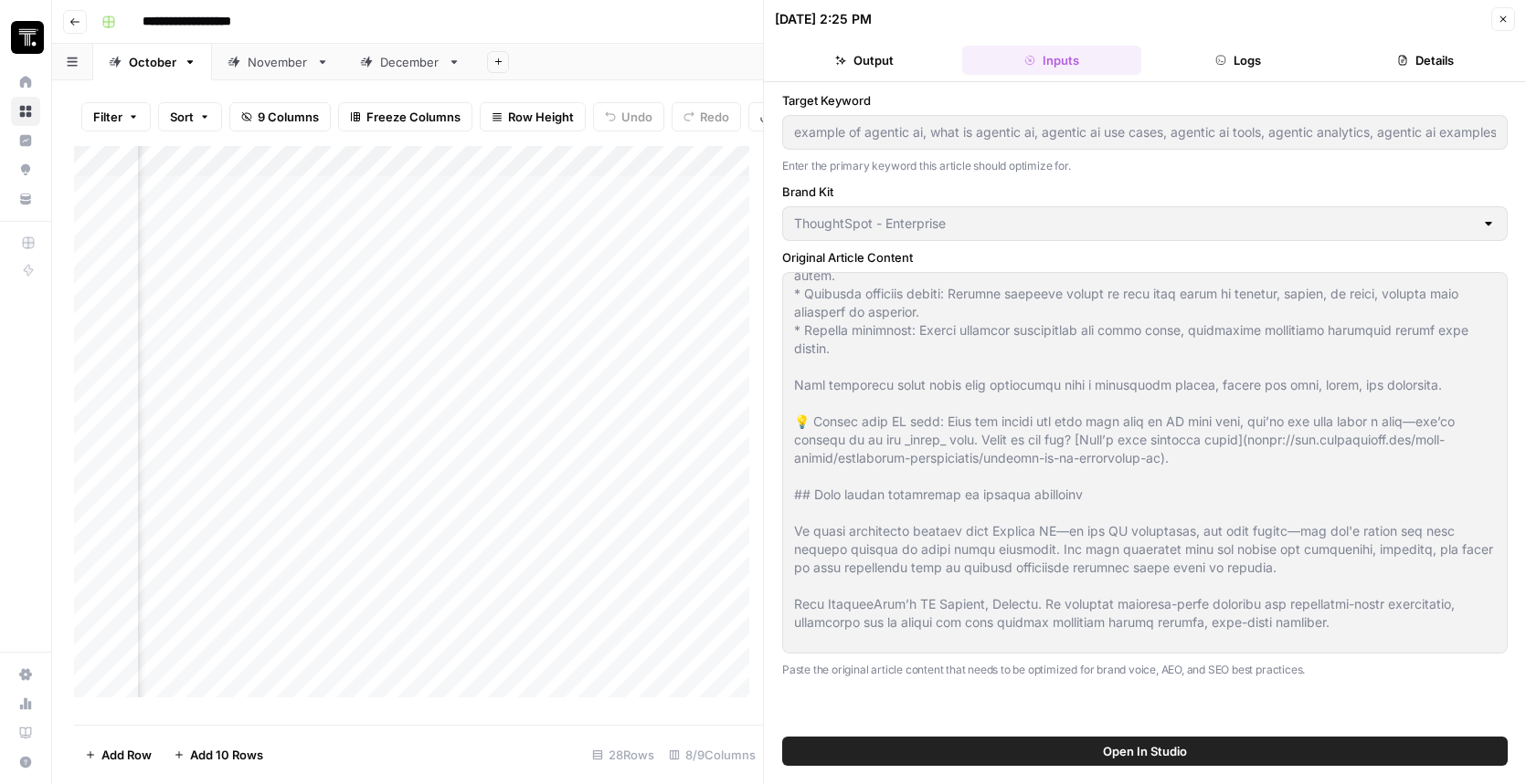
scroll to position [4109, 0]
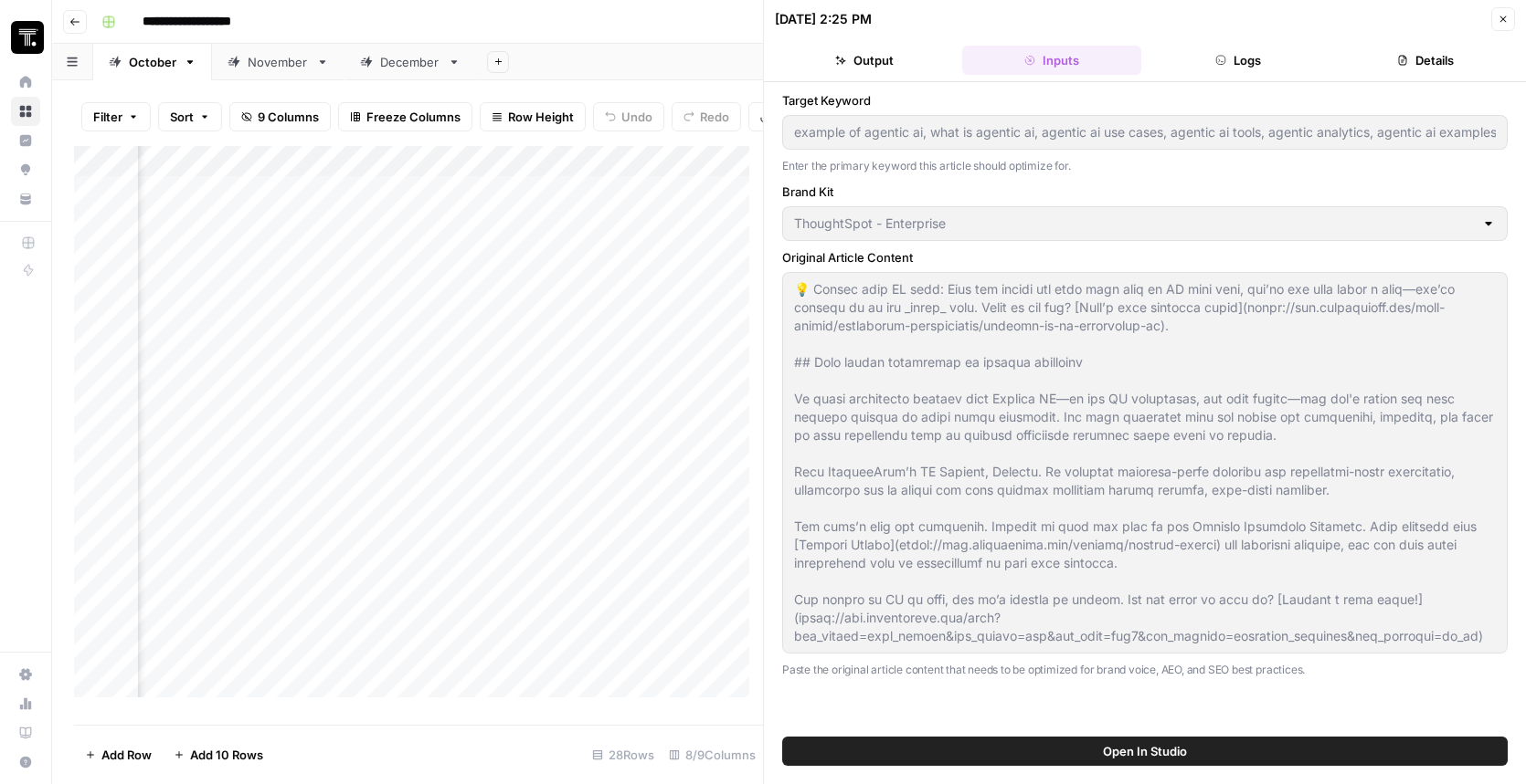
click at [893, 57] on button "Output" at bounding box center [864, 60] width 180 height 29
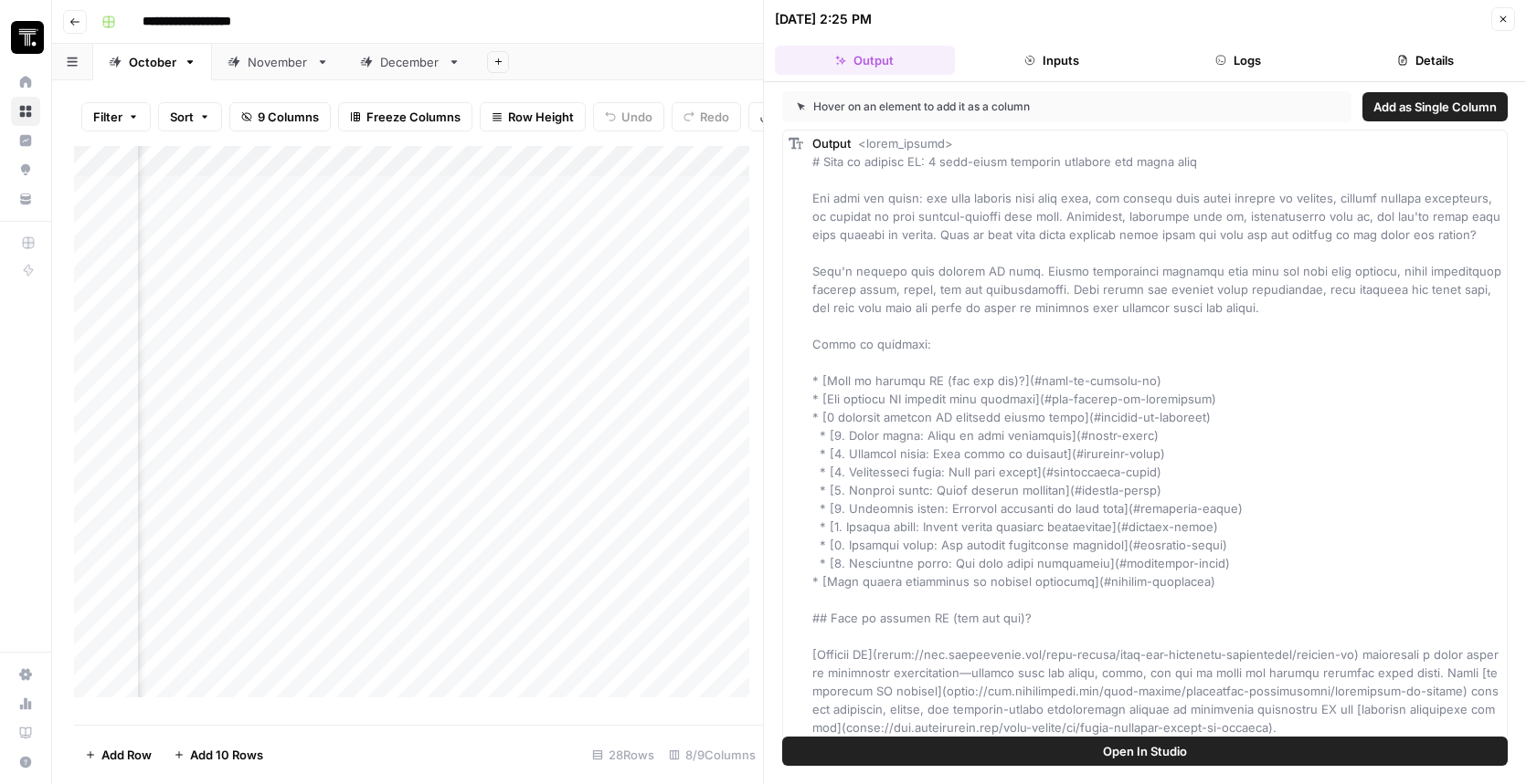
click at [1441, 69] on button "Details" at bounding box center [1426, 60] width 180 height 29
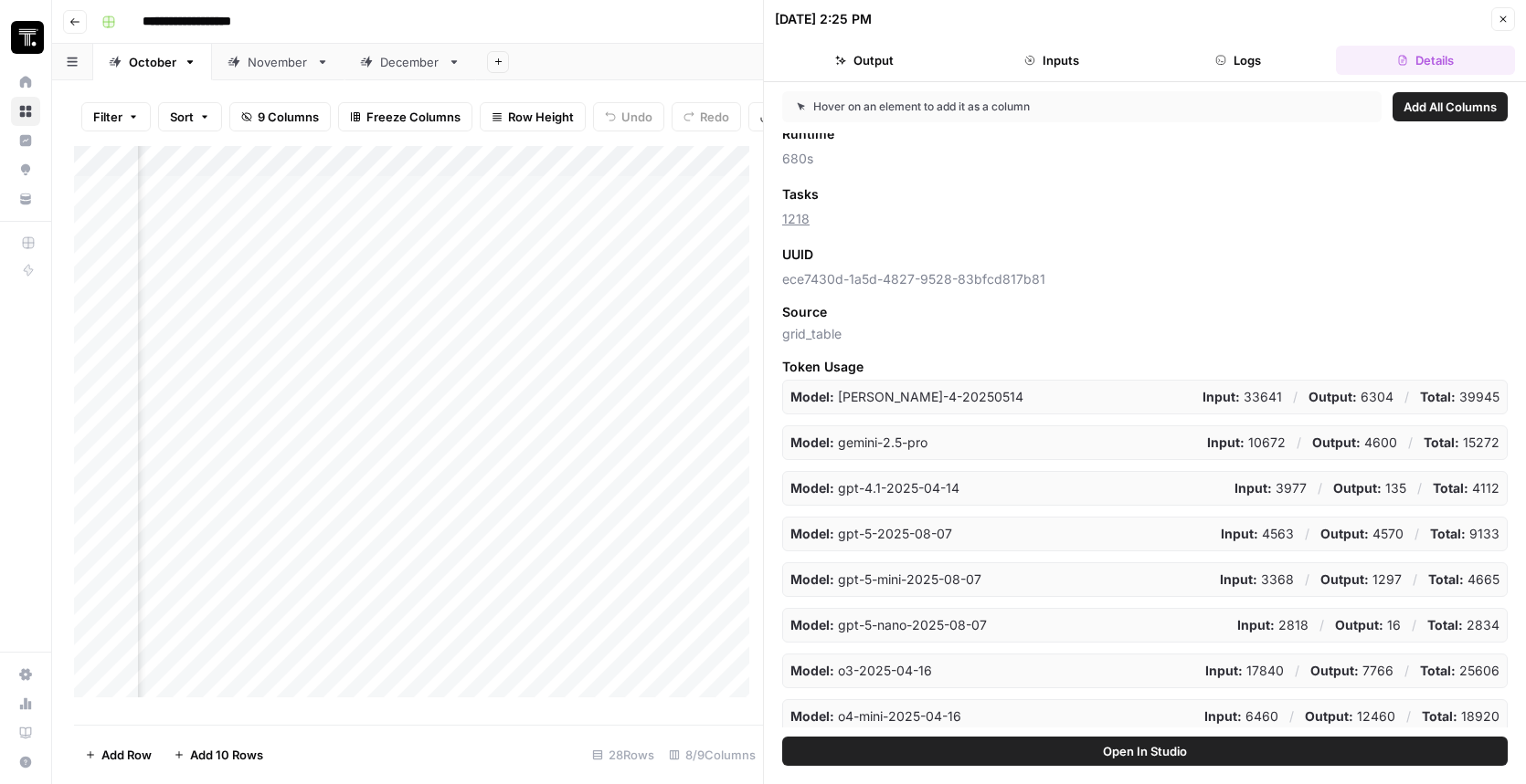
scroll to position [193, 0]
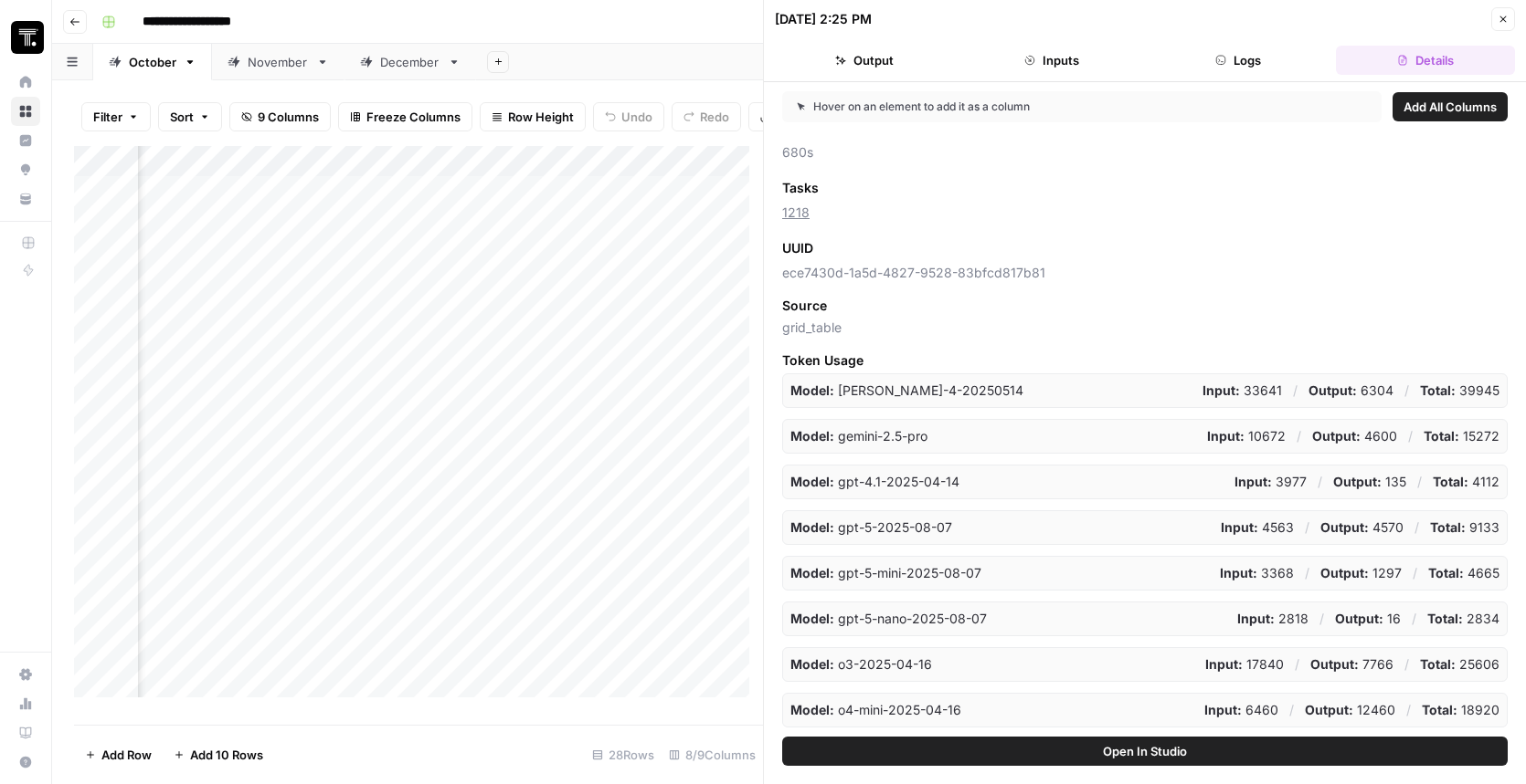
click at [872, 60] on button "Output" at bounding box center [864, 60] width 180 height 29
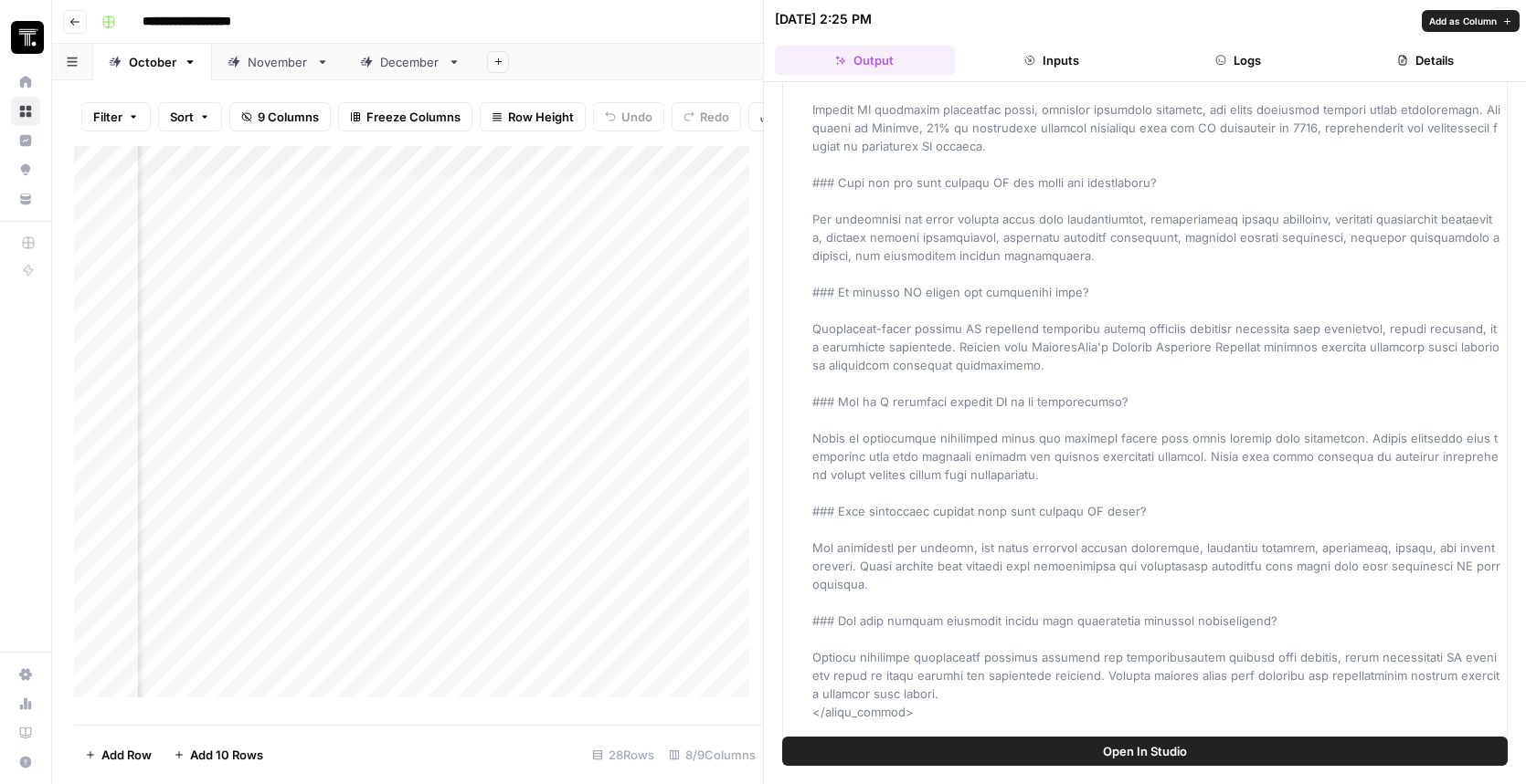
scroll to position [4616, 0]
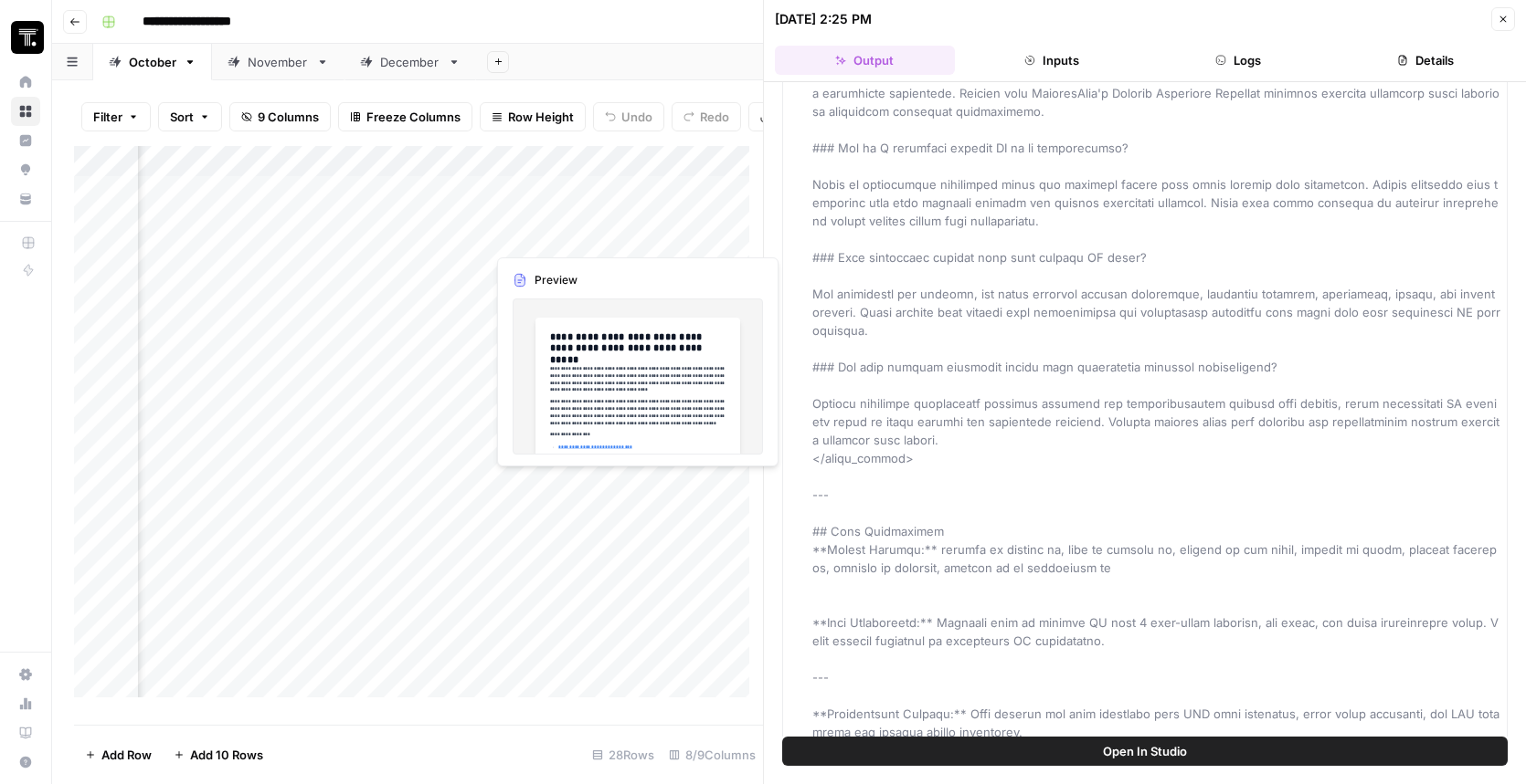
click at [561, 233] on div "Add Column" at bounding box center [418, 428] width 689 height 565
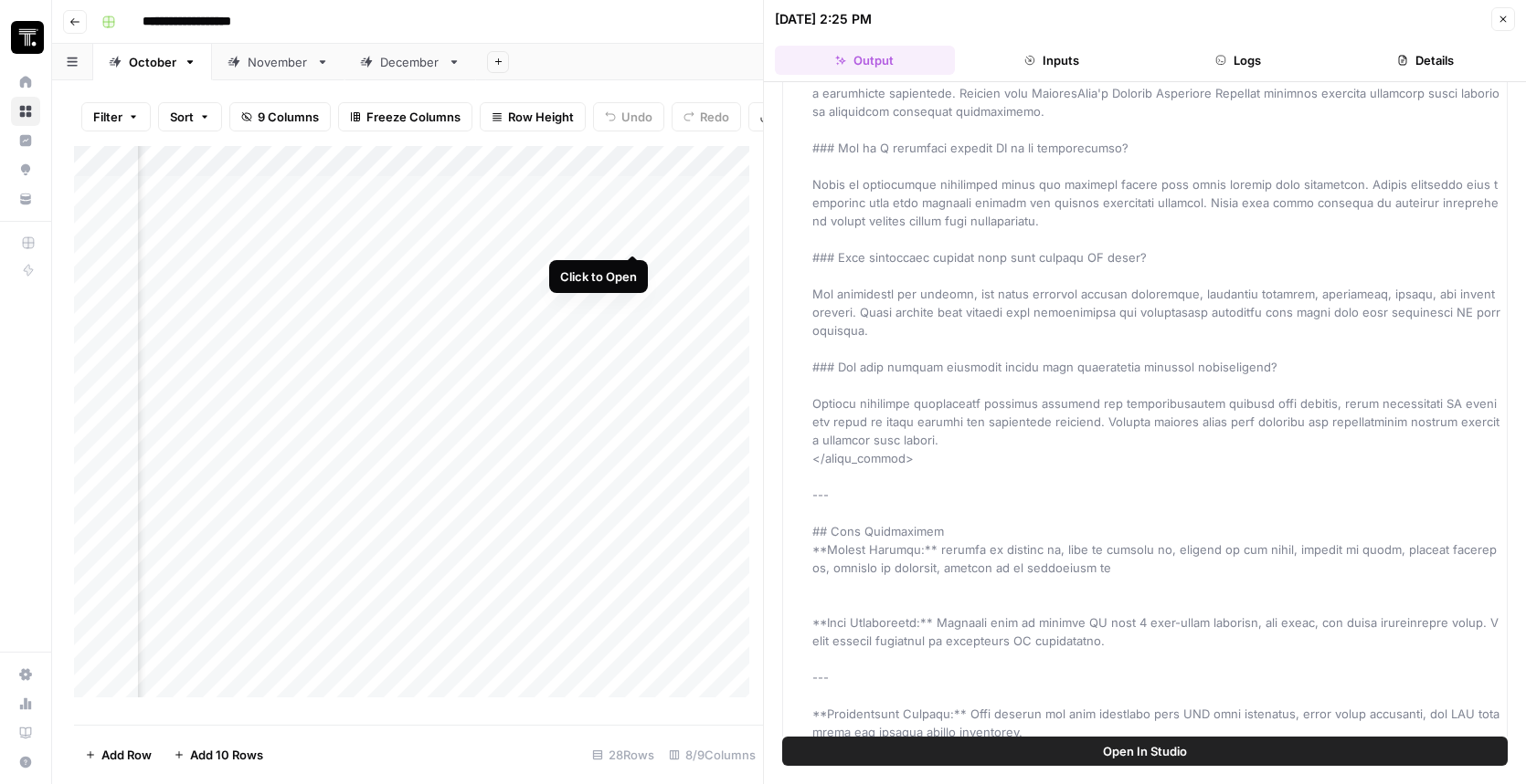
click at [636, 233] on div "Add Column" at bounding box center [418, 428] width 689 height 565
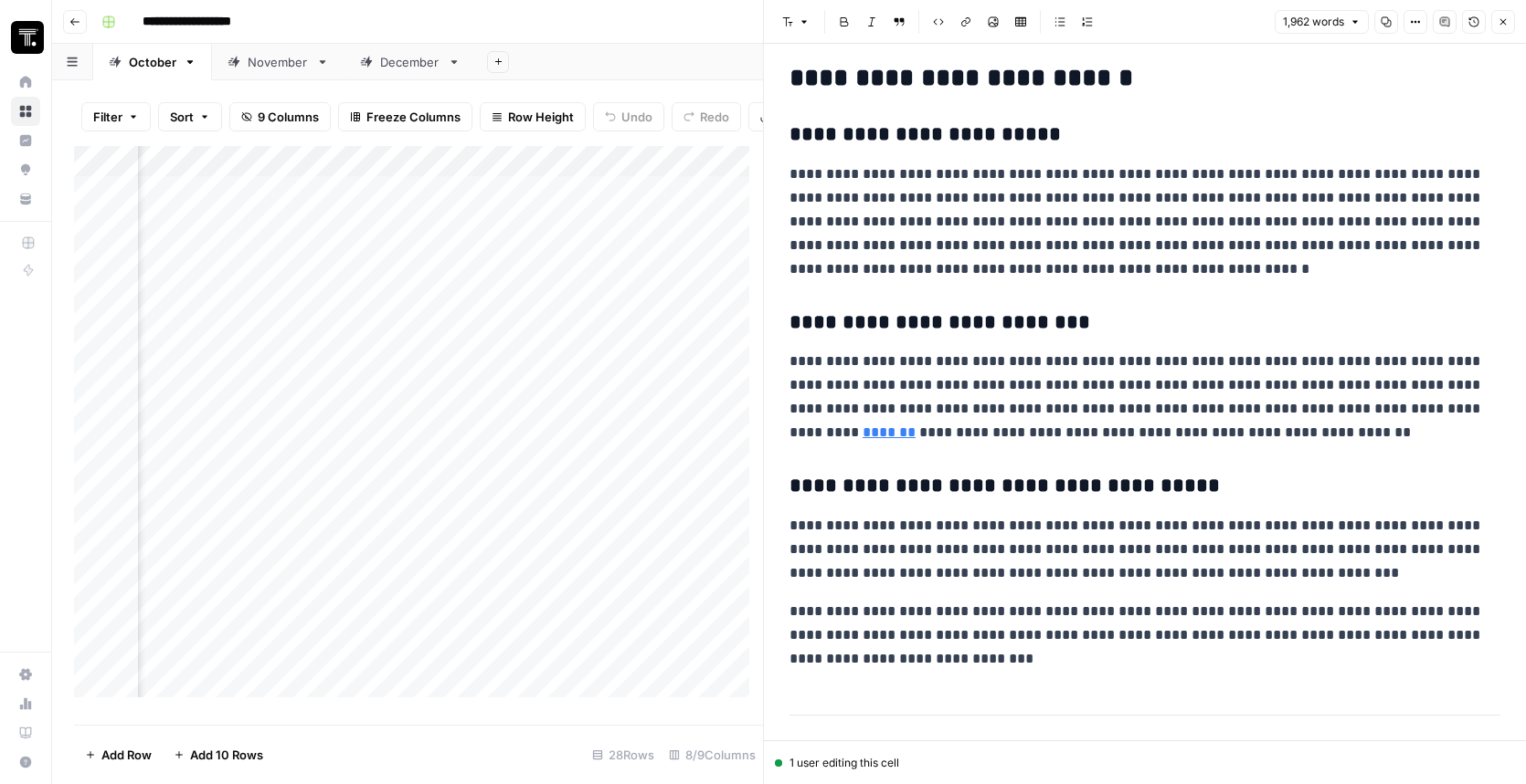
scroll to position [5867, 0]
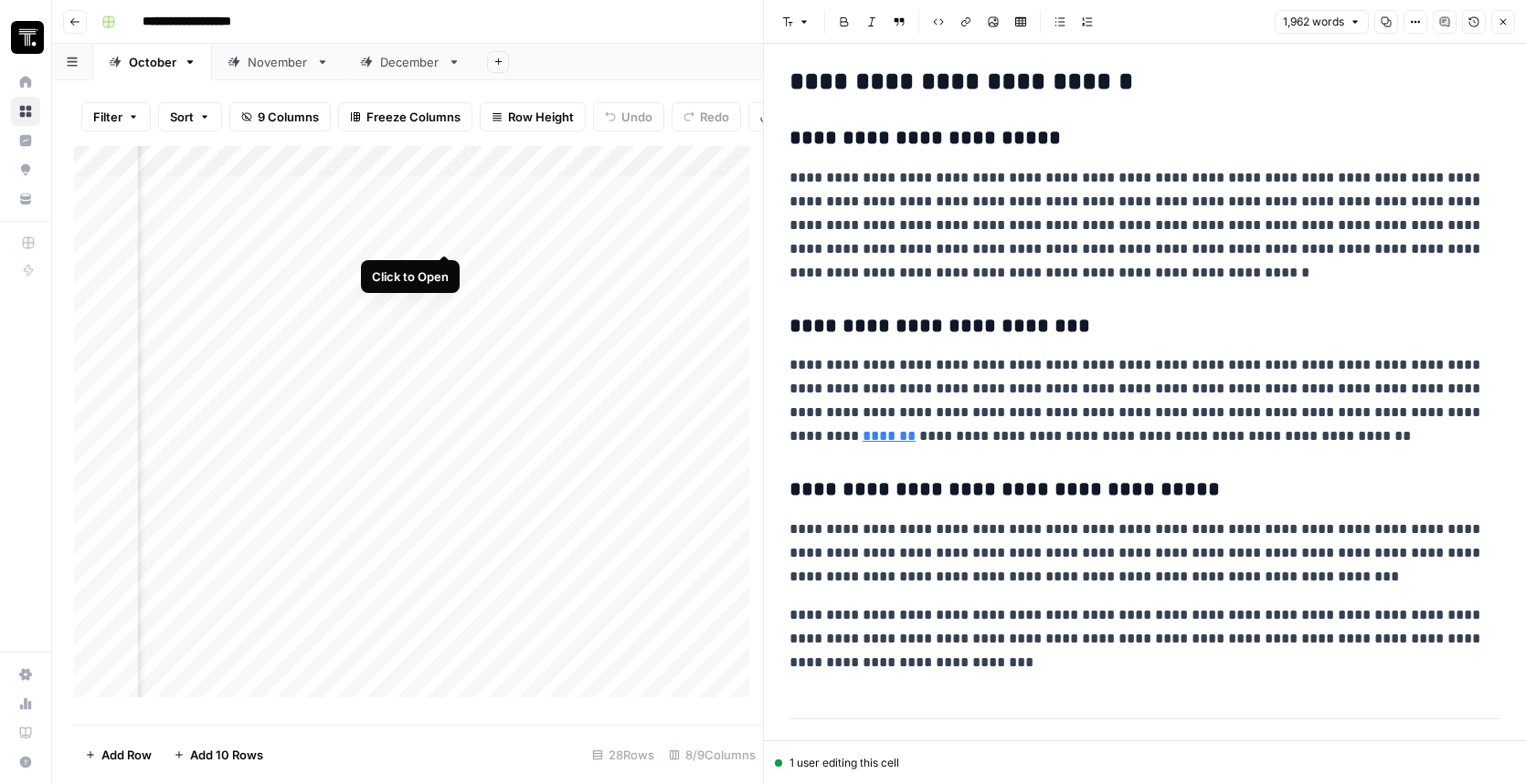
click at [441, 238] on div "Add Column" at bounding box center [418, 428] width 689 height 565
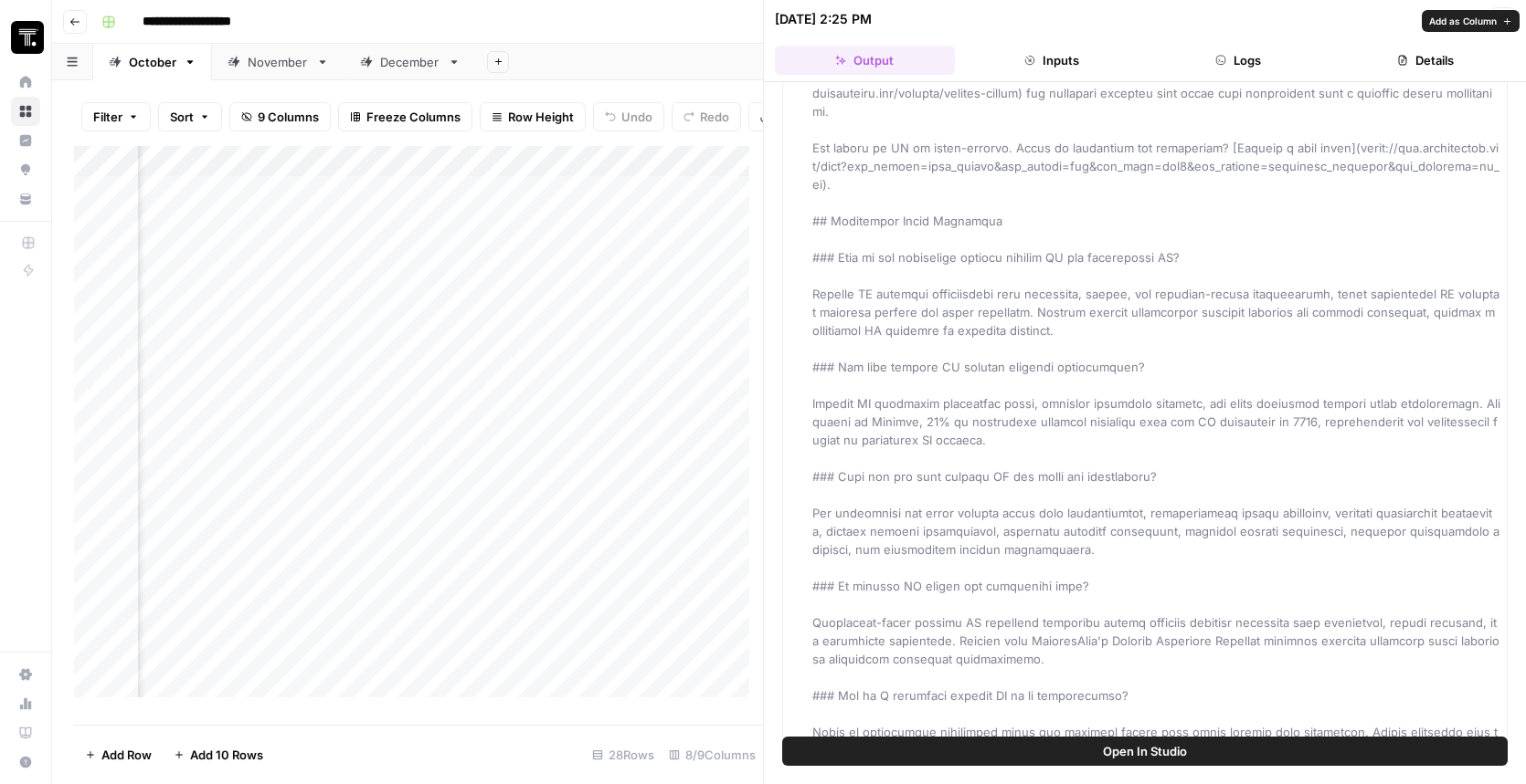
scroll to position [4097, 0]
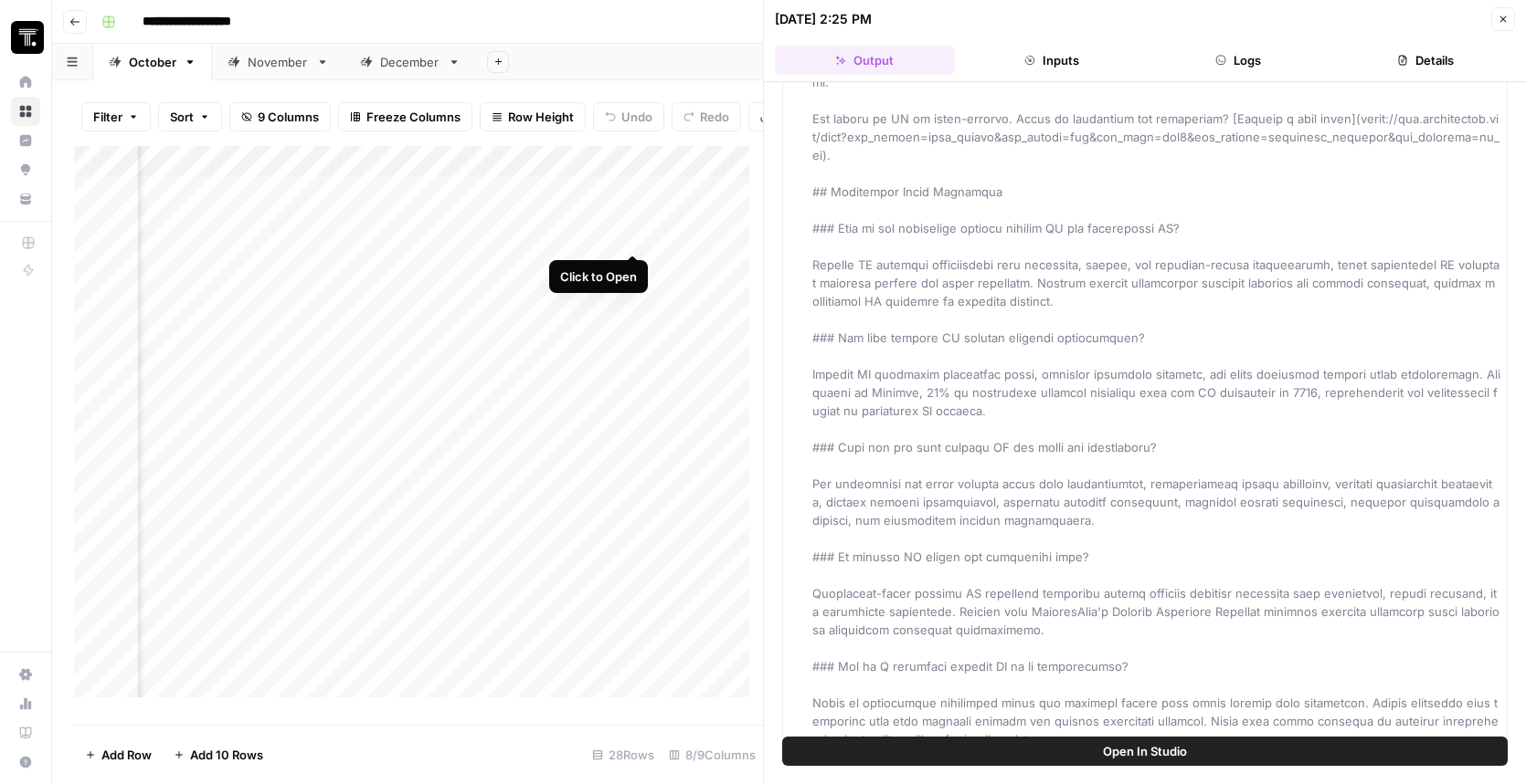
click at [631, 237] on div "Add Column" at bounding box center [418, 428] width 689 height 565
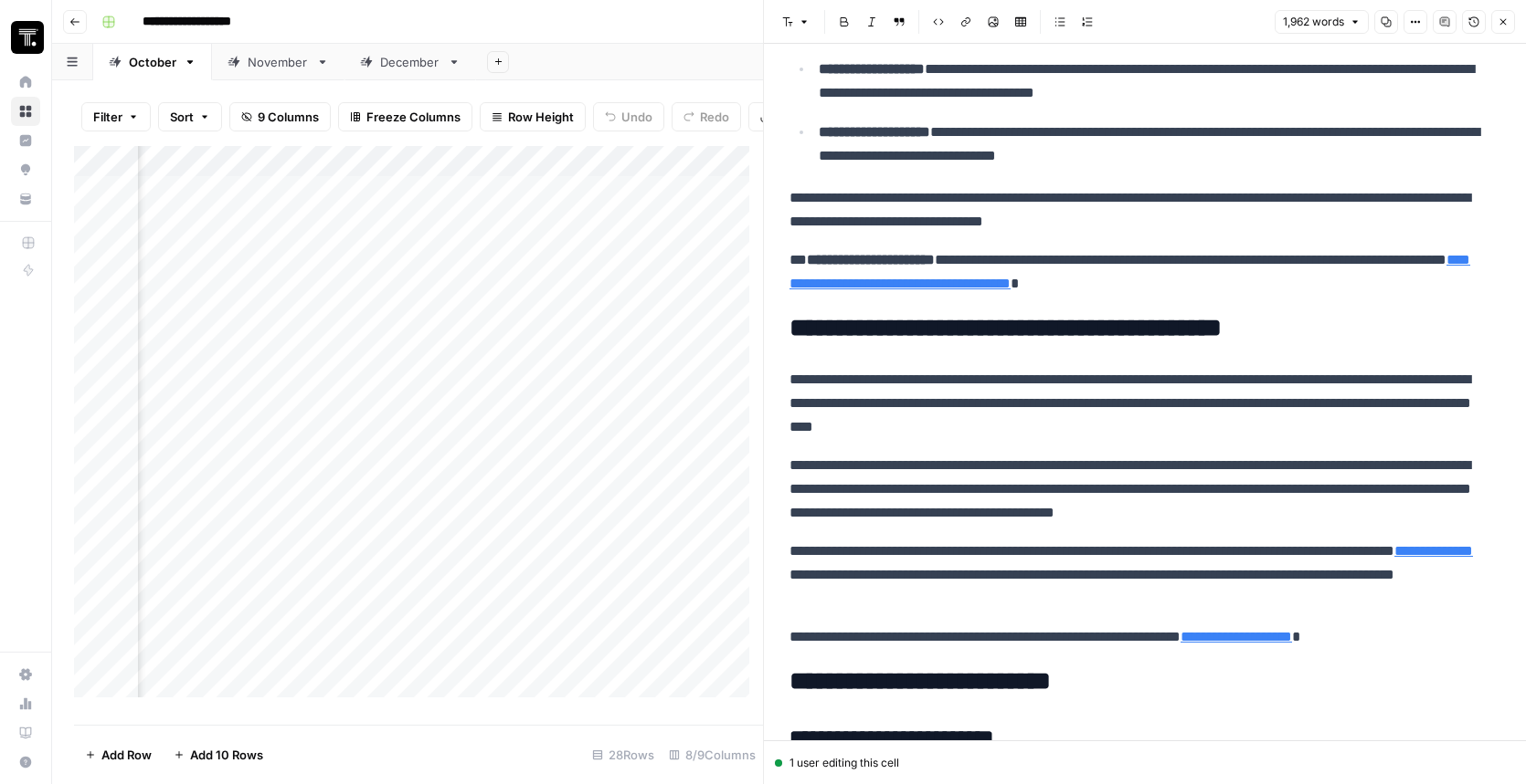
scroll to position [5239, 0]
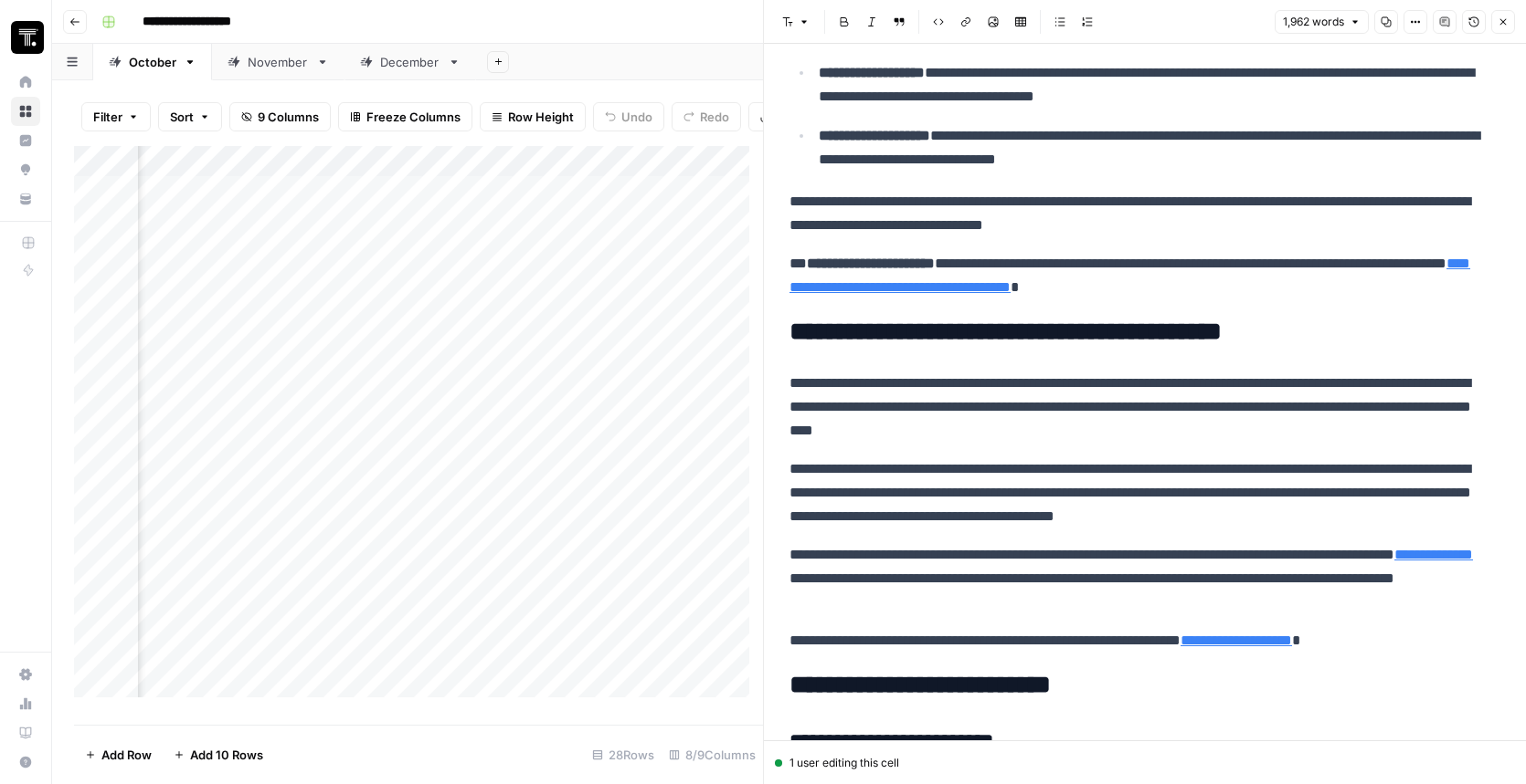
click at [336, 239] on div "Add Column" at bounding box center [418, 428] width 689 height 565
click at [447, 238] on div "Add Column" at bounding box center [418, 428] width 689 height 565
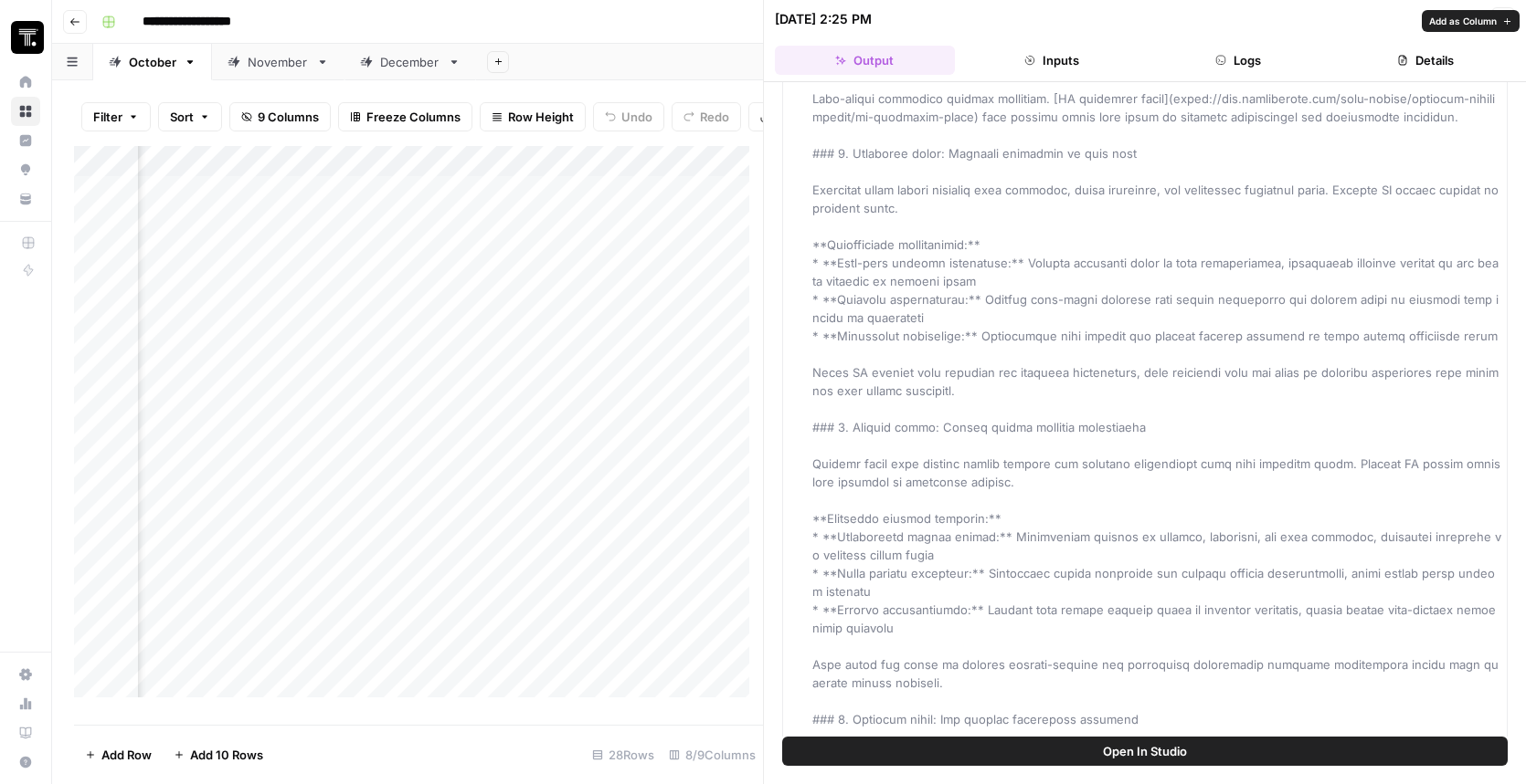
scroll to position [2575, 0]
